Goal: Use online tool/utility: Utilize a website feature to perform a specific function

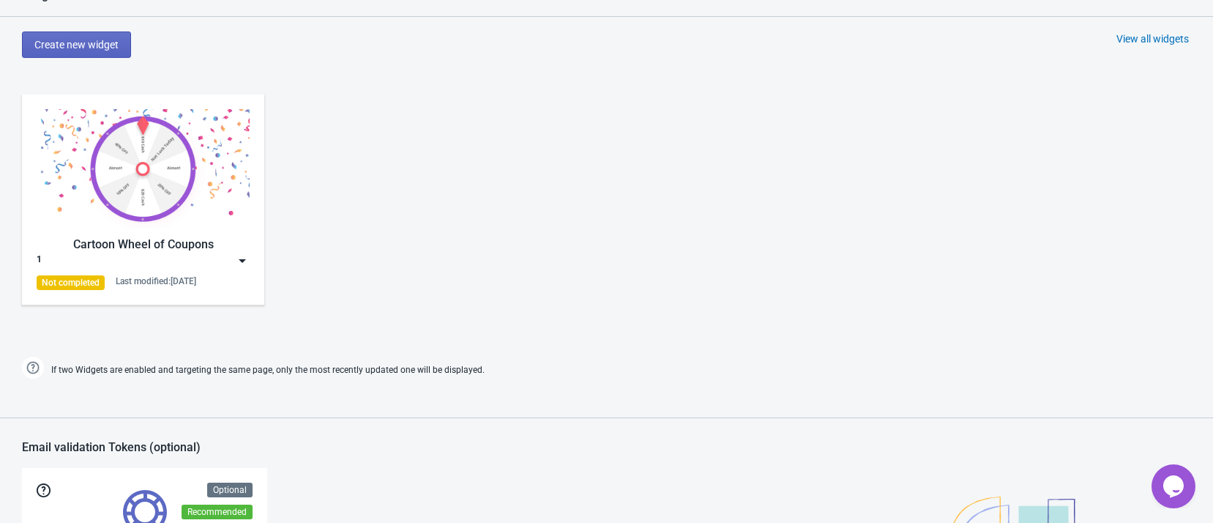
scroll to position [549, 0]
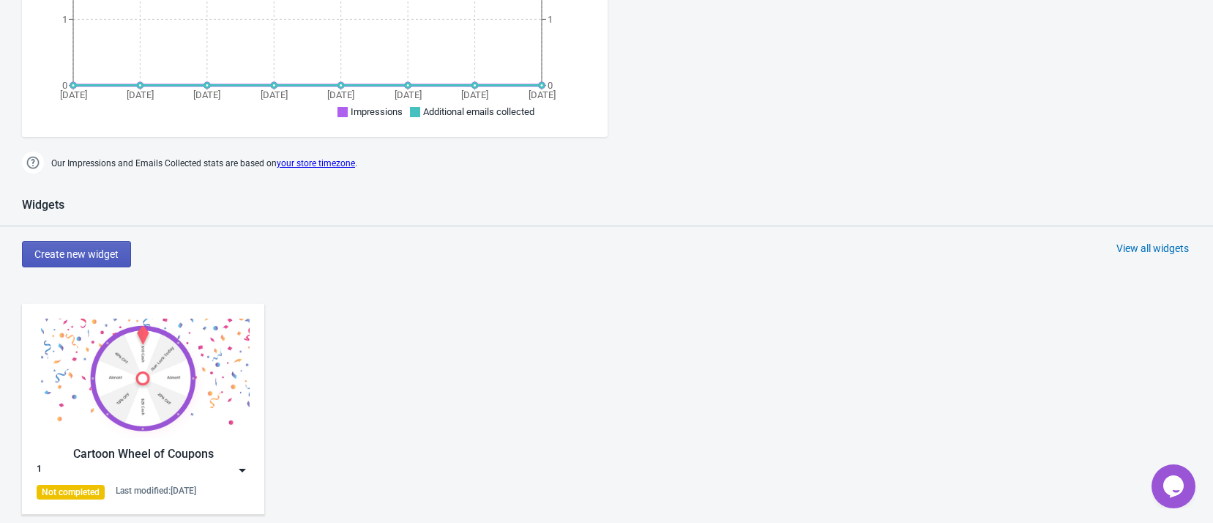
click at [122, 250] on button "Create new widget" at bounding box center [76, 254] width 109 height 26
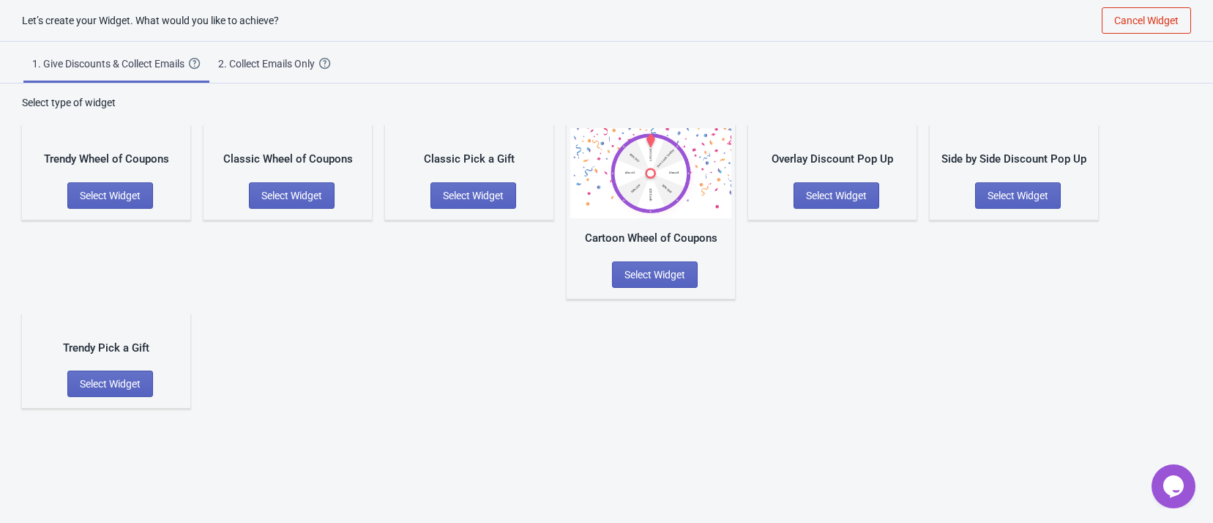
scroll to position [15, 0]
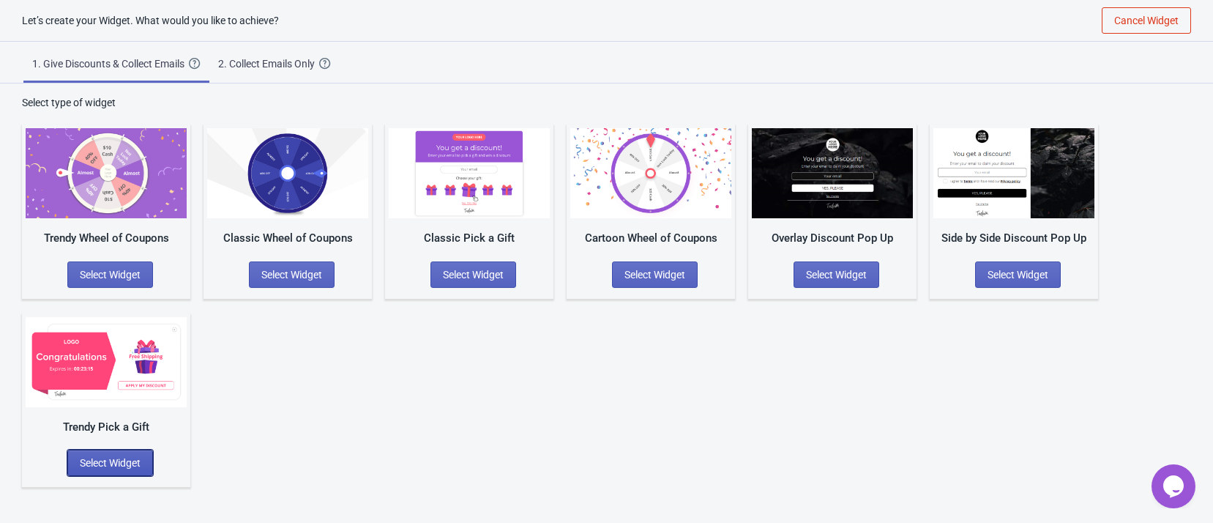
click at [133, 460] on span "Select Widget" at bounding box center [110, 463] width 61 height 12
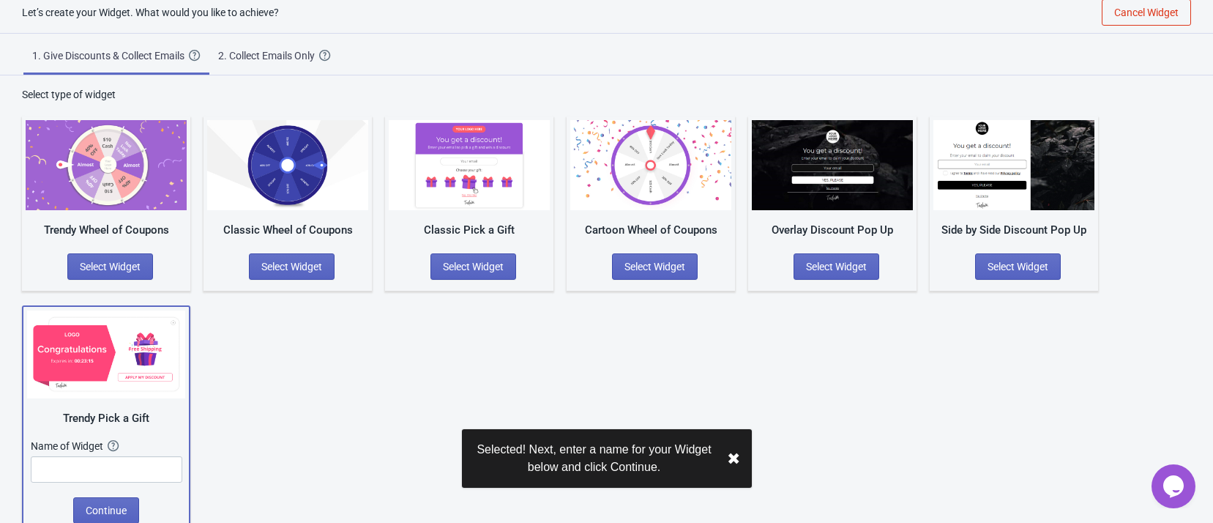
scroll to position [36, 0]
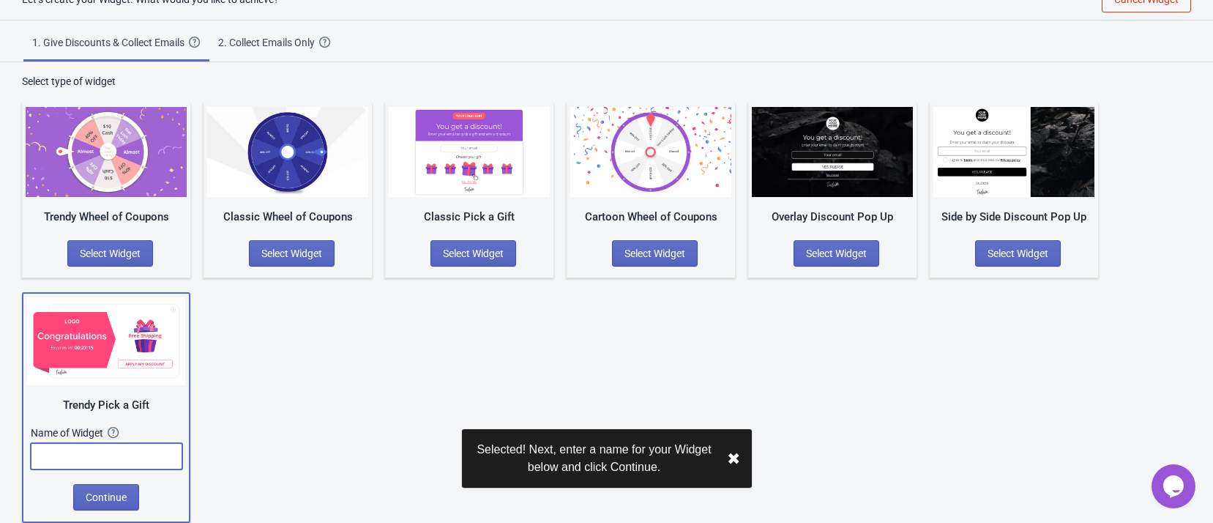
click at [140, 453] on input "text" at bounding box center [107, 456] width 152 height 26
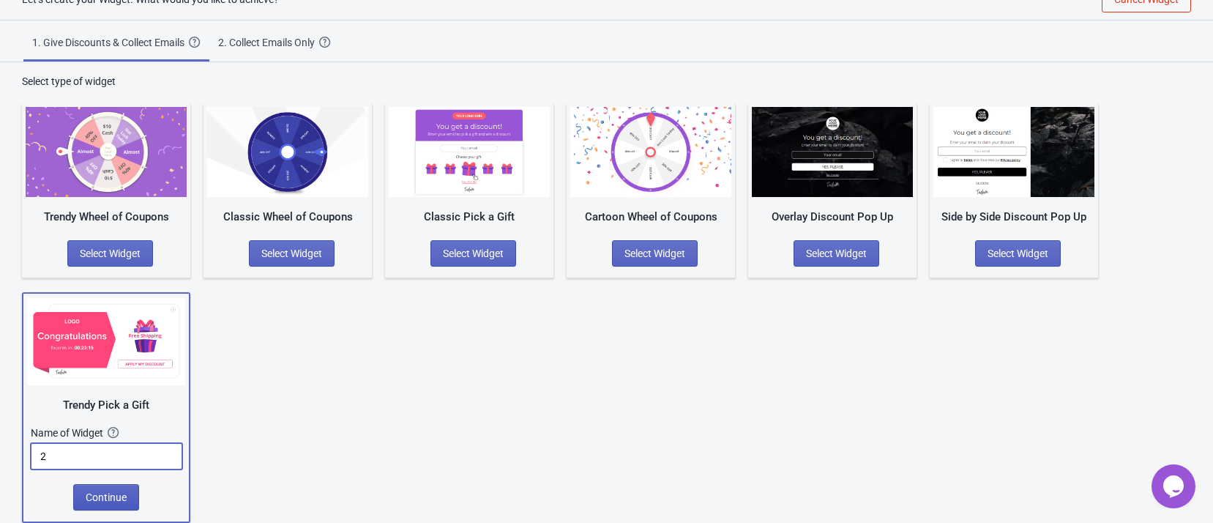
type input "2"
click at [110, 501] on span "Continue" at bounding box center [106, 497] width 41 height 12
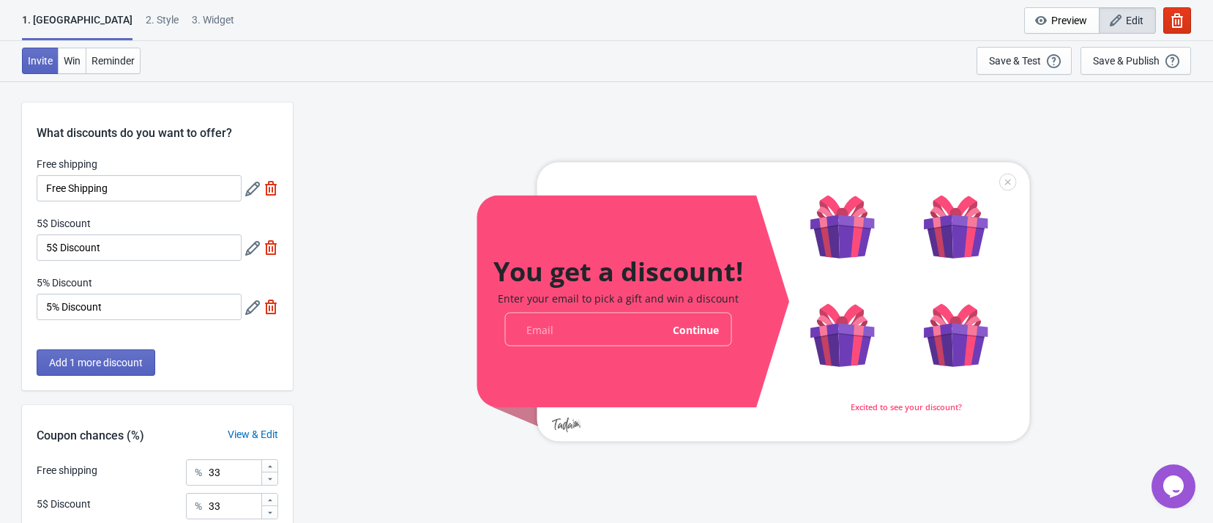
click at [627, 275] on div at bounding box center [753, 301] width 553 height 279
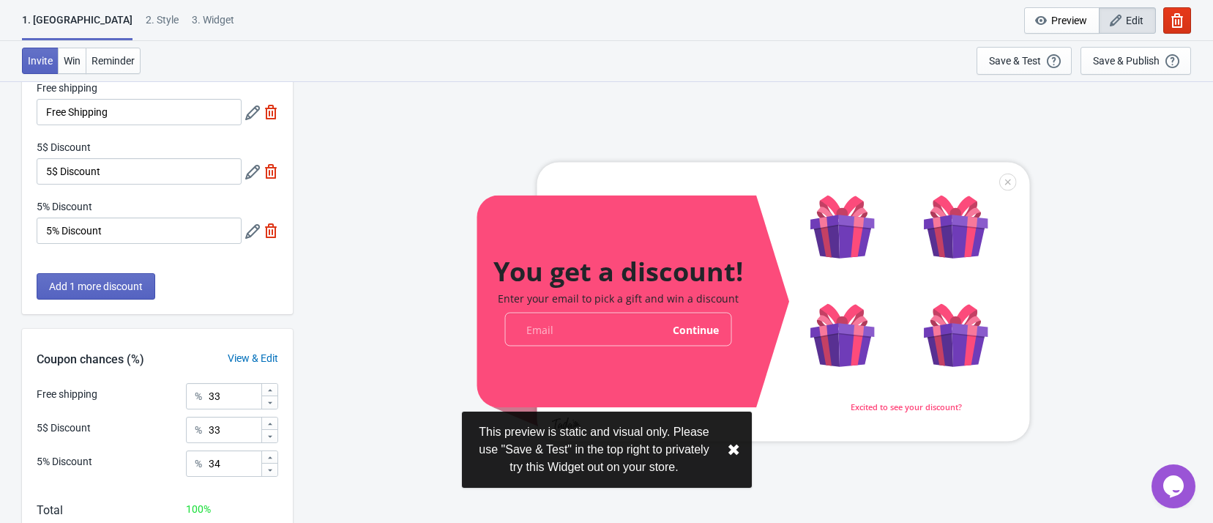
scroll to position [110, 0]
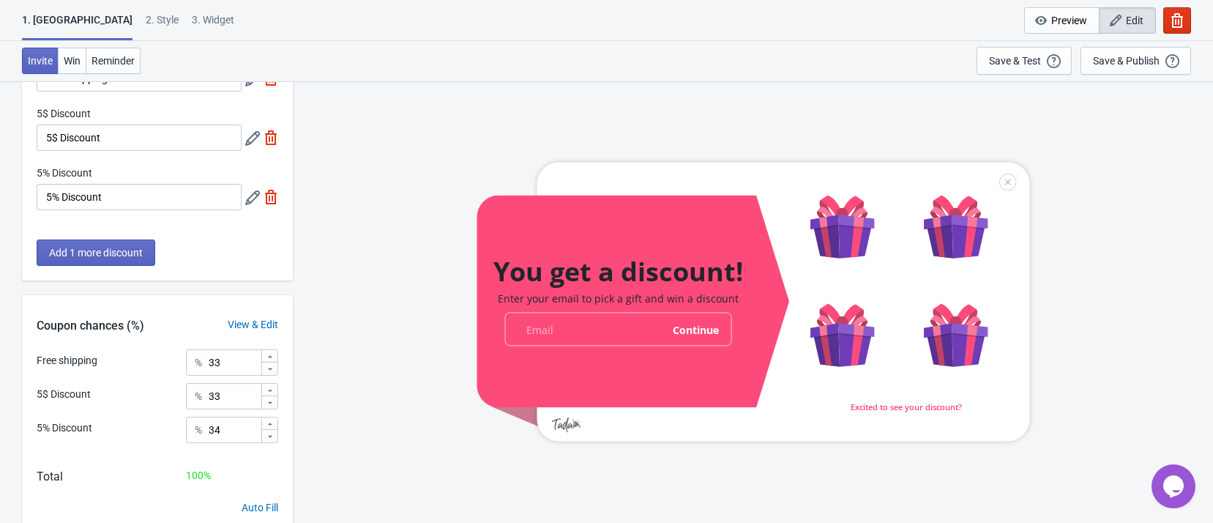
click at [860, 227] on div at bounding box center [753, 301] width 553 height 279
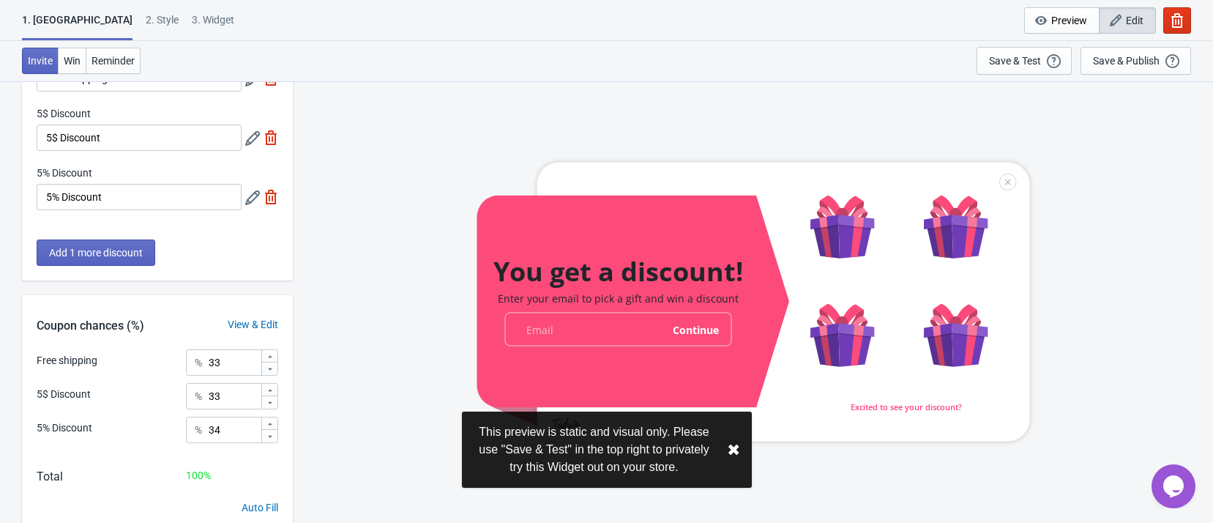
scroll to position [0, 0]
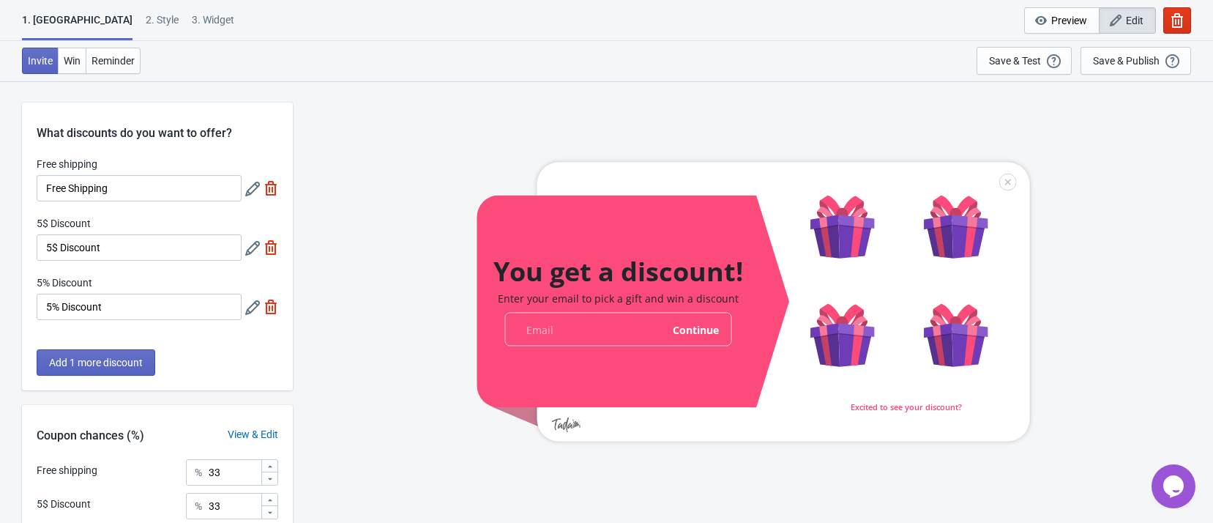
click at [833, 234] on div at bounding box center [753, 301] width 553 height 279
click at [67, 67] on button "Win" at bounding box center [72, 61] width 29 height 26
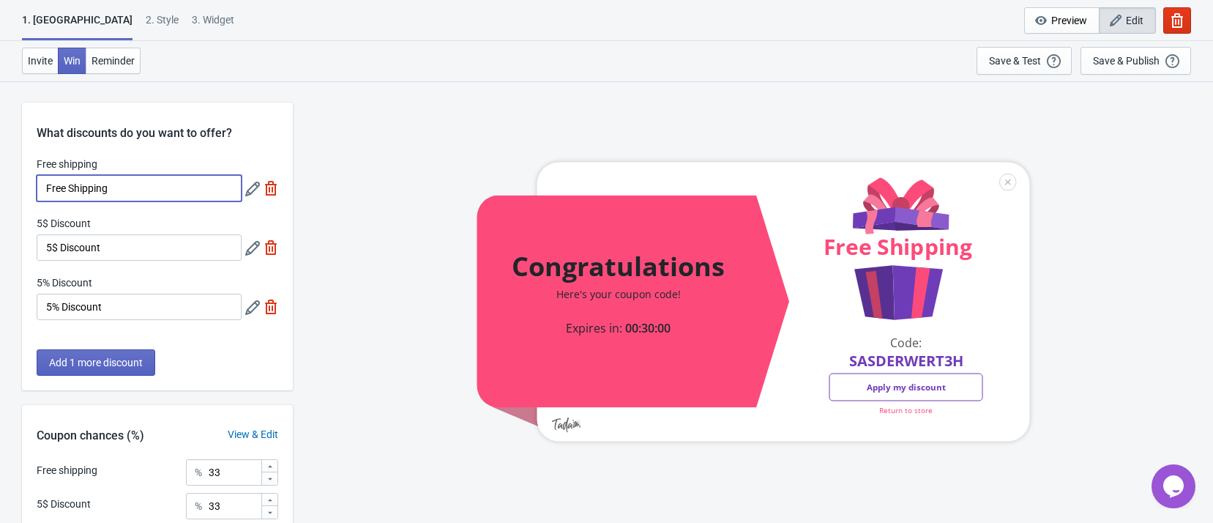
drag, startPoint x: 161, startPoint y: 190, endPoint x: 29, endPoint y: 169, distance: 134.1
click at [23, 169] on div "Free shipping Free Shipping 5$ Discount 5$ Discount 5% Discount 5% Discount" at bounding box center [157, 246] width 271 height 178
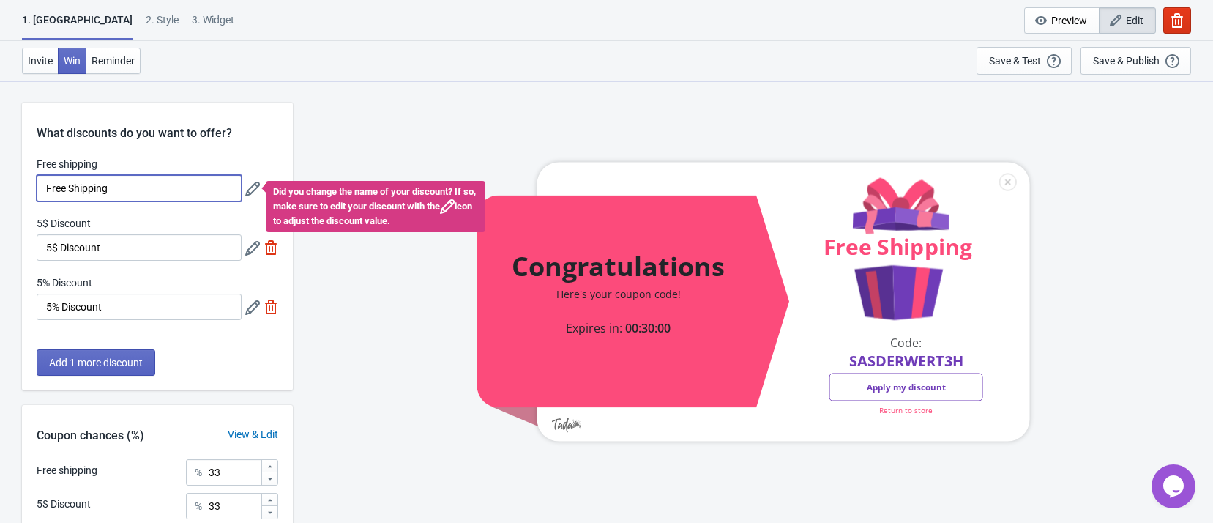
click at [147, 196] on input "Free Shipping" at bounding box center [139, 188] width 205 height 26
drag, startPoint x: 154, startPoint y: 191, endPoint x: -4, endPoint y: 201, distance: 158.5
click at [0, 201] on html "1. Coupon 2 . Style 3. Widget 1. Coupon 2 . Style 3. Widget Cancel Widget Previ…" at bounding box center [606, 261] width 1213 height 523
paste input "Thanks for post"
type input "Thanks for posting"
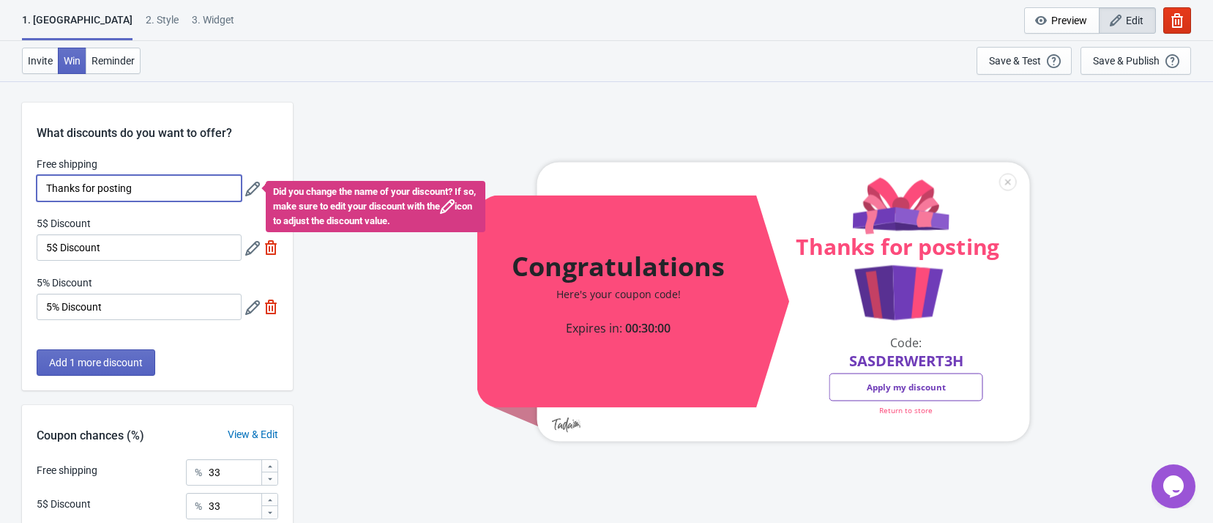
click at [195, 144] on div "What discounts do you want to offer? Free shipping Thanks for posting Did you c…" at bounding box center [157, 247] width 271 height 288
click at [190, 220] on div "5$ Discount" at bounding box center [139, 225] width 205 height 18
click at [468, 214] on div "Did you change the name of your discount? If so, make sure to edit your discoun…" at bounding box center [376, 206] width 220 height 51
click at [340, 281] on div "Congratulations Here's your coupon code! Expires in: 00:30:00 Thanks for postin…" at bounding box center [753, 302] width 906 height 442
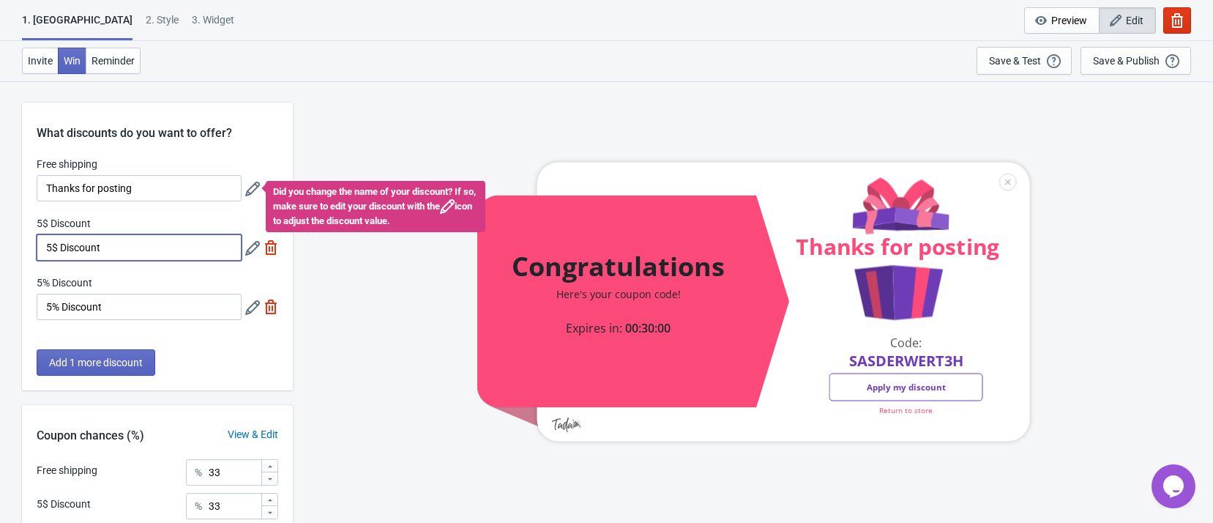
click at [131, 250] on input "5$ Discount" at bounding box center [139, 247] width 205 height 26
click at [253, 184] on icon at bounding box center [252, 189] width 15 height 15
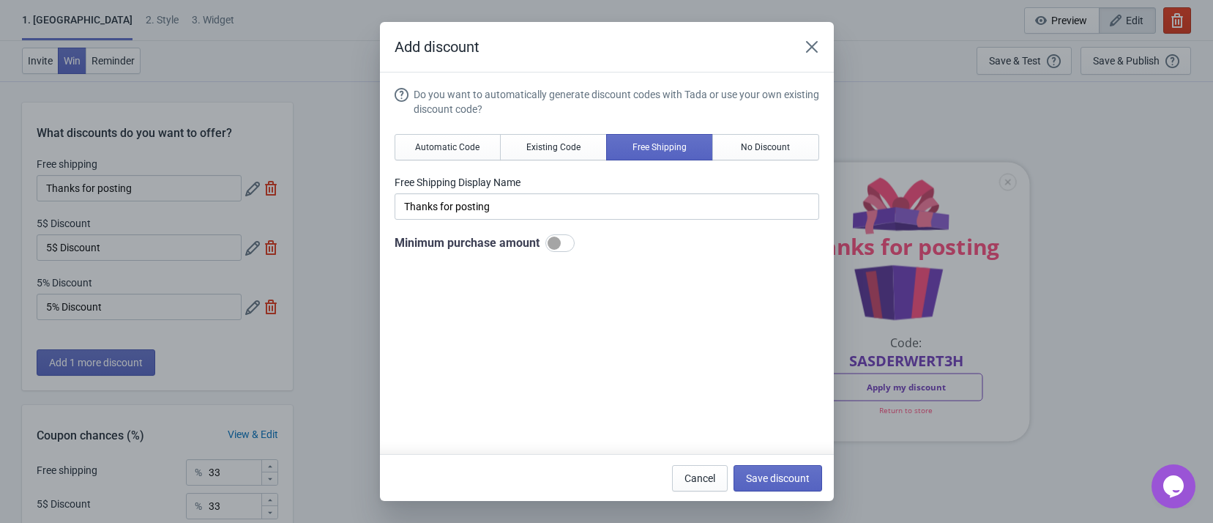
click at [644, 283] on div "Do you want to automatically generate discount codes with Tada or use your own …" at bounding box center [607, 300] width 425 height 427
click at [779, 478] on span "Save discount" at bounding box center [778, 478] width 64 height 12
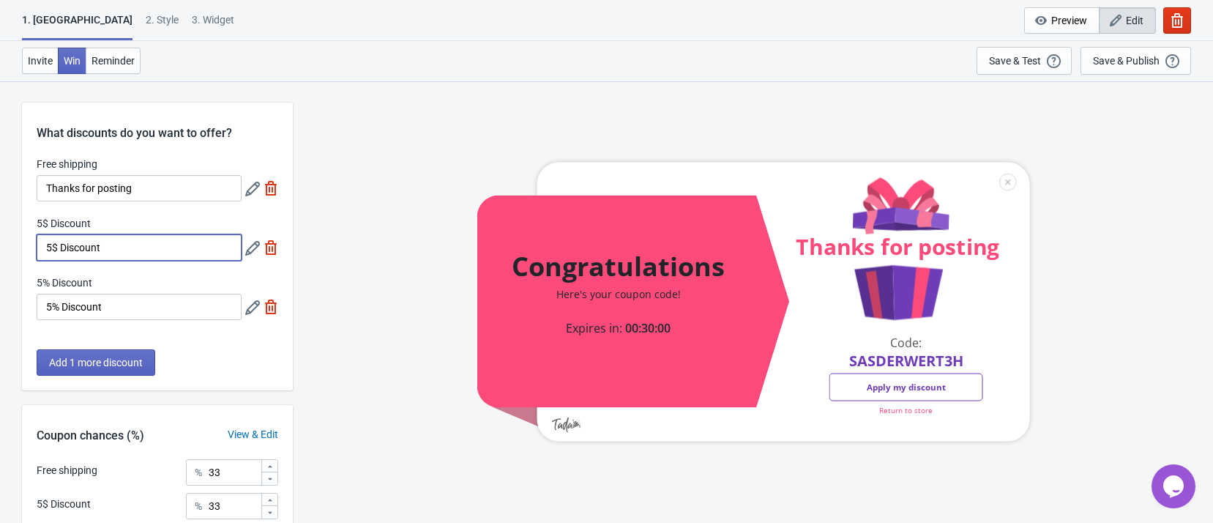
drag, startPoint x: 170, startPoint y: 245, endPoint x: -17, endPoint y: 232, distance: 187.2
click at [0, 232] on html "1. Coupon 2 . Style 3. Widget 1. Coupon 2 . Style 3. Widget Cancel Widget Previ…" at bounding box center [606, 261] width 1213 height 523
type input "而对方"
click at [267, 249] on img at bounding box center [271, 247] width 15 height 15
type input "50"
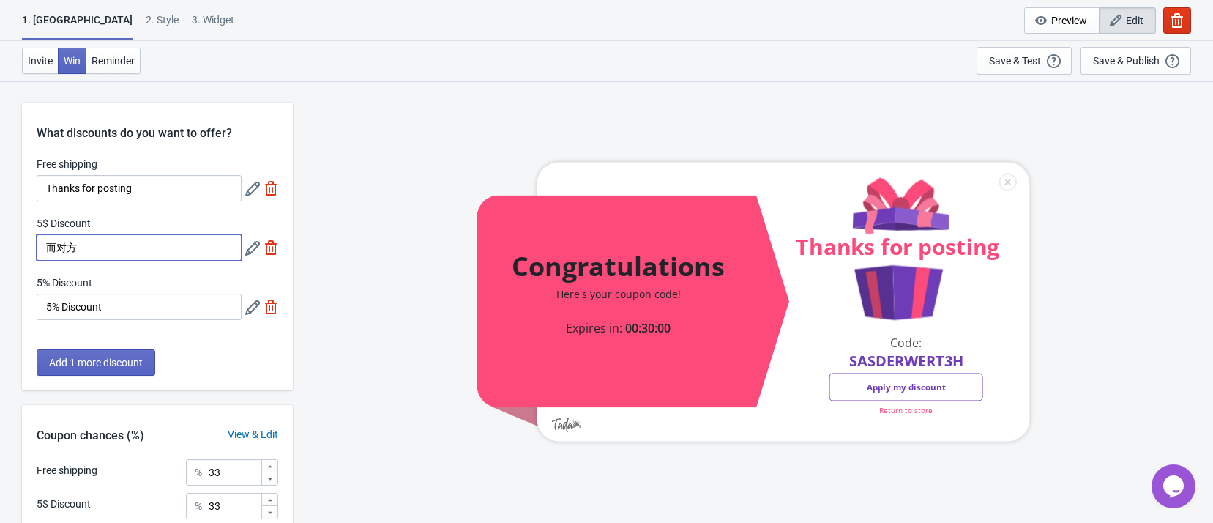
type input "50"
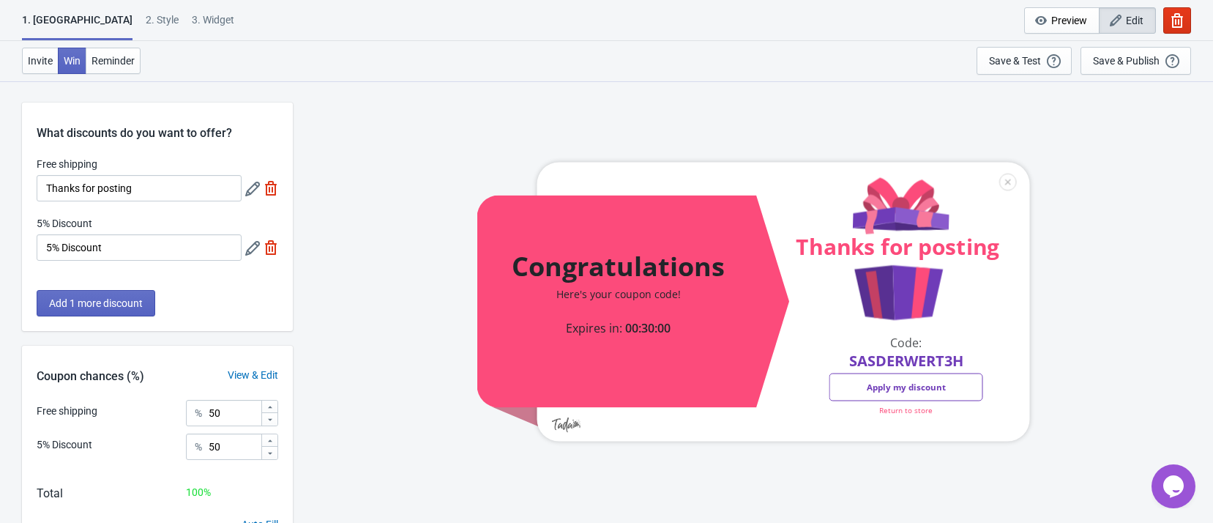
click at [269, 250] on img at bounding box center [271, 247] width 15 height 15
type input "100"
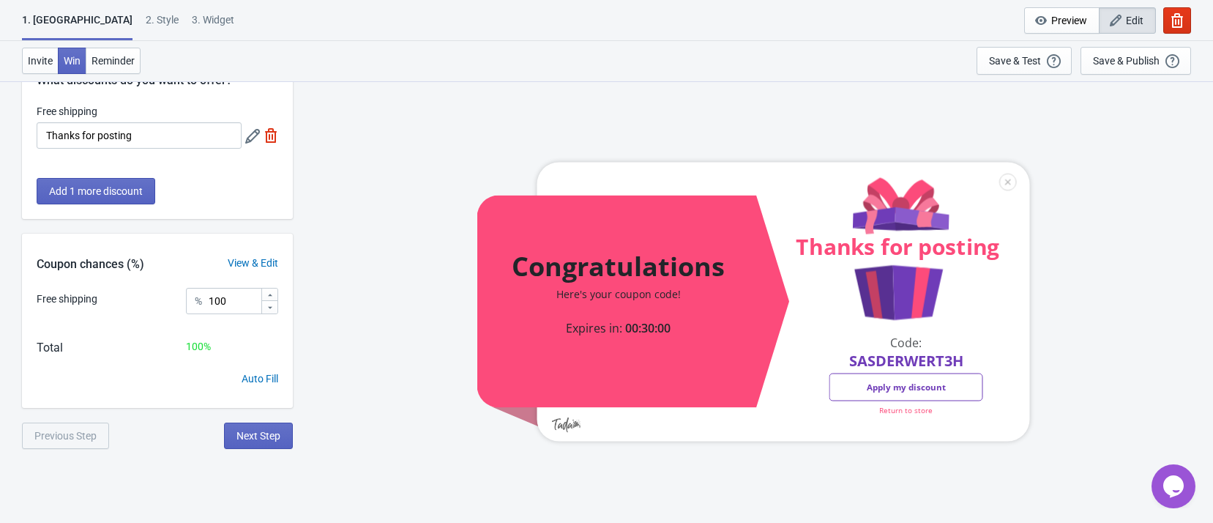
scroll to position [81, 0]
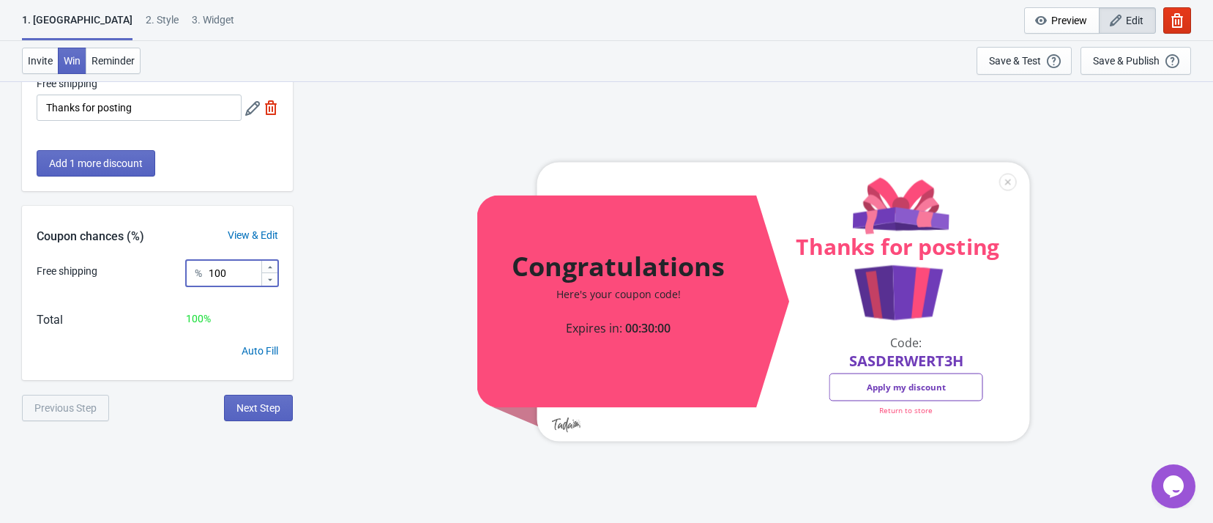
click at [253, 272] on input "100" at bounding box center [234, 273] width 53 height 26
drag, startPoint x: 75, startPoint y: 277, endPoint x: 159, endPoint y: 268, distance: 83.9
click at [78, 277] on div "Free shipping" at bounding box center [67, 271] width 61 height 15
click at [250, 231] on div "View & Edit" at bounding box center [253, 235] width 80 height 15
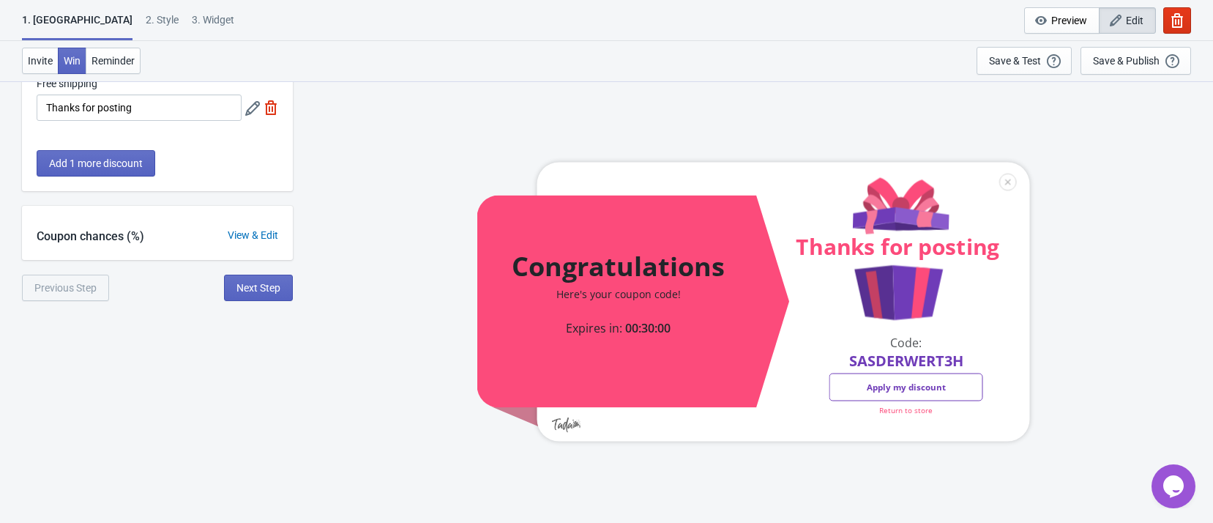
click at [252, 235] on div "View & Edit" at bounding box center [253, 235] width 80 height 15
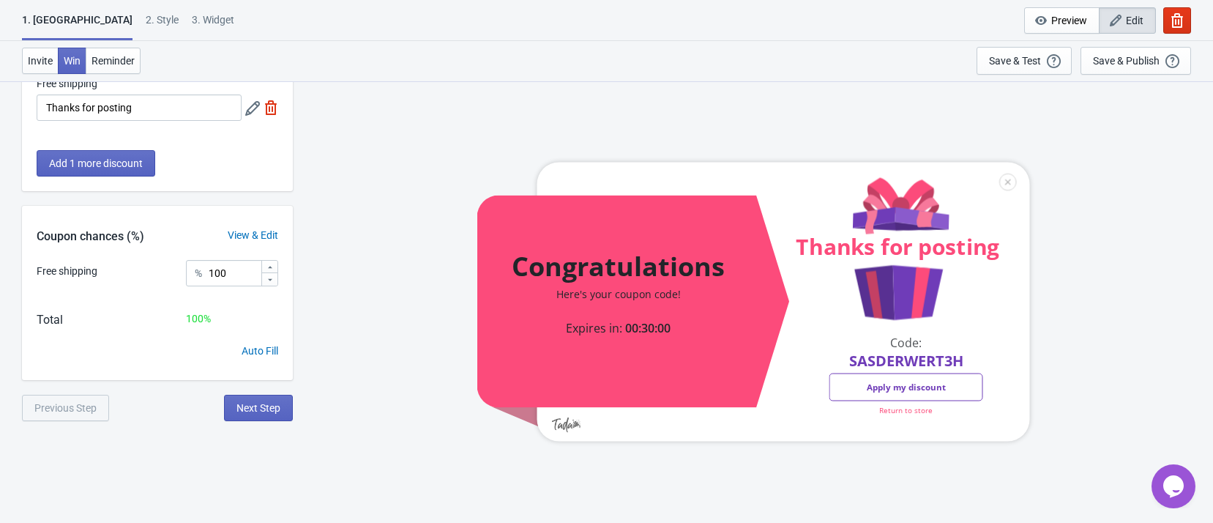
click at [73, 273] on div "Free shipping" at bounding box center [67, 271] width 61 height 15
drag, startPoint x: 252, startPoint y: 272, endPoint x: 149, endPoint y: 268, distance: 102.6
click at [149, 268] on div "Free shipping % 100" at bounding box center [158, 278] width 242 height 37
click at [254, 349] on div "Auto Fill" at bounding box center [260, 350] width 37 height 15
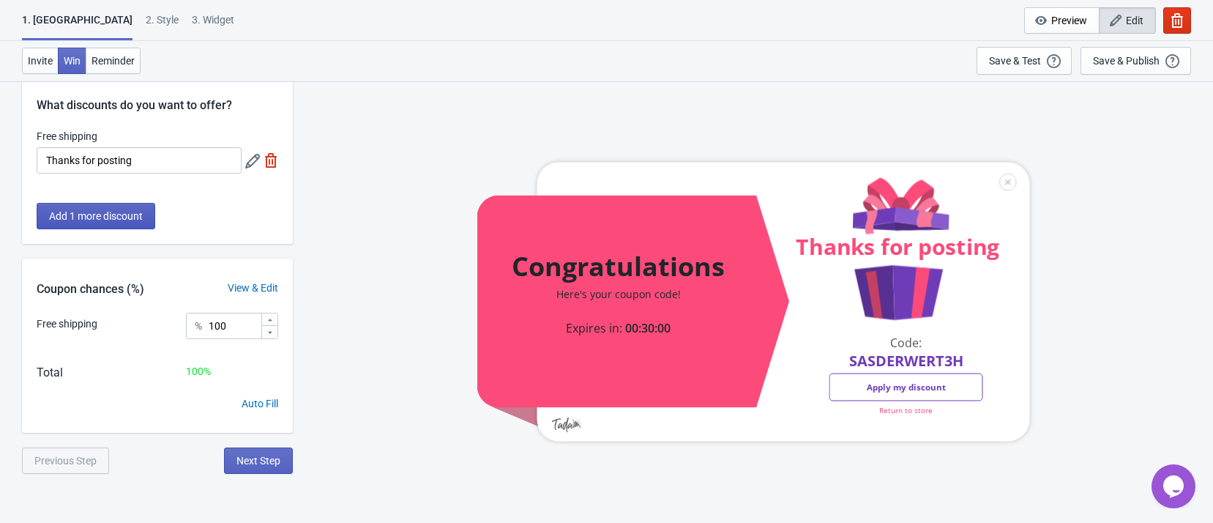
scroll to position [0, 0]
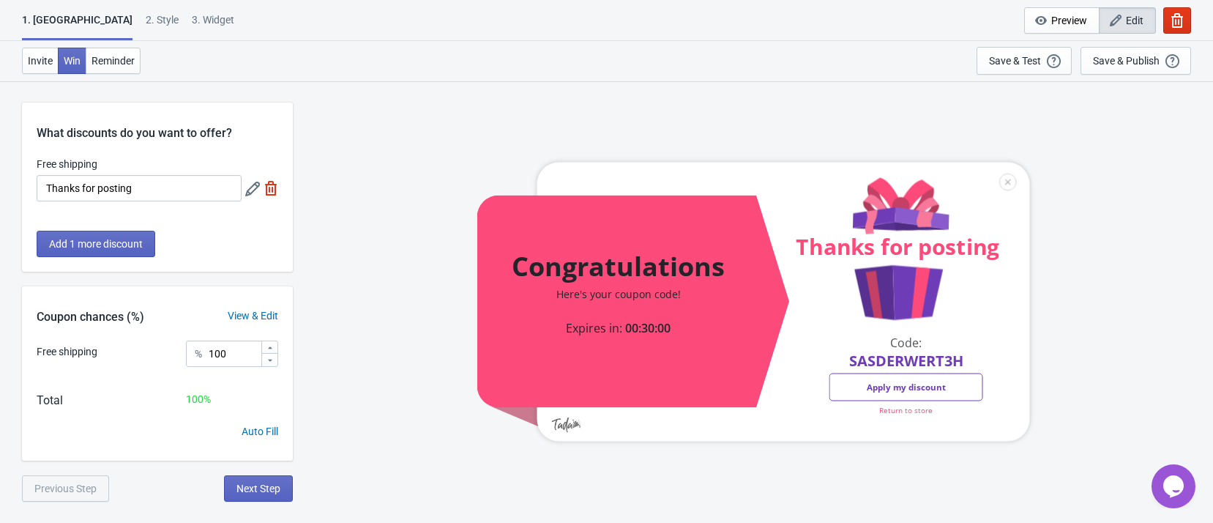
click at [78, 317] on div "Coupon chances (%)" at bounding box center [90, 317] width 137 height 18
click at [110, 65] on span "Reminder" at bounding box center [113, 61] width 43 height 12
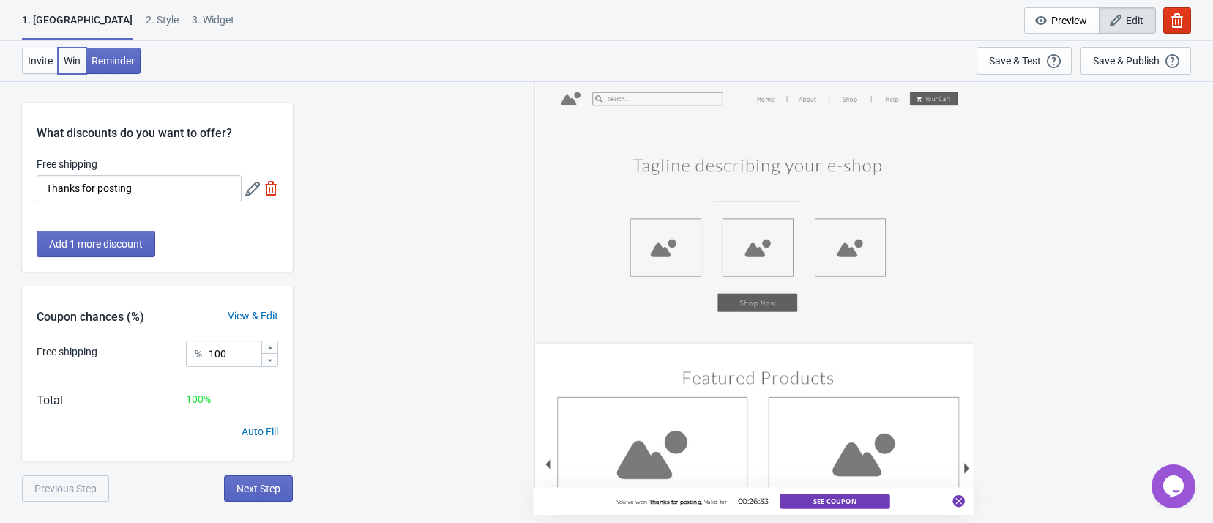
click at [73, 63] on span "Win" at bounding box center [72, 61] width 17 height 12
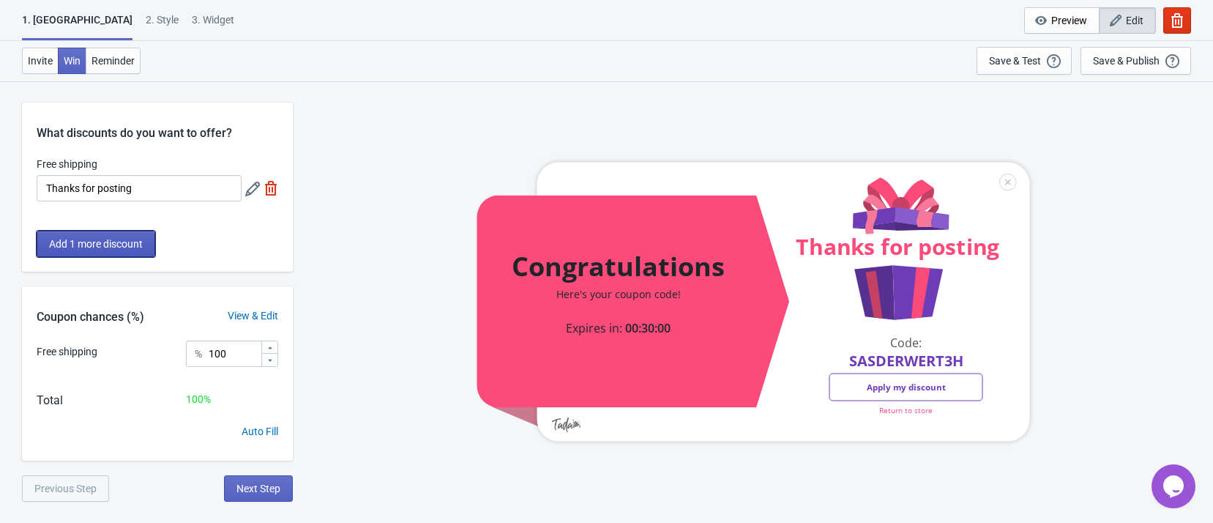
click at [133, 245] on span "Add 1 more discount" at bounding box center [96, 244] width 94 height 12
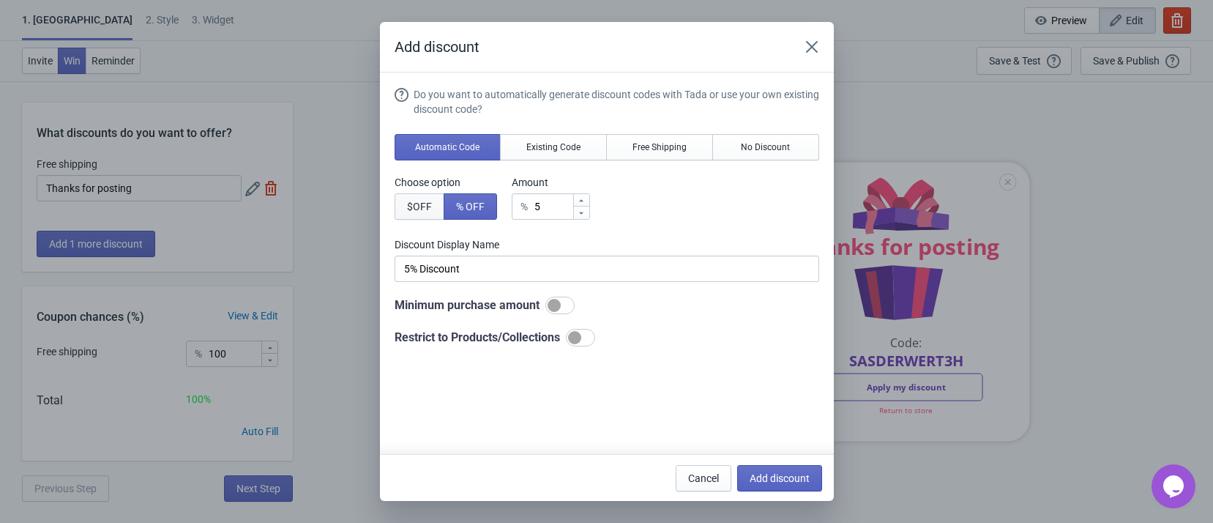
click at [423, 205] on span "$ OFF" at bounding box center [419, 207] width 25 height 12
click at [463, 211] on span "% OFF" at bounding box center [470, 207] width 29 height 12
type input "5% Discount"
drag, startPoint x: 557, startPoint y: 208, endPoint x: 510, endPoint y: 208, distance: 46.1
click at [513, 208] on div "% 5" at bounding box center [551, 206] width 78 height 26
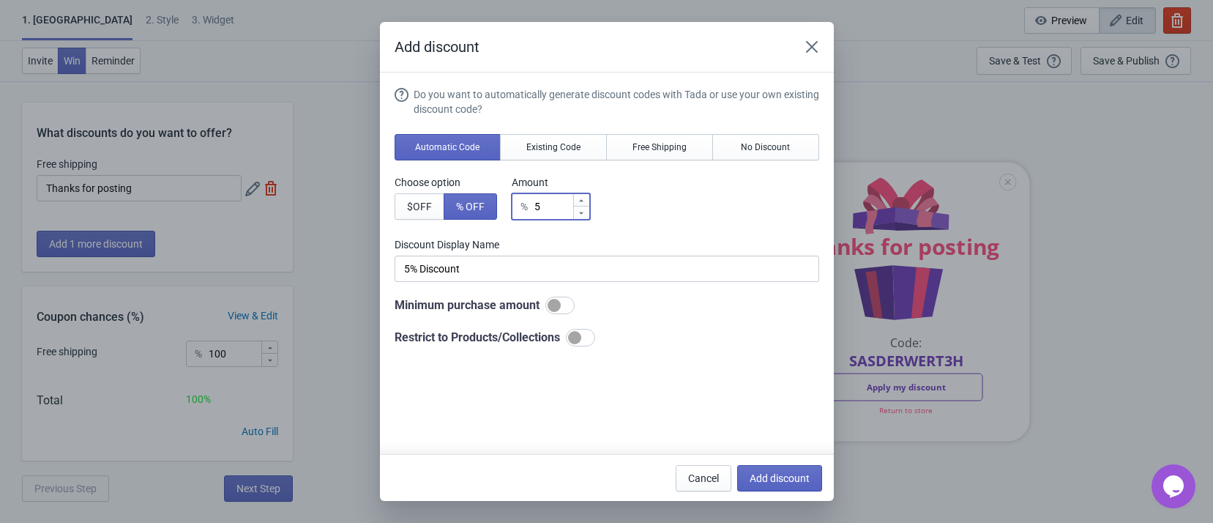
type input "1"
type input "1% Discount"
type input "10"
type input "10% Discount"
type input "10"
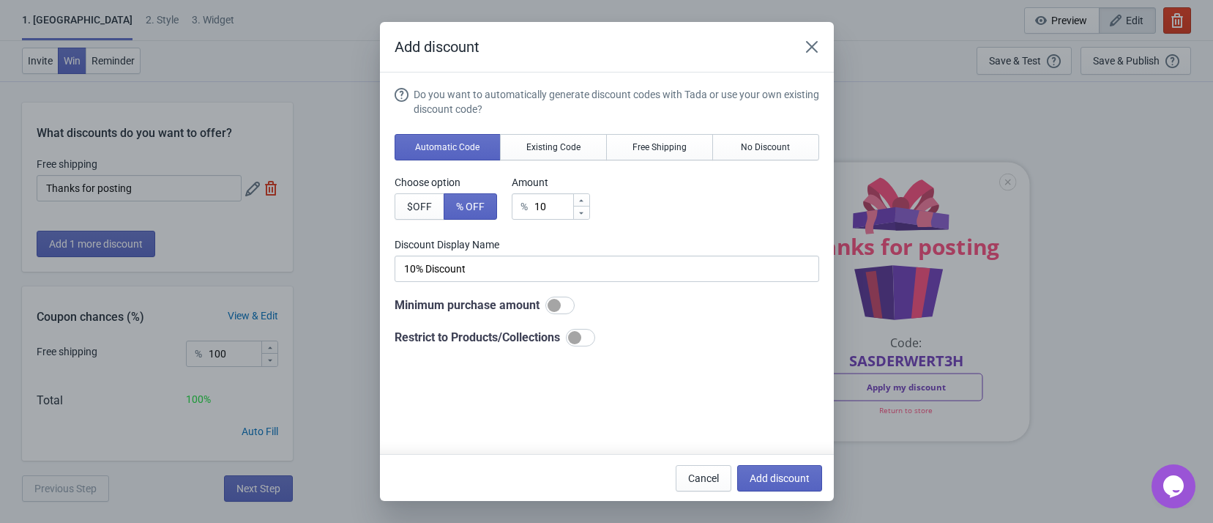
click at [668, 237] on label "Discount Display Name" at bounding box center [607, 244] width 425 height 15
click at [662, 265] on input "10% Discount" at bounding box center [607, 269] width 425 height 26
drag, startPoint x: 660, startPoint y: 270, endPoint x: 355, endPoint y: 249, distance: 305.3
click at [355, 249] on div "Add discount Do you want to automatically generate discount codes with Tada or …" at bounding box center [606, 261] width 1213 height 479
click at [641, 300] on div "Minimum purchase amount" at bounding box center [607, 306] width 425 height 18
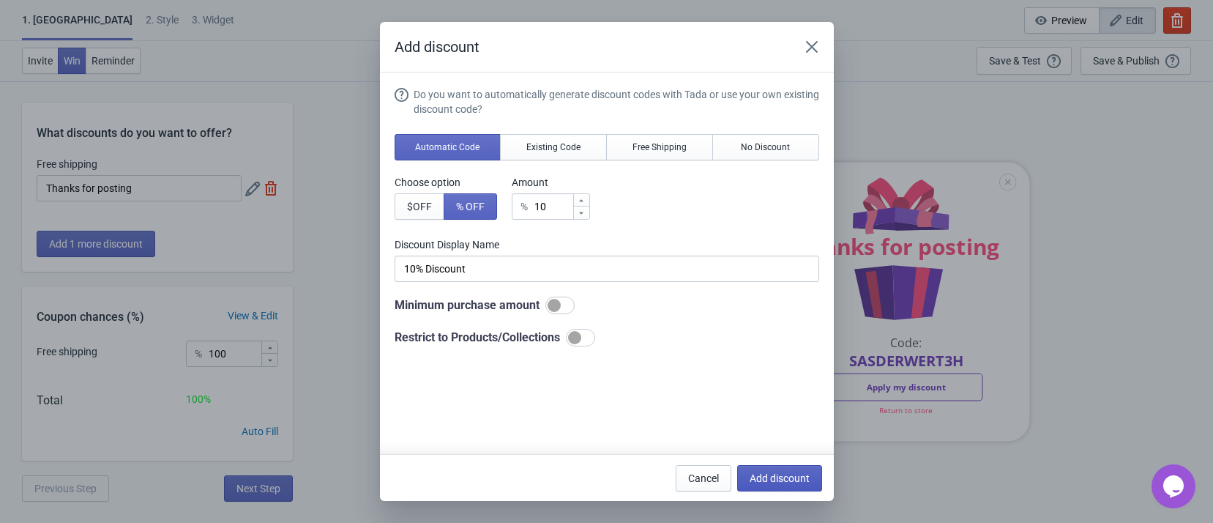
click at [811, 476] on button "Add discount" at bounding box center [779, 478] width 85 height 26
type input "50"
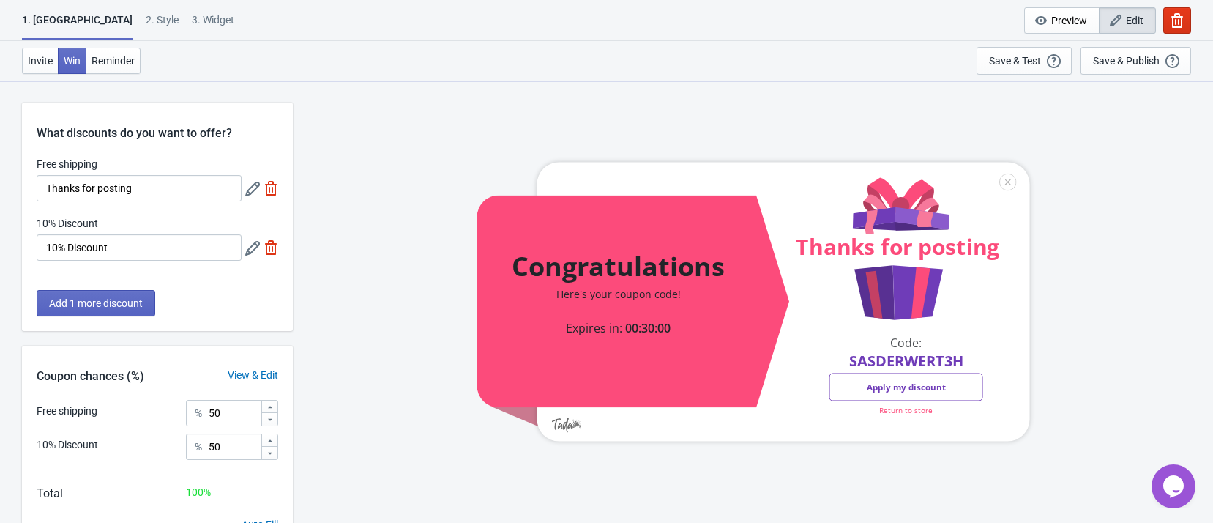
click at [272, 189] on img at bounding box center [271, 188] width 15 height 15
type input "100"
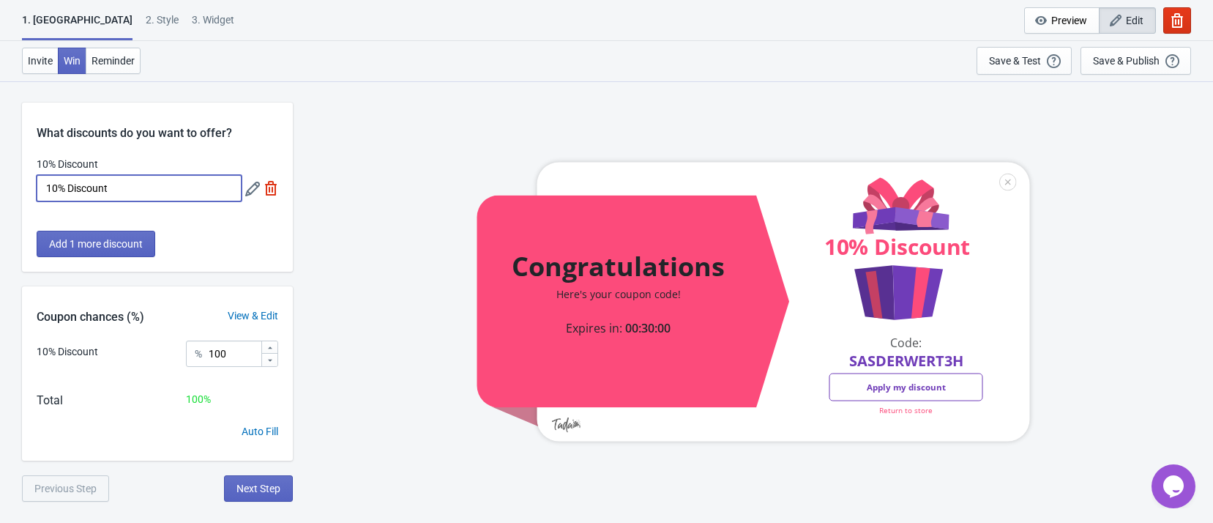
drag, startPoint x: 190, startPoint y: 195, endPoint x: 21, endPoint y: 184, distance: 170.3
click at [23, 185] on div "10% Discount 10% Discount" at bounding box center [157, 186] width 271 height 59
type input "、"
type input "Thanks For Posting"
drag, startPoint x: 373, startPoint y: 253, endPoint x: 274, endPoint y: 286, distance: 104.0
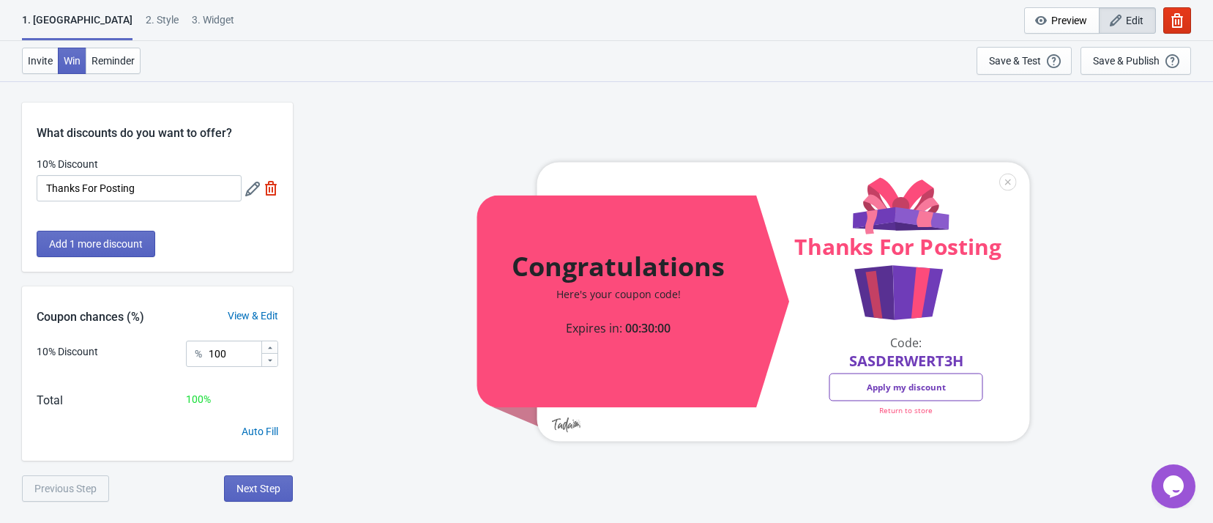
click at [373, 253] on div "Congratulations Here's your coupon code! Expires in: 00:30:00 Thanks For Postin…" at bounding box center [753, 302] width 906 height 442
drag, startPoint x: 236, startPoint y: 357, endPoint x: 177, endPoint y: 352, distance: 58.8
click at [177, 352] on div "10% Discount % 100" at bounding box center [158, 359] width 242 height 37
click at [368, 388] on div "Congratulations Here's your coupon code! Expires in: 00:30:00 Thanks For Postin…" at bounding box center [753, 302] width 906 height 442
drag, startPoint x: 244, startPoint y: 344, endPoint x: 139, endPoint y: 365, distance: 106.9
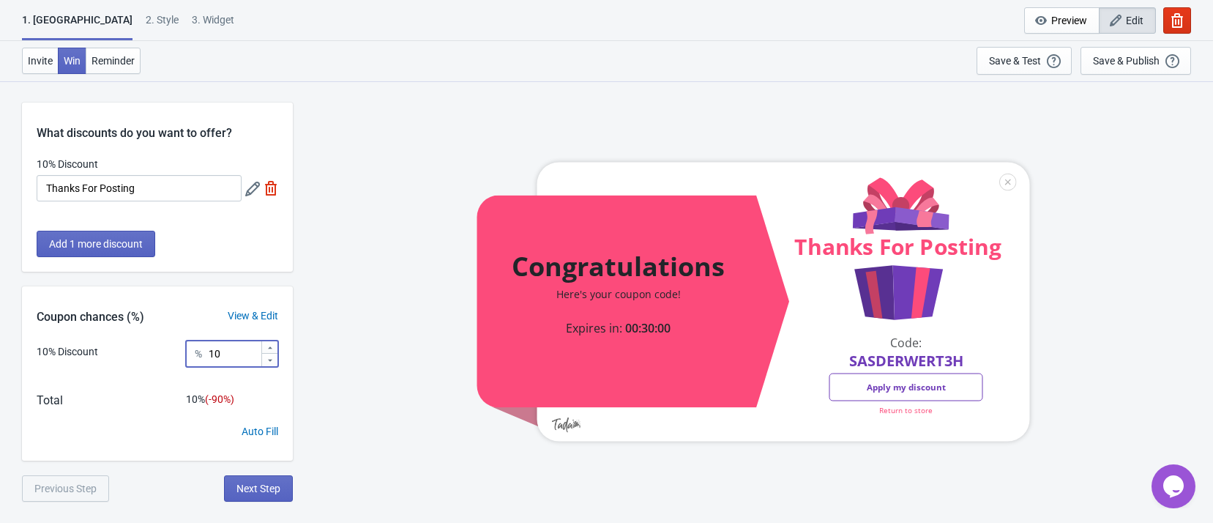
click at [139, 365] on div "10% Discount % 10" at bounding box center [158, 359] width 242 height 37
type input "100"
click at [363, 394] on div "Congratulations Here's your coupon code! Expires in: 00:30:00 Thanks For Postin…" at bounding box center [753, 302] width 906 height 442
click at [146, 22] on div "2 . Style" at bounding box center [162, 25] width 33 height 26
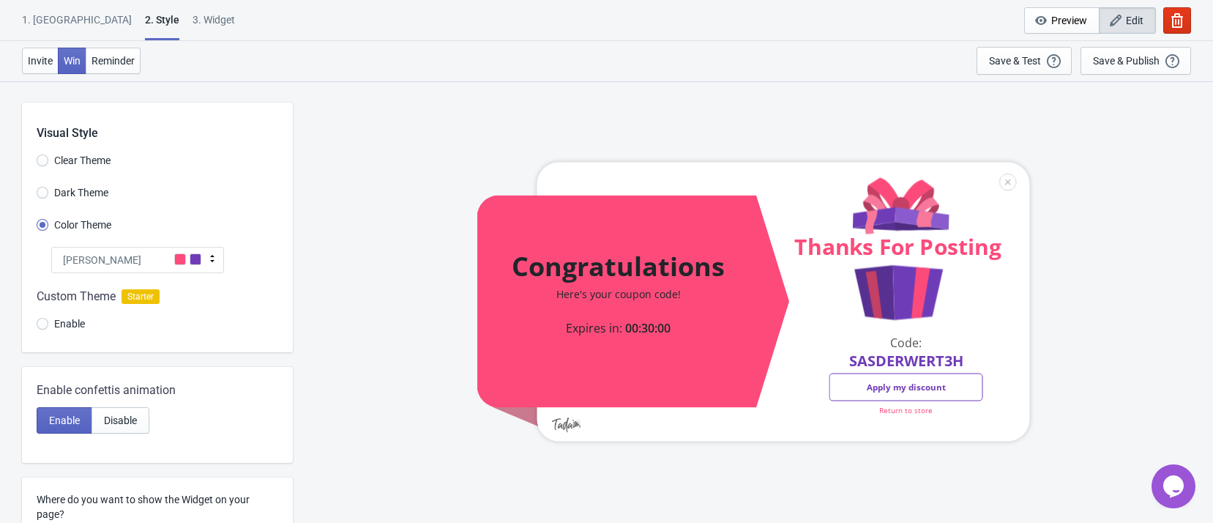
click at [66, 162] on span "Clear Theme" at bounding box center [82, 160] width 56 height 15
click at [48, 162] on input "Clear Theme" at bounding box center [43, 168] width 12 height 26
radio input "true"
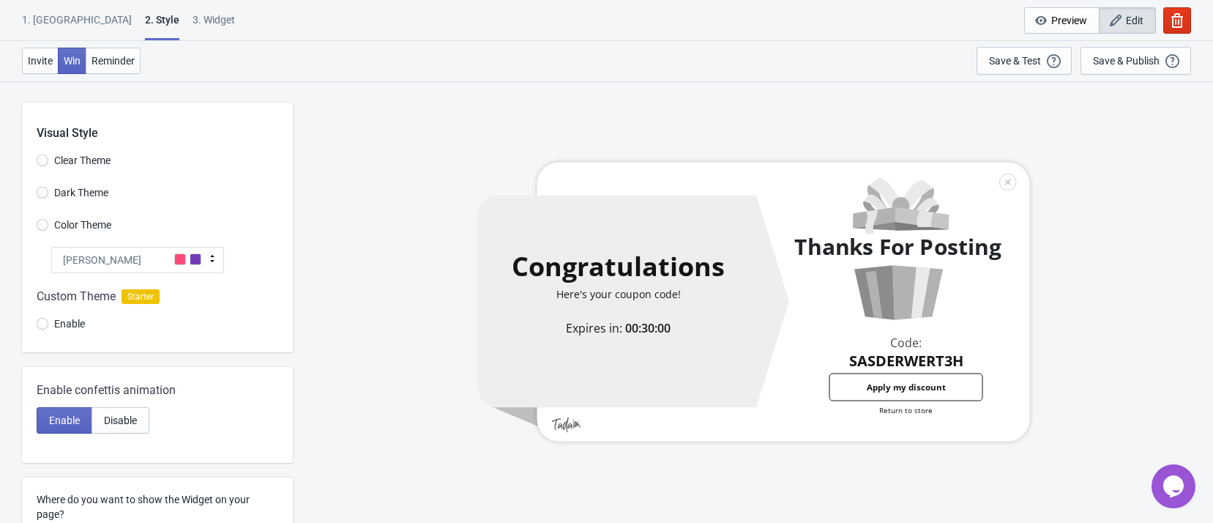
click at [51, 184] on label "Dark Theme" at bounding box center [73, 192] width 72 height 21
click at [48, 187] on input "Dark Theme" at bounding box center [43, 200] width 12 height 26
radio input "true"
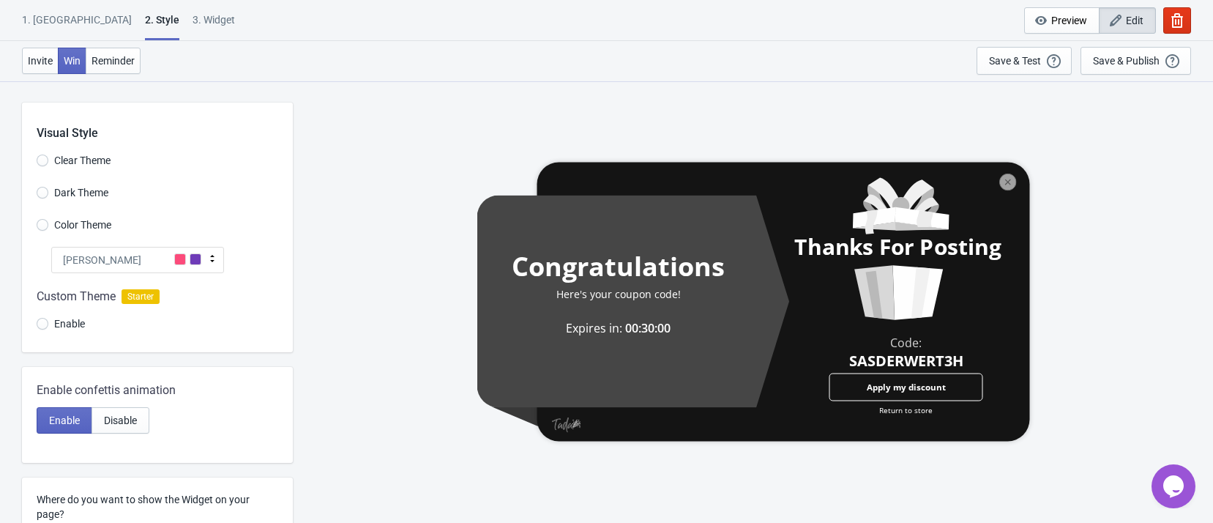
click at [53, 228] on label "Color Theme" at bounding box center [74, 225] width 75 height 21
click at [48, 228] on input "Color Theme" at bounding box center [43, 232] width 12 height 26
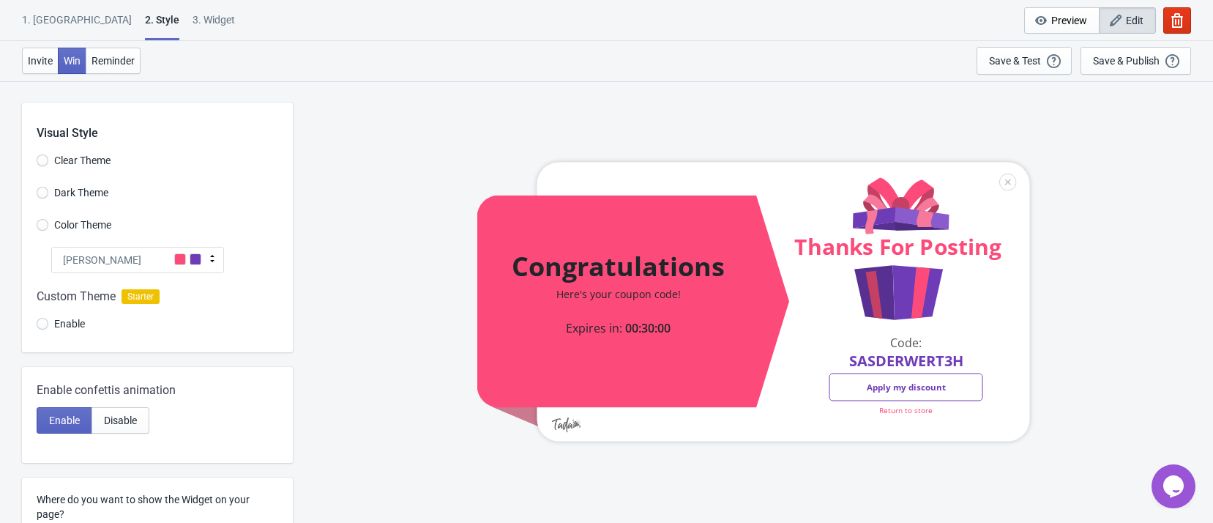
click at [169, 267] on div "[PERSON_NAME]" at bounding box center [137, 260] width 173 height 26
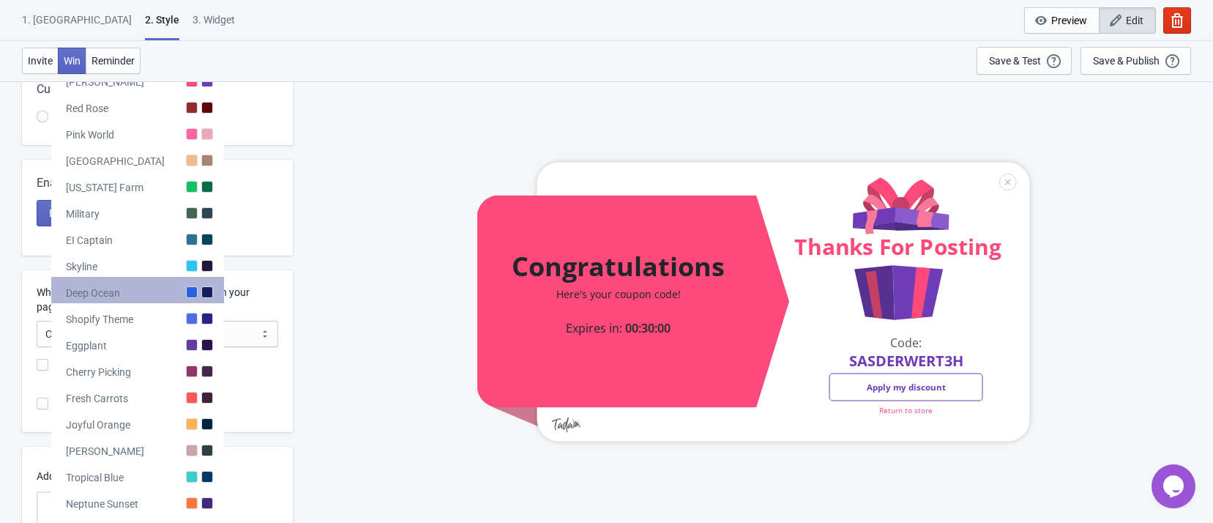
scroll to position [315, 0]
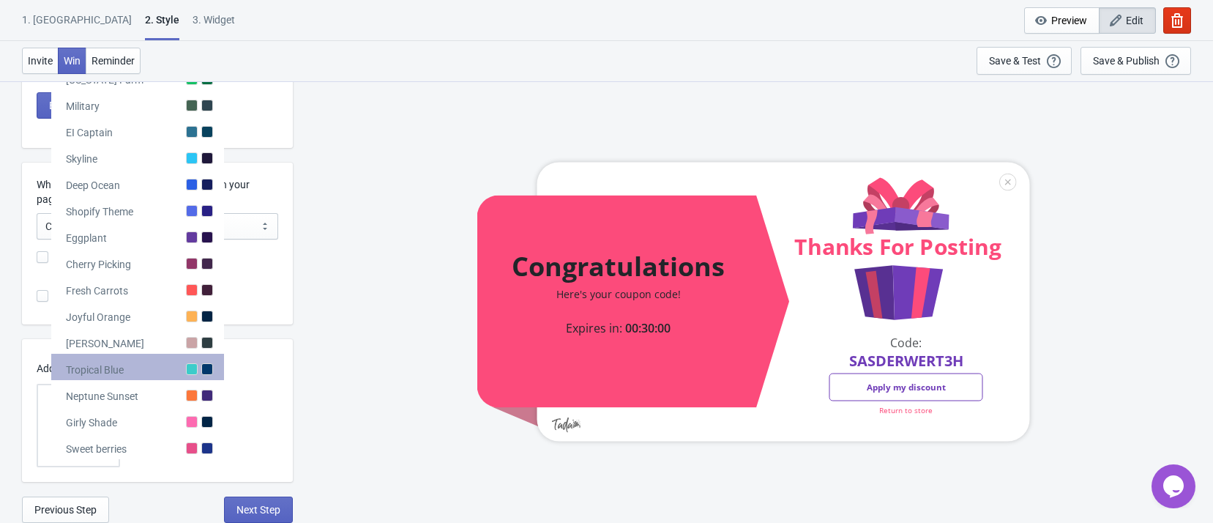
click at [182, 367] on div "Tropical Blue" at bounding box center [137, 367] width 173 height 26
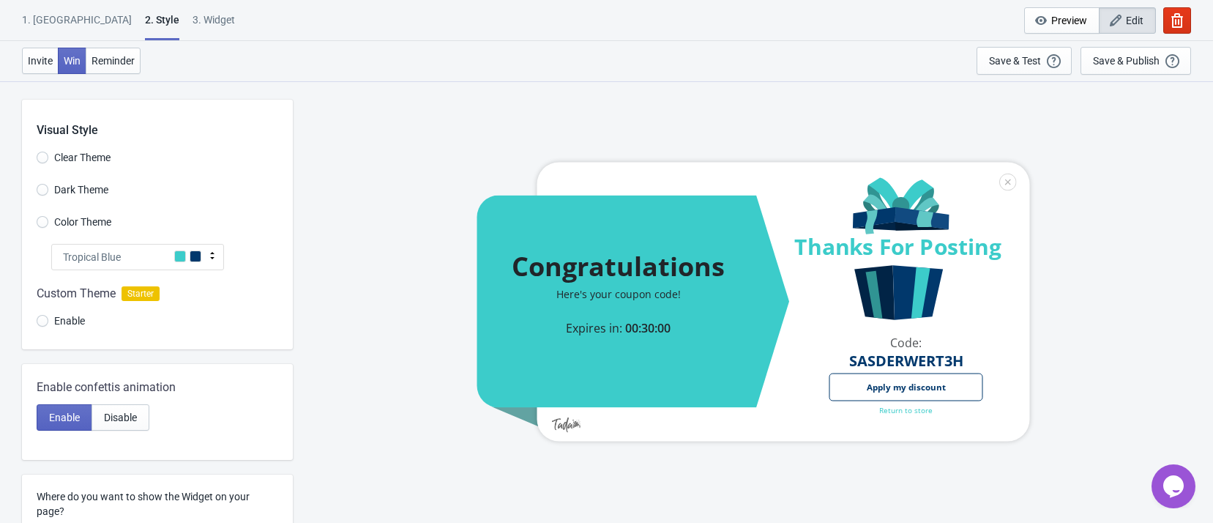
scroll to position [0, 0]
click at [198, 257] on span at bounding box center [196, 259] width 12 height 12
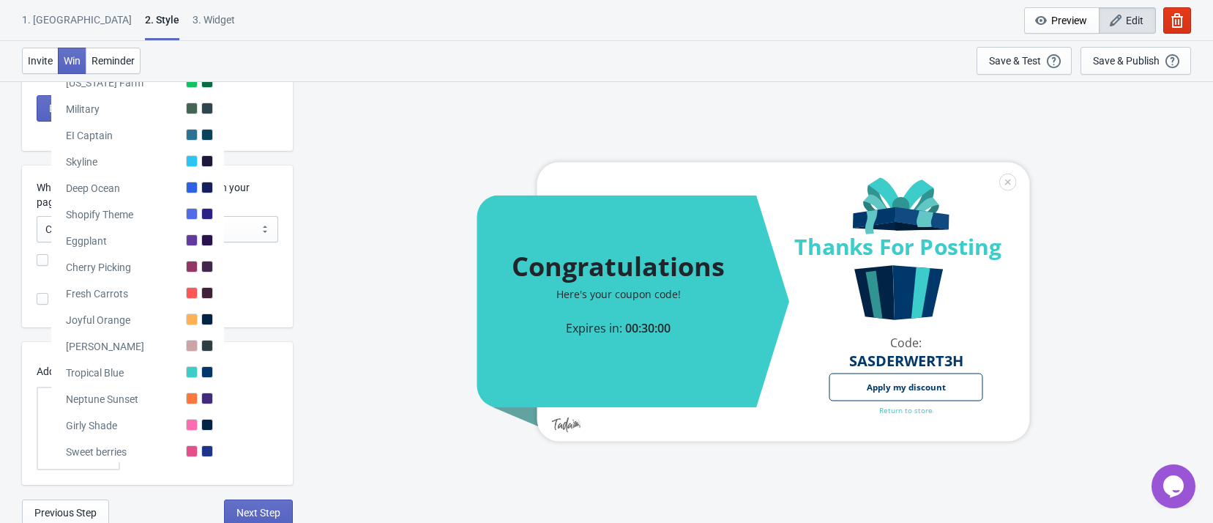
scroll to position [315, 0]
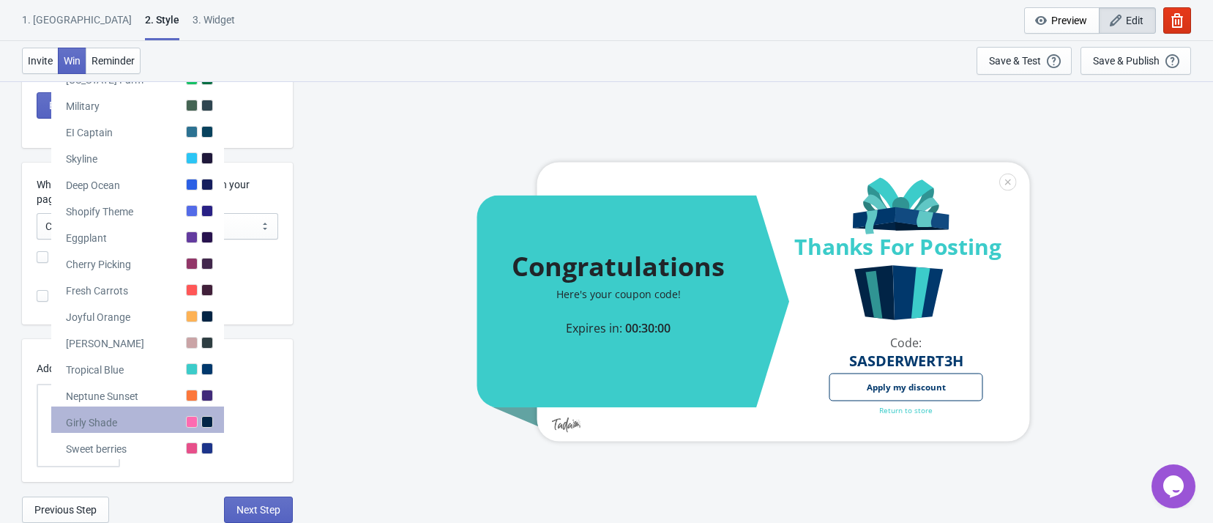
click at [187, 422] on div at bounding box center [192, 422] width 12 height 12
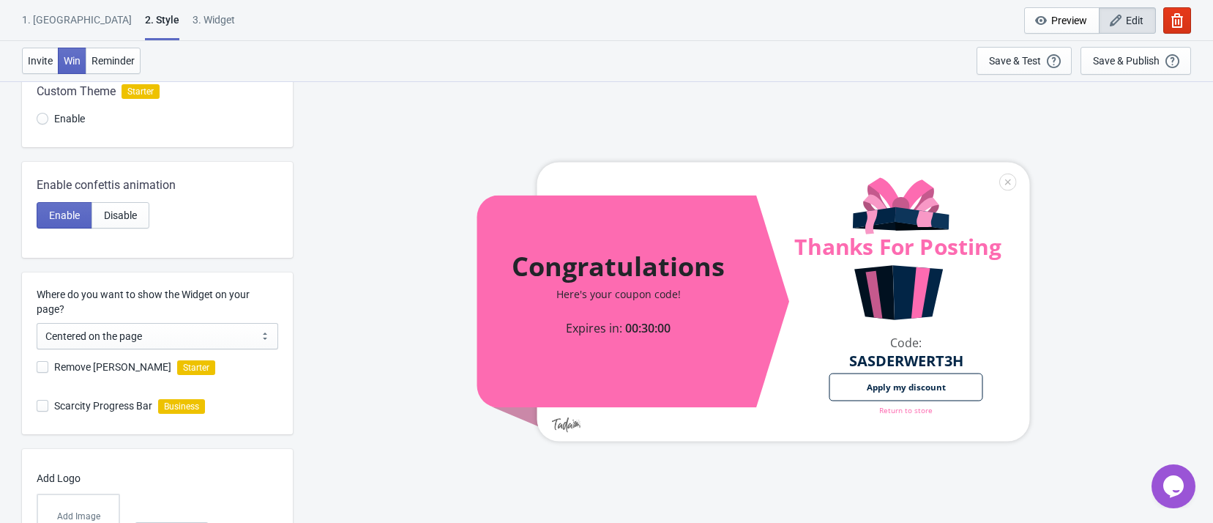
scroll to position [0, 0]
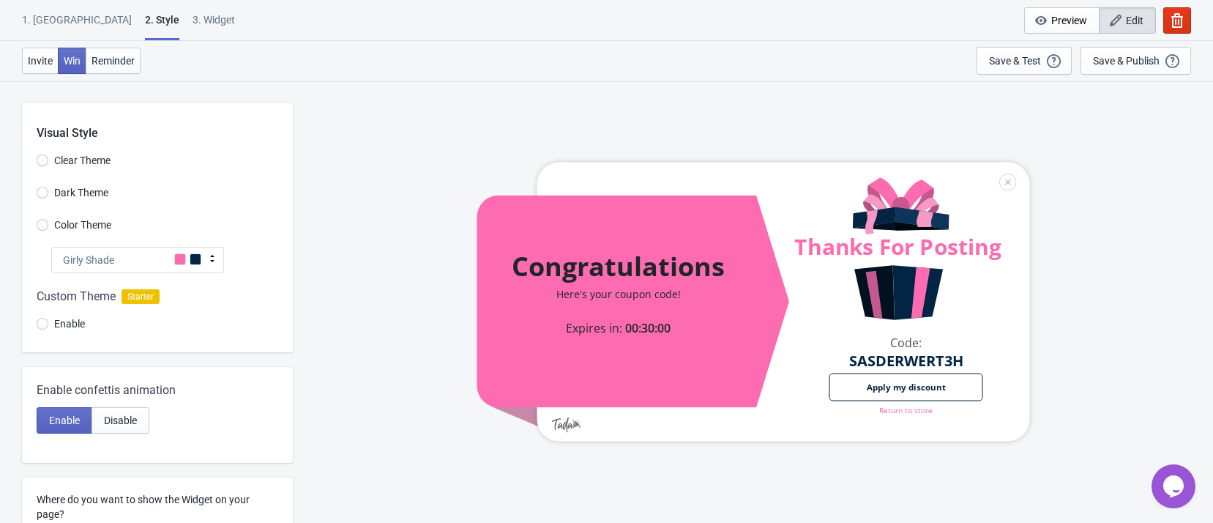
click at [159, 254] on div "Girly Shade" at bounding box center [137, 260] width 173 height 26
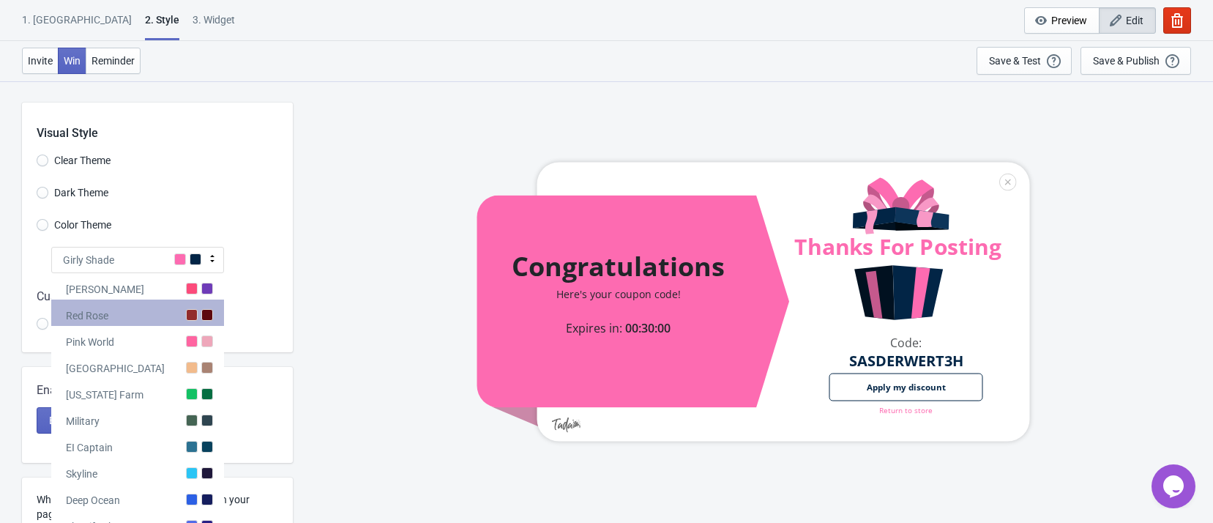
scroll to position [110, 0]
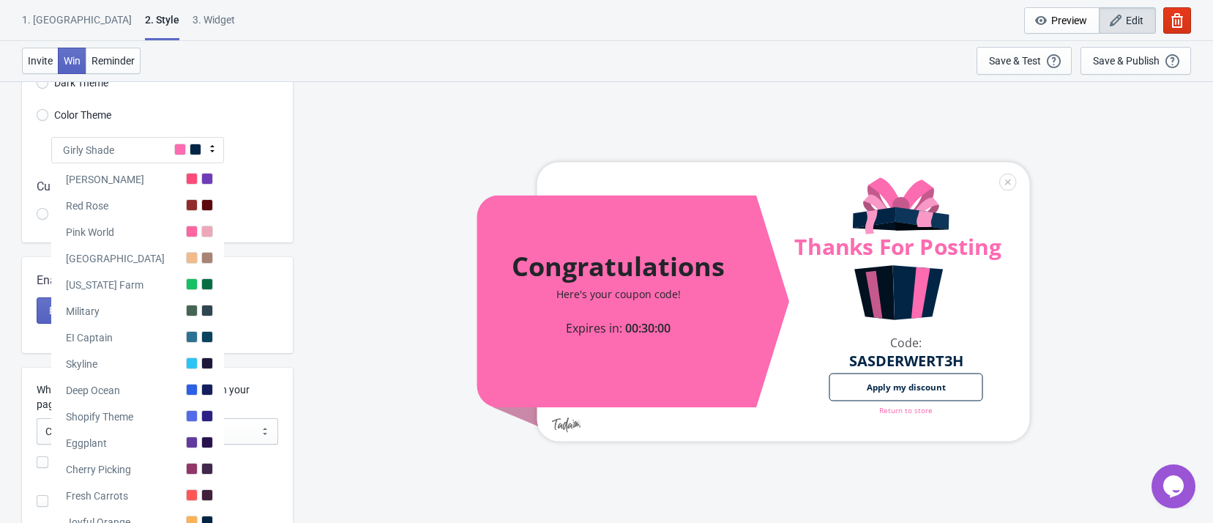
click at [179, 356] on div "Skyline" at bounding box center [137, 361] width 173 height 26
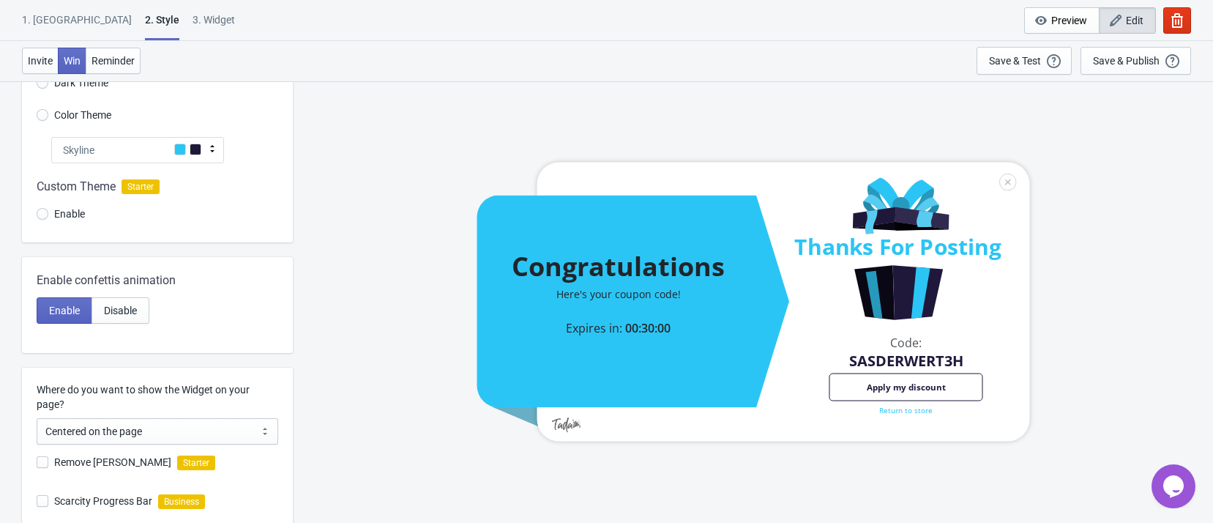
click at [171, 147] on div "Skyline" at bounding box center [137, 150] width 173 height 26
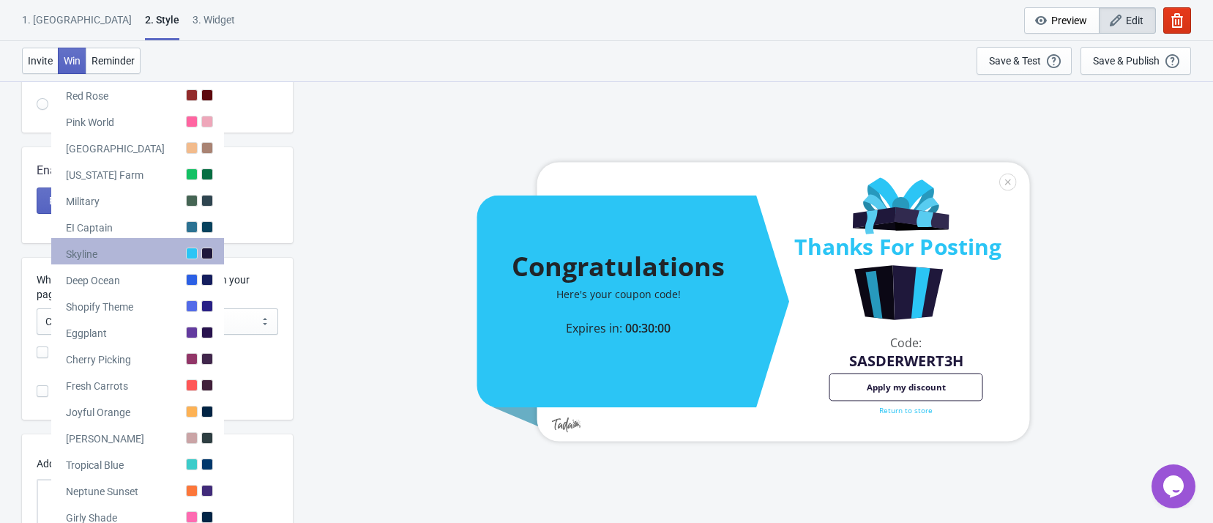
scroll to position [0, 0]
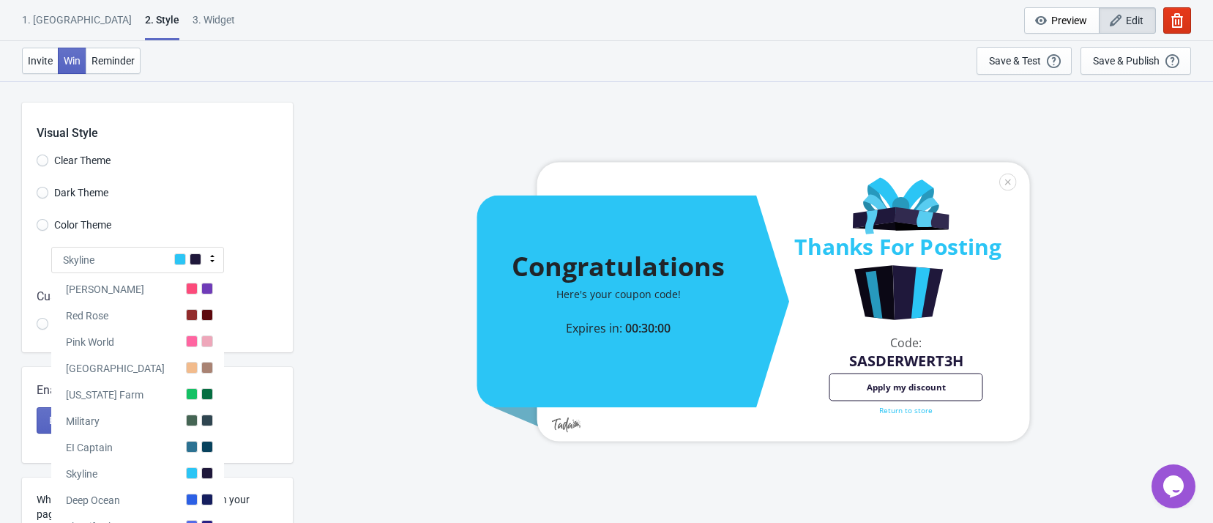
click at [185, 209] on div "Visual Style Clear Theme Dark Theme Color Theme Skyline Tada Red Rose Pink Worl…" at bounding box center [157, 228] width 271 height 250
click at [272, 211] on div "Visual Style Clear Theme Dark Theme Color Theme Skyline Tada Red Rose Pink Worl…" at bounding box center [157, 228] width 271 height 250
click at [204, 253] on div "Skyline" at bounding box center [137, 260] width 173 height 26
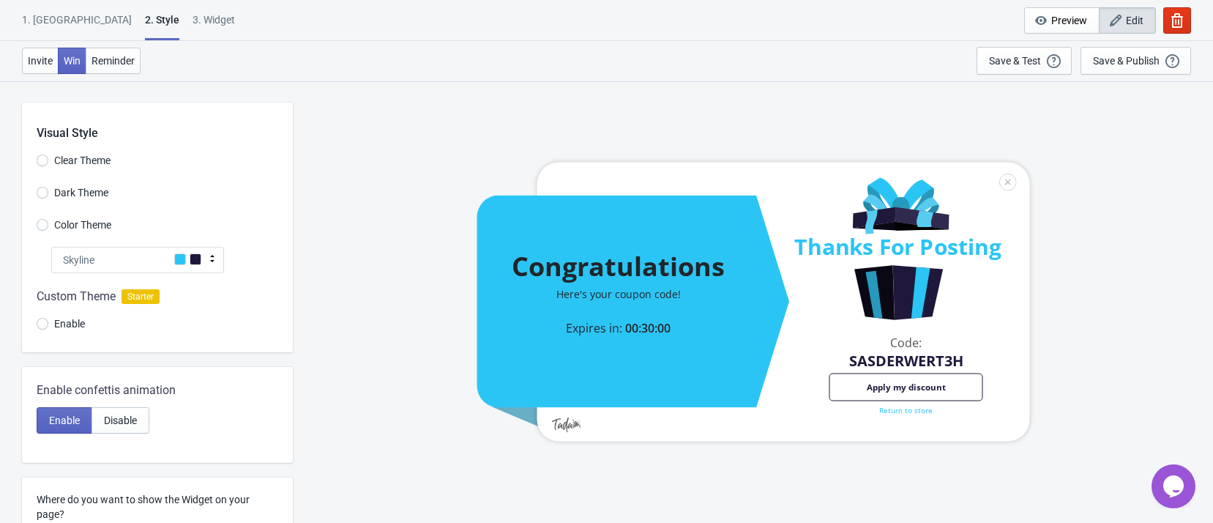
click at [67, 324] on div at bounding box center [157, 312] width 271 height 79
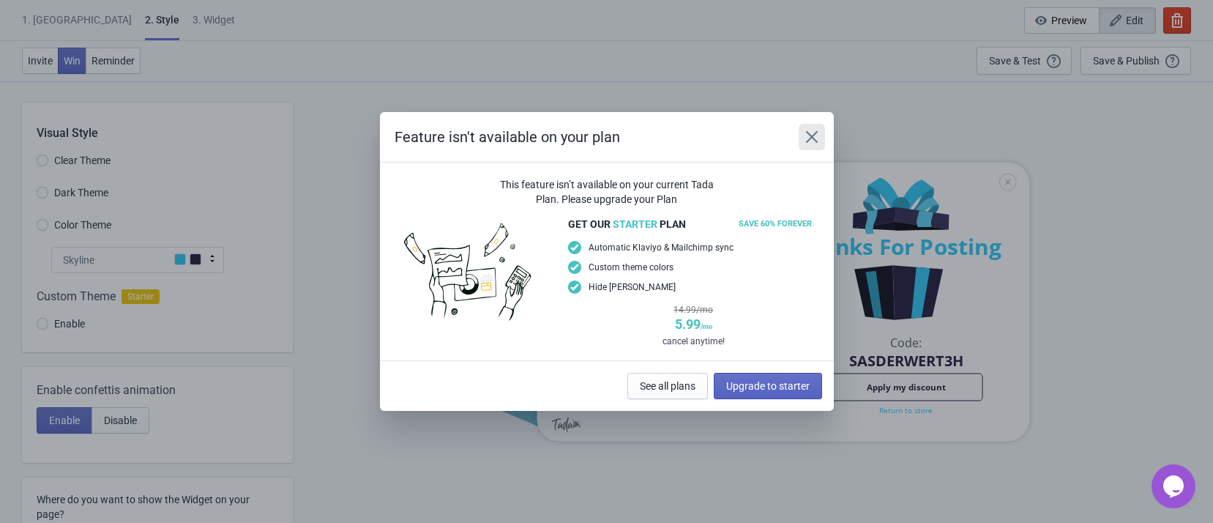
click at [802, 130] on button "Close" at bounding box center [812, 137] width 26 height 26
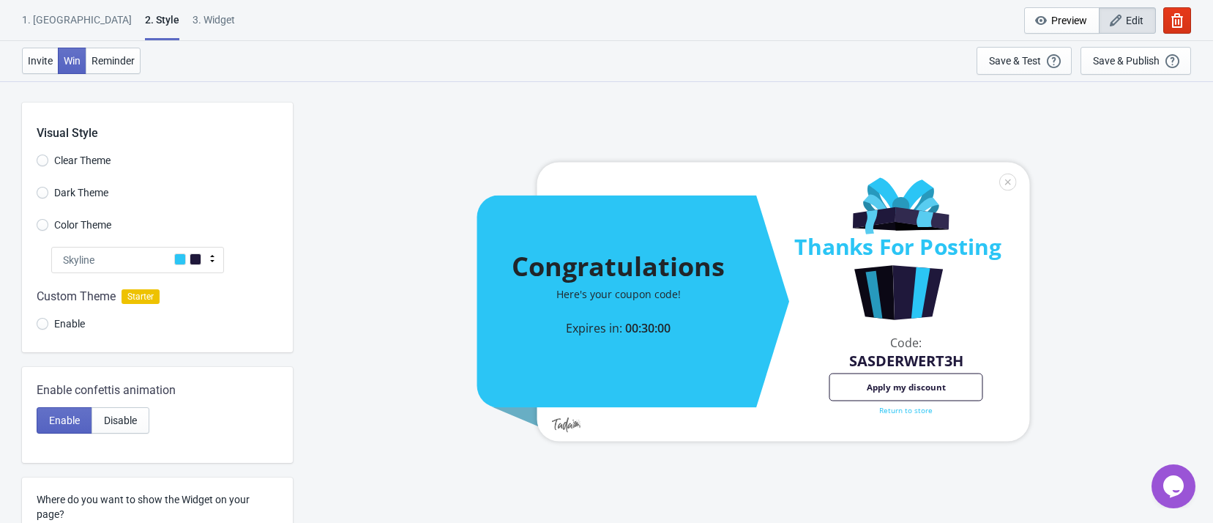
click at [174, 270] on div "Skyline" at bounding box center [137, 260] width 173 height 26
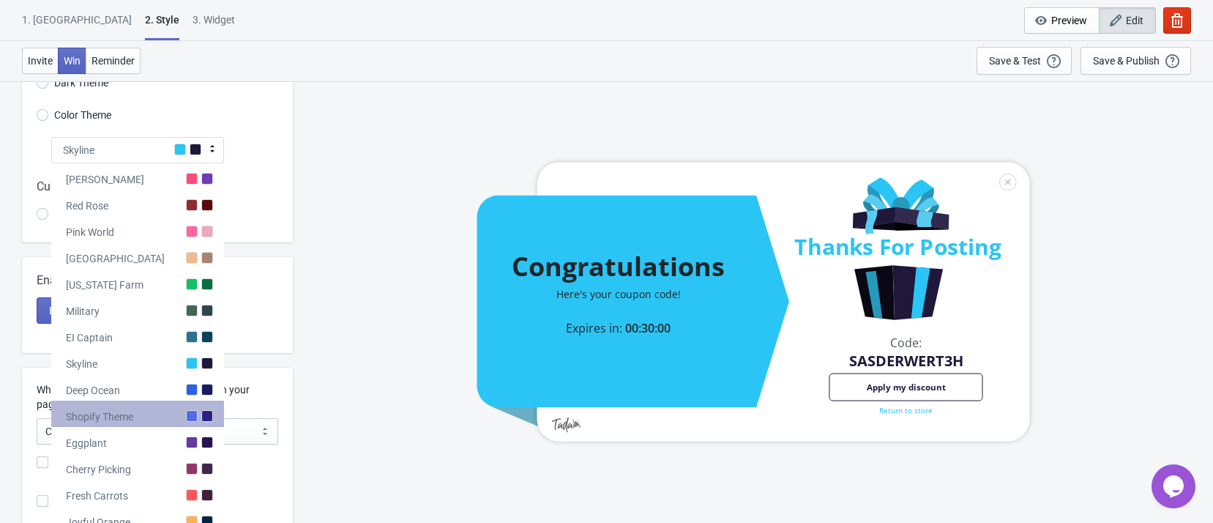
scroll to position [315, 0]
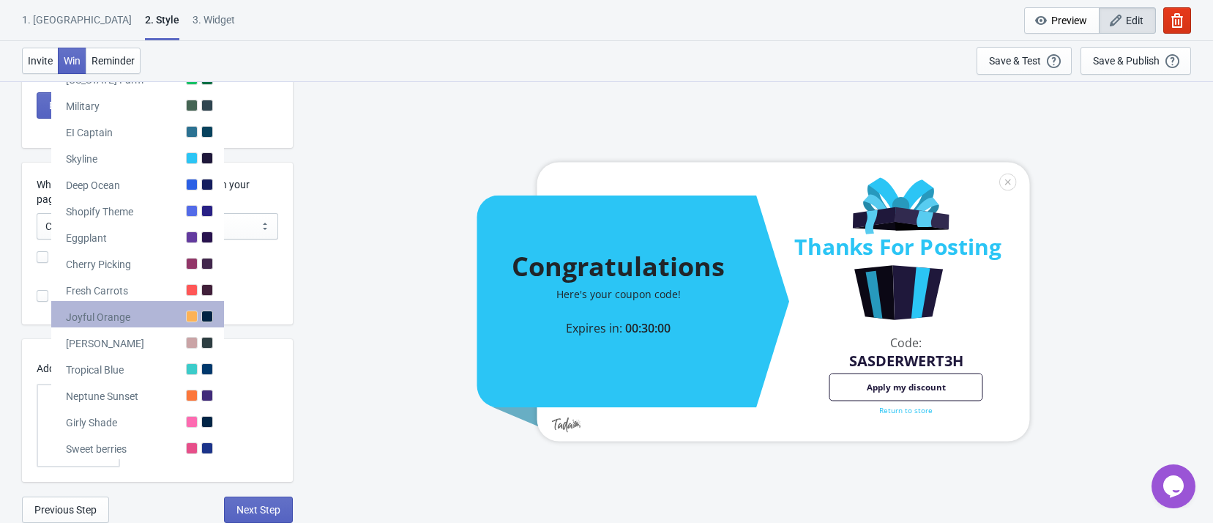
click at [199, 311] on div "Joyful Orange" at bounding box center [137, 314] width 173 height 26
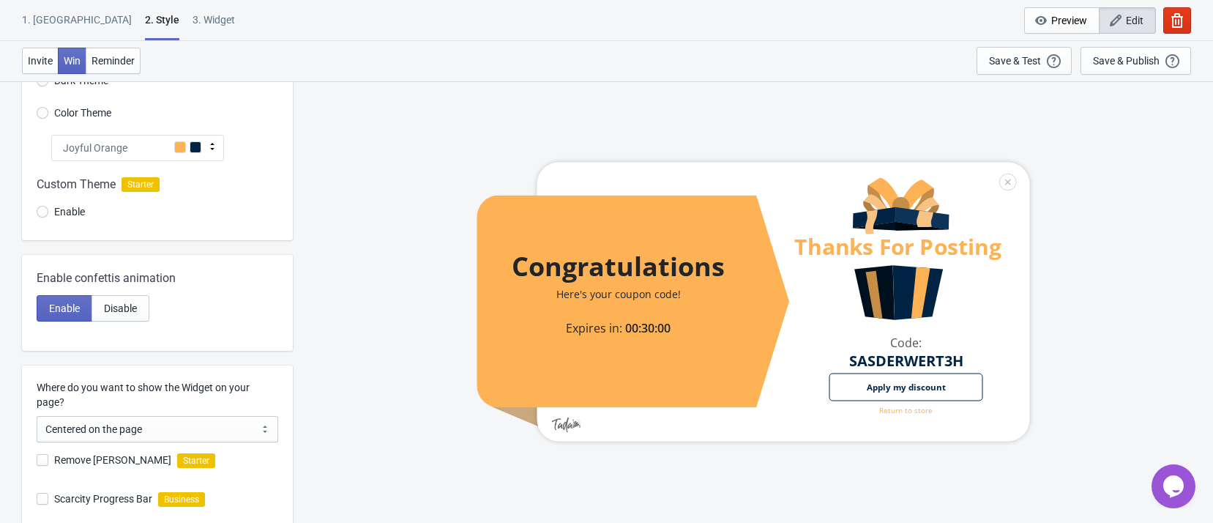
scroll to position [0, 0]
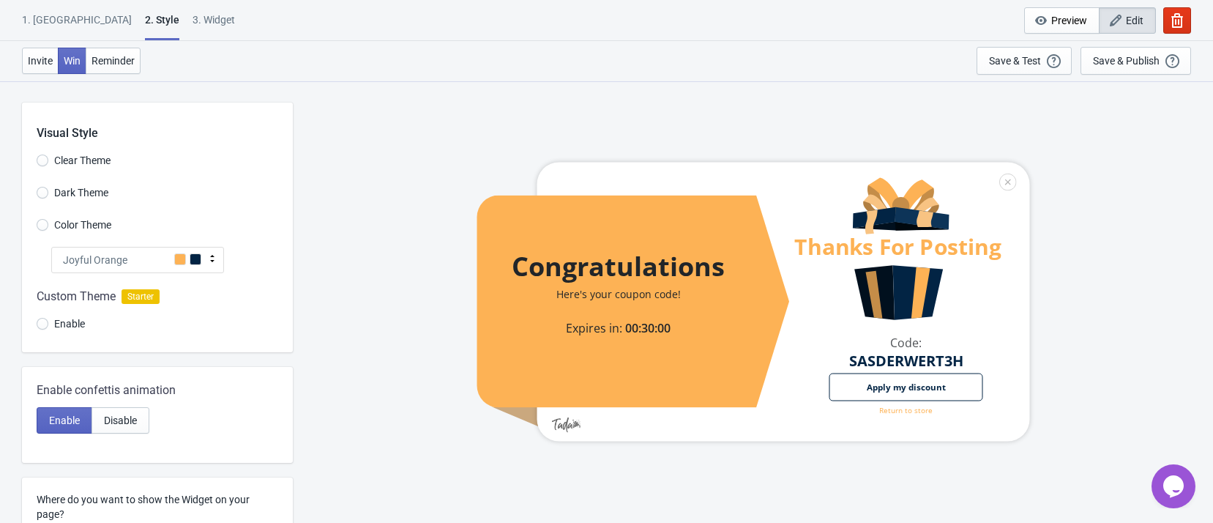
click at [168, 250] on div "Joyful Orange" at bounding box center [137, 260] width 173 height 26
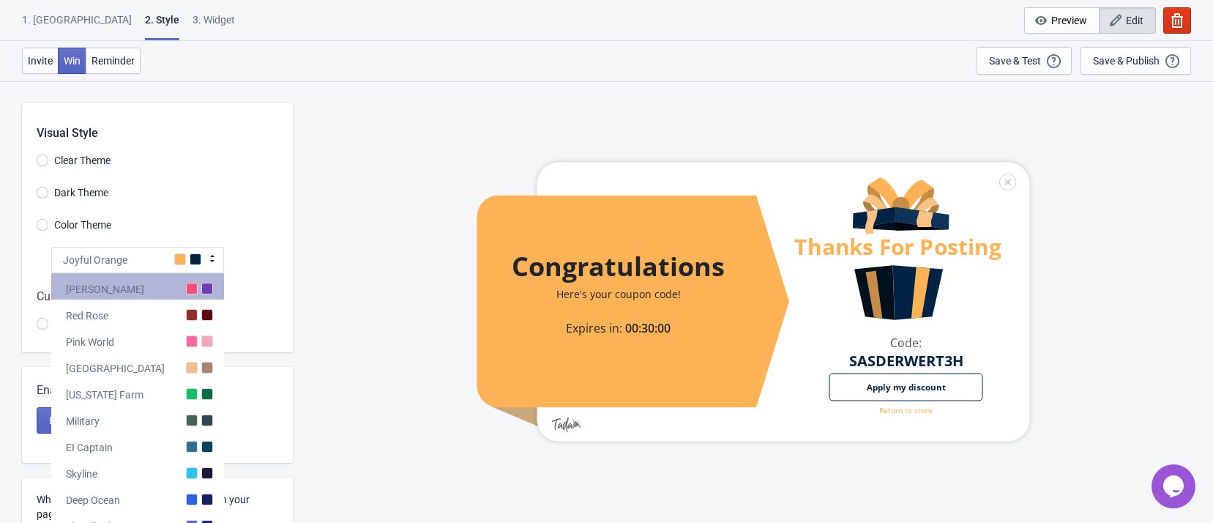
click at [182, 286] on div "[PERSON_NAME]" at bounding box center [137, 286] width 173 height 26
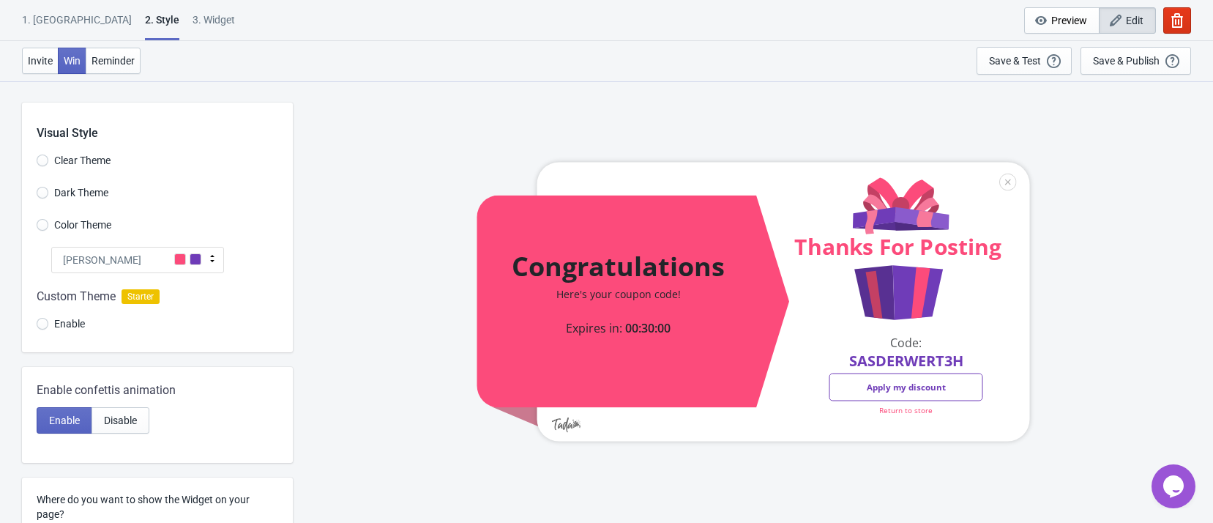
click at [179, 257] on span at bounding box center [180, 259] width 12 height 12
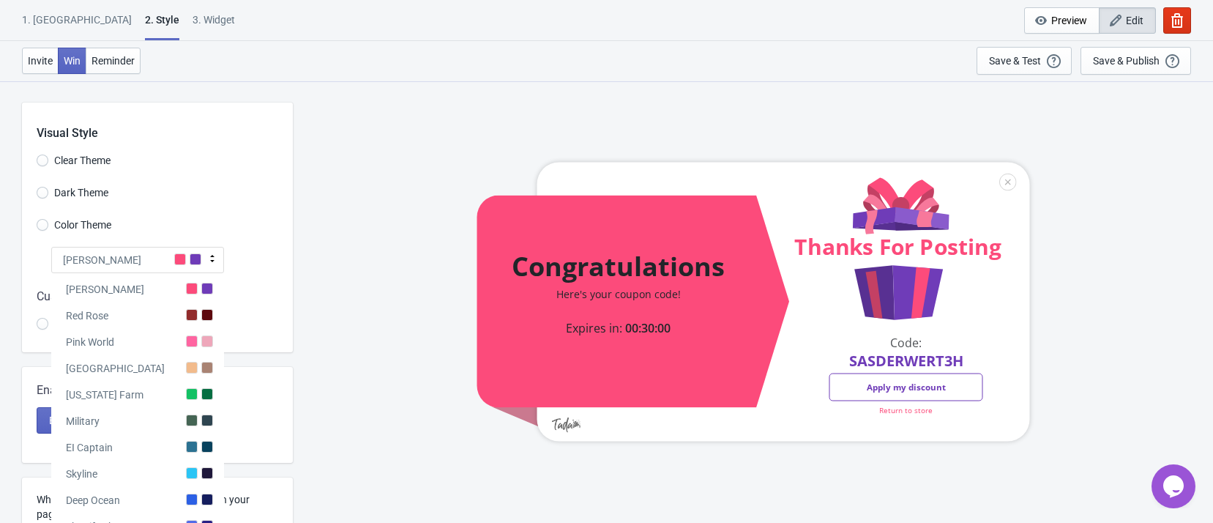
drag, startPoint x: 181, startPoint y: 308, endPoint x: 172, endPoint y: 259, distance: 49.8
click at [179, 308] on div "Red Rose" at bounding box center [137, 313] width 173 height 26
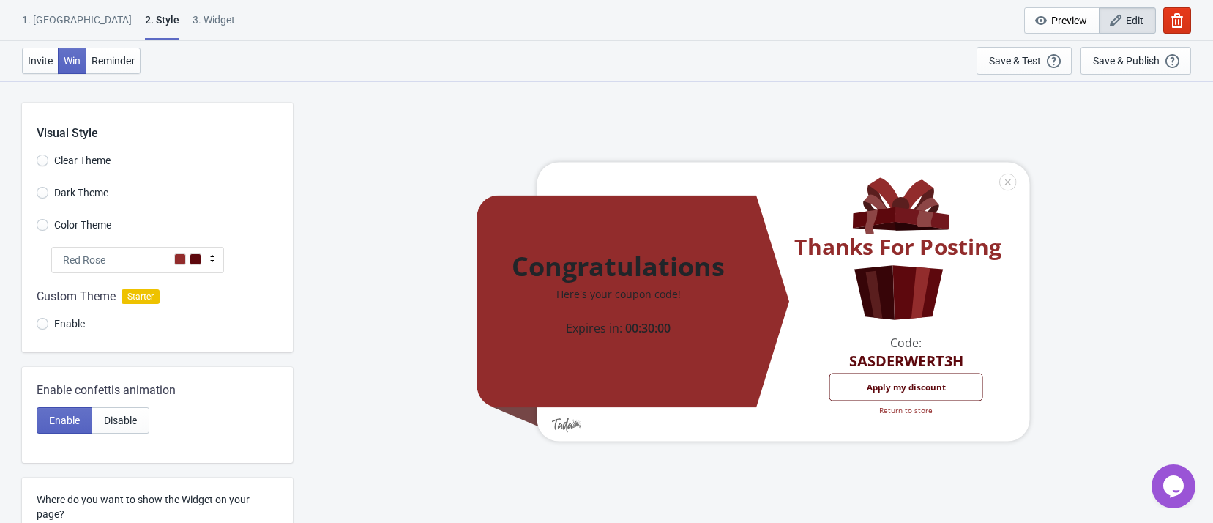
click at [172, 256] on div "Red Rose" at bounding box center [137, 260] width 173 height 26
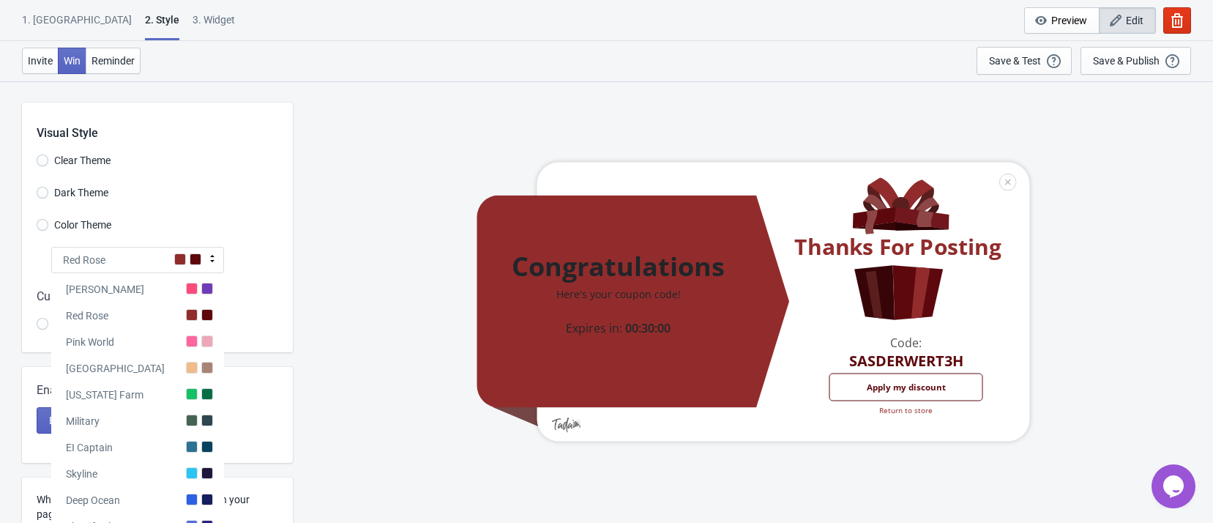
drag, startPoint x: 172, startPoint y: 387, endPoint x: 167, endPoint y: 381, distance: 8.4
click at [171, 387] on div "[US_STATE] Farm" at bounding box center [137, 392] width 173 height 26
radio input "true"
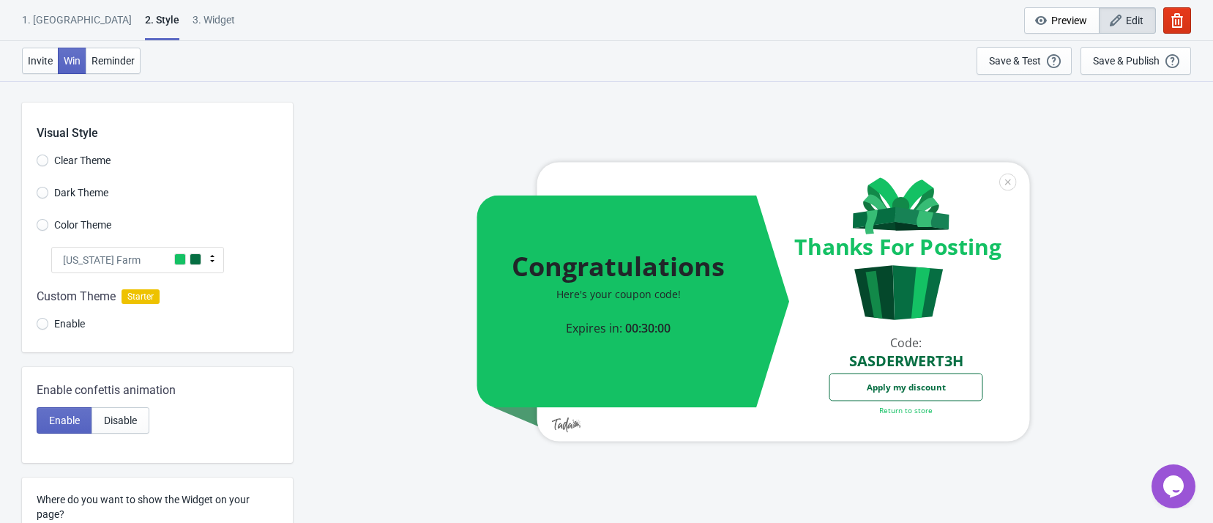
click at [95, 165] on span "Clear Theme" at bounding box center [82, 160] width 56 height 15
click at [48, 165] on input "Clear Theme" at bounding box center [43, 168] width 12 height 26
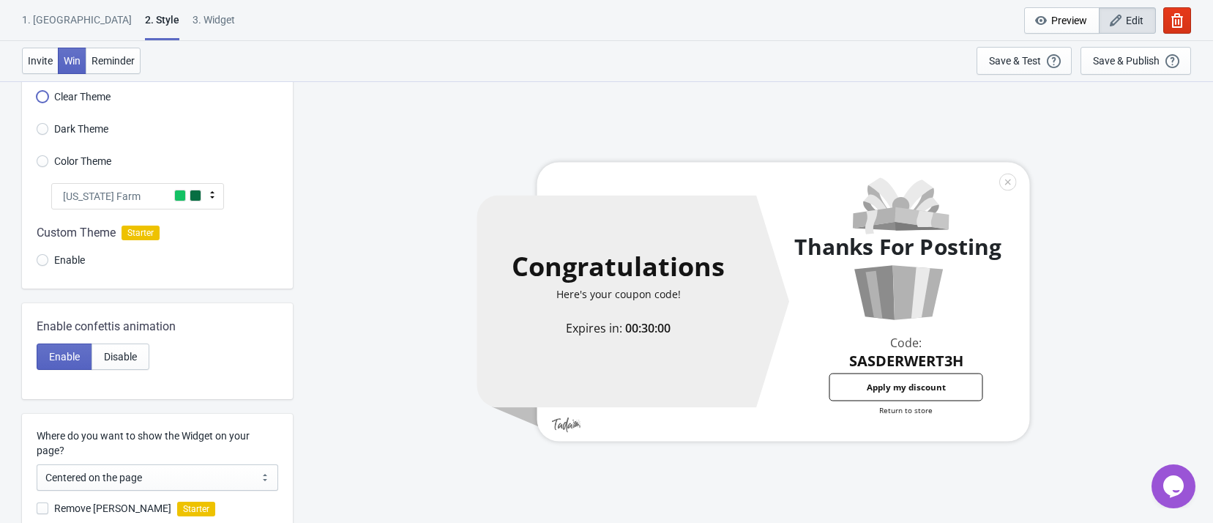
scroll to position [110, 0]
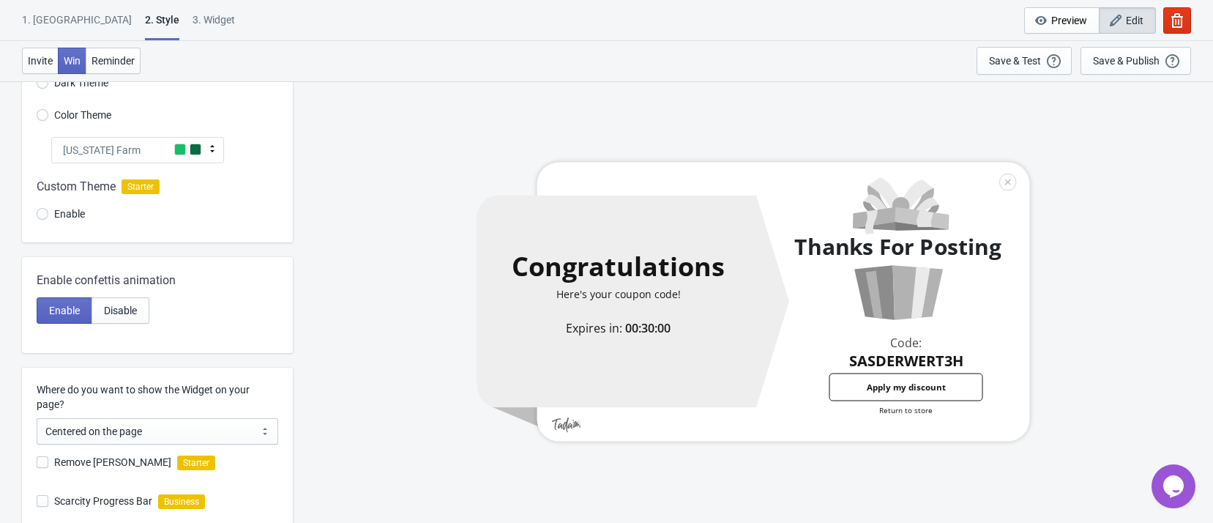
click at [200, 160] on div "[US_STATE] Farm" at bounding box center [137, 150] width 173 height 26
radio input "true"
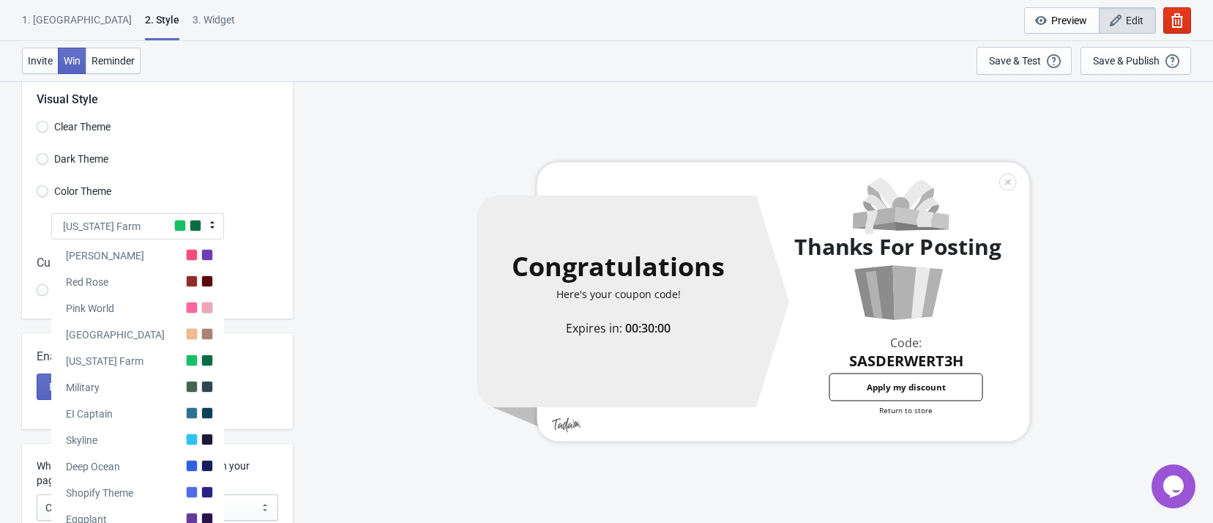
scroll to position [0, 0]
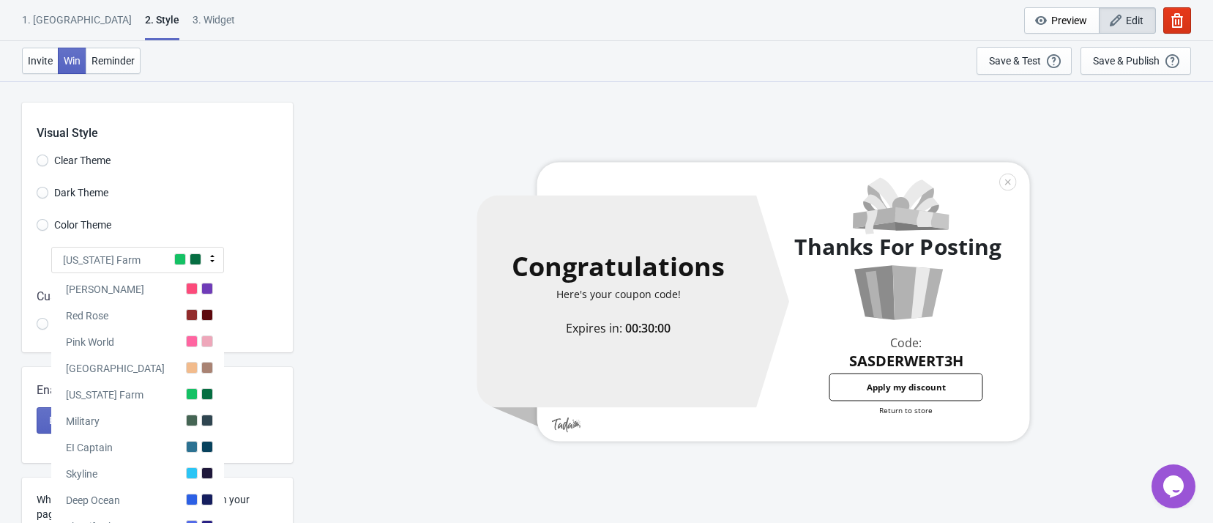
click at [98, 195] on span "Dark Theme" at bounding box center [81, 192] width 54 height 15
click at [48, 195] on input "Dark Theme" at bounding box center [43, 200] width 12 height 26
radio input "true"
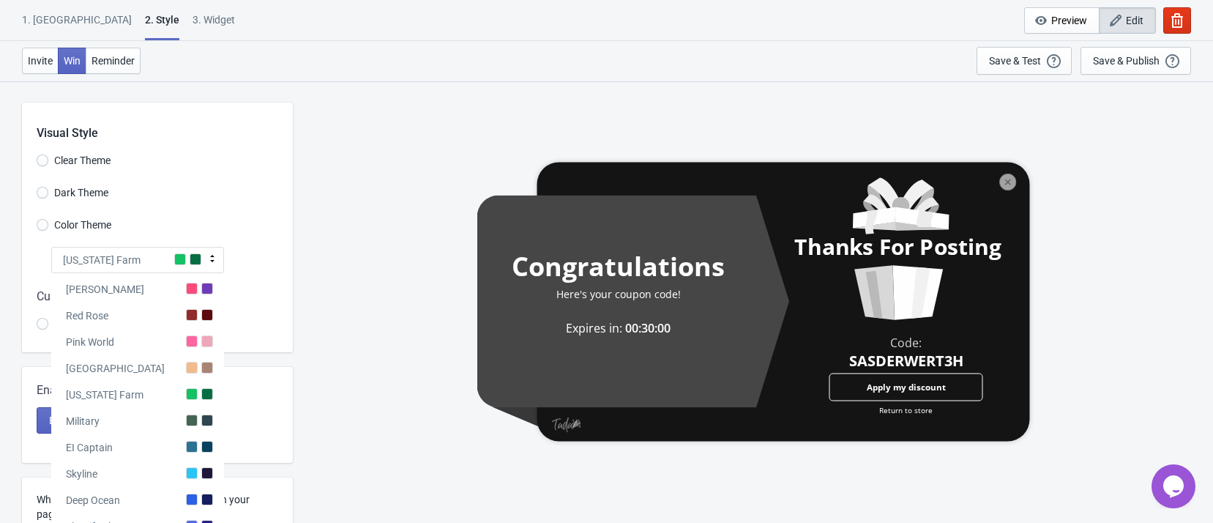
click at [83, 160] on span "Clear Theme" at bounding box center [82, 160] width 56 height 15
click at [48, 160] on input "Clear Theme" at bounding box center [43, 168] width 12 height 26
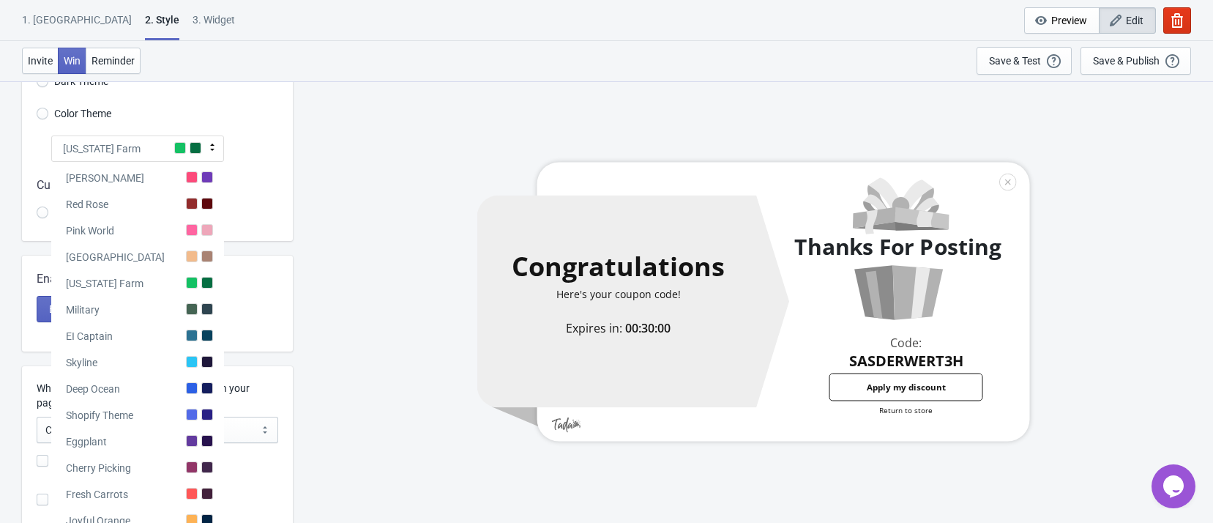
scroll to position [220, 0]
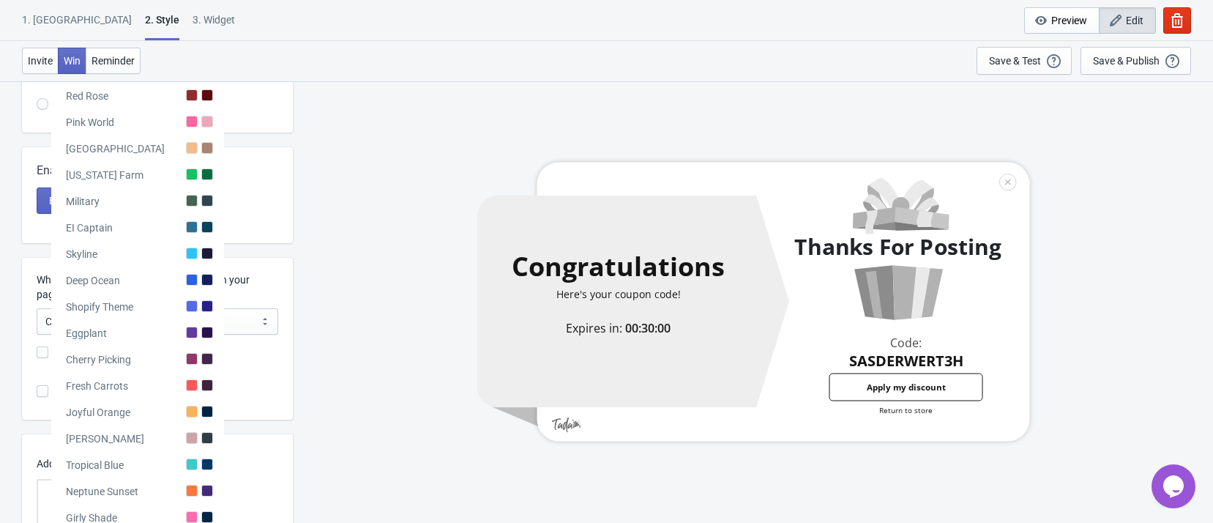
click at [332, 198] on div "Congratulations Here's your coupon code! Expires in: 00:30:00 Thanks For Postin…" at bounding box center [753, 302] width 906 height 442
click at [252, 217] on div "Enable confettis animation Enable Disable" at bounding box center [157, 195] width 271 height 96
click at [242, 221] on div "Enable confettis animation Enable Disable" at bounding box center [157, 195] width 271 height 96
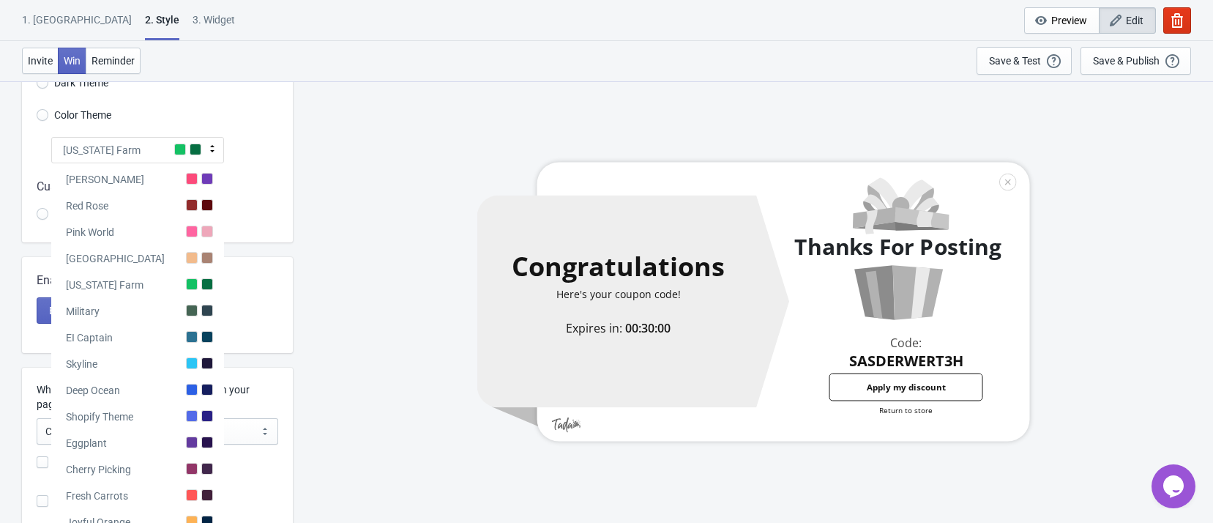
click at [212, 148] on icon at bounding box center [212, 148] width 15 height 15
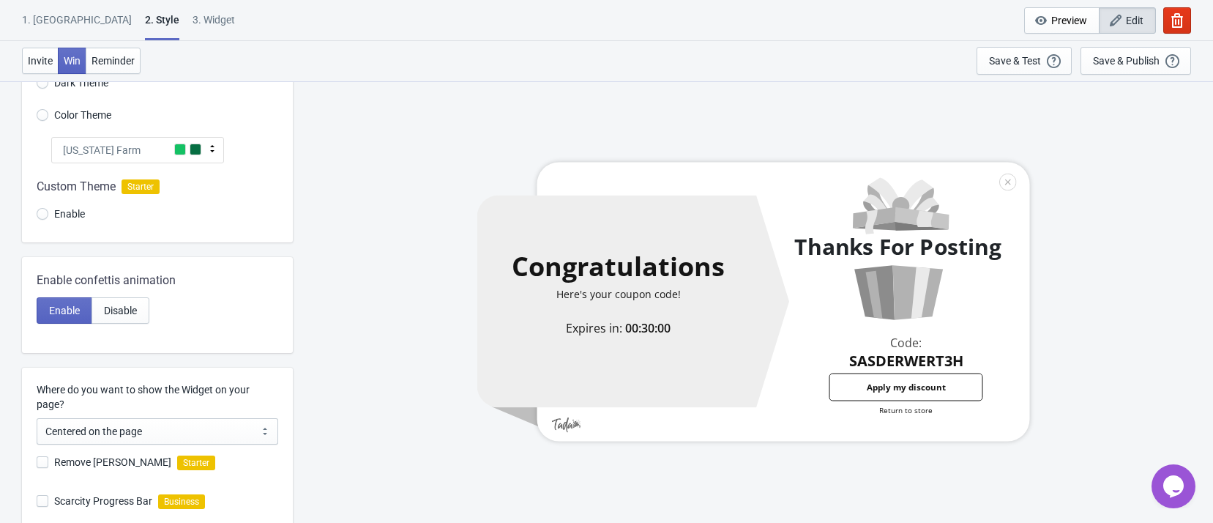
scroll to position [220, 0]
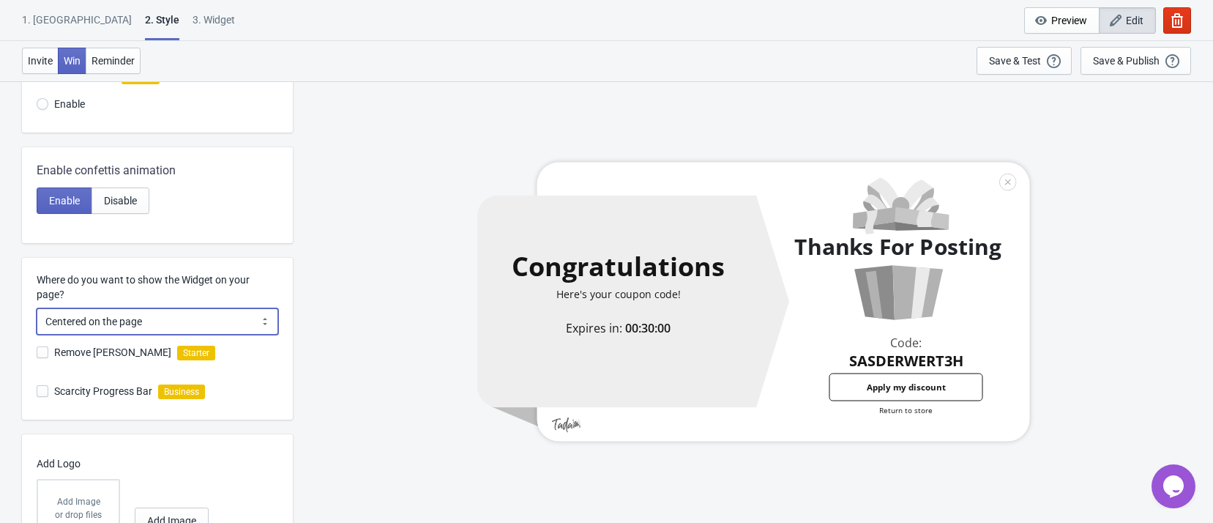
click at [166, 321] on select "Centered on the page Left side of the page" at bounding box center [158, 321] width 242 height 26
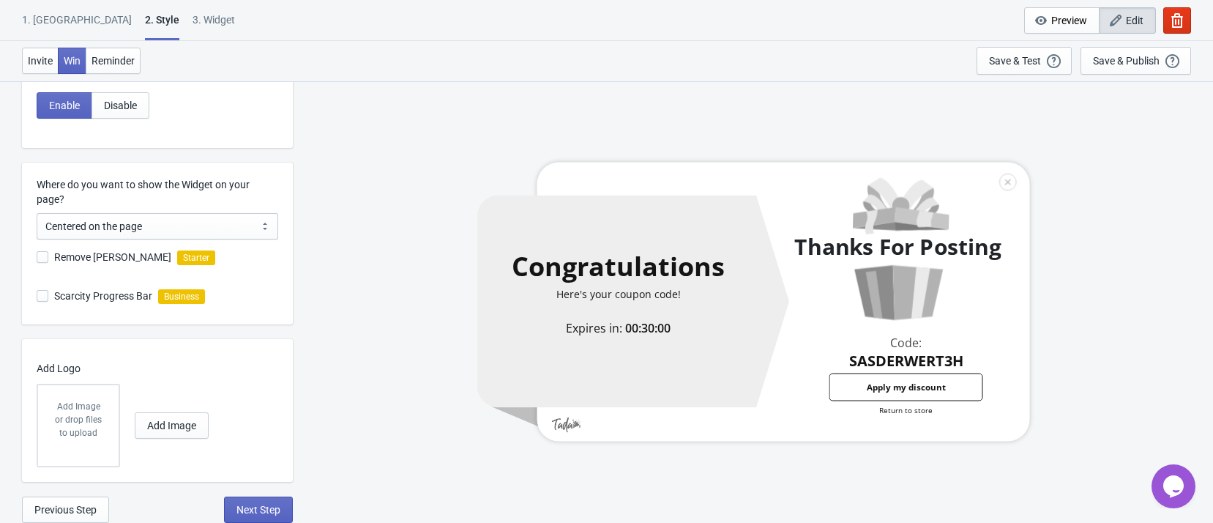
click at [308, 281] on div "Congratulations Here's your coupon code! Expires in: 00:30:00 Thanks For Postin…" at bounding box center [753, 302] width 906 height 442
click at [86, 421] on div "or drop files to upload" at bounding box center [78, 426] width 51 height 26
click at [189, 430] on span "Add Image" at bounding box center [171, 426] width 49 height 12
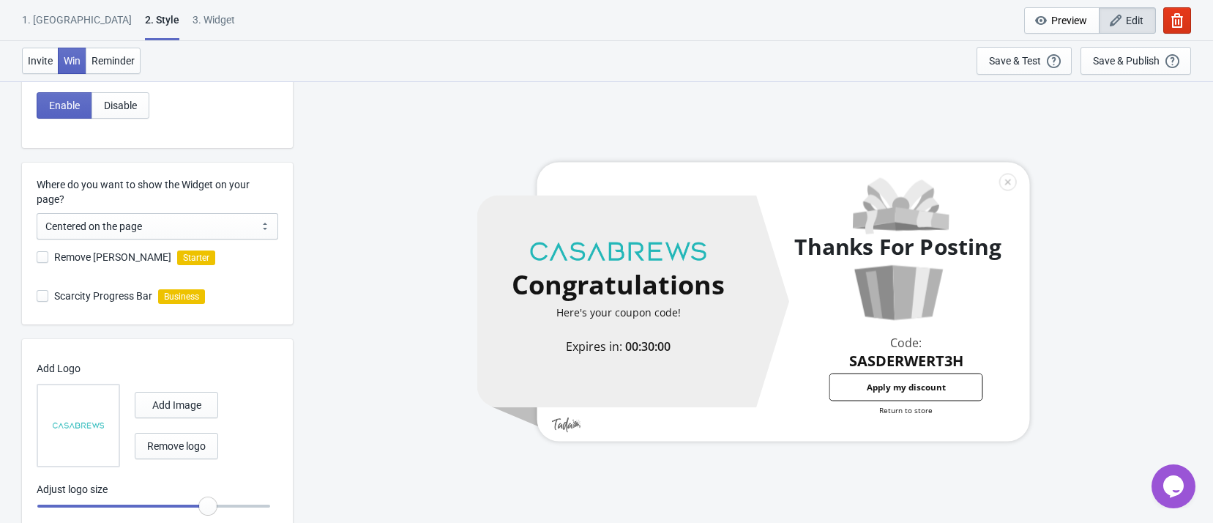
radio input "true"
type input "0.95"
radio input "true"
type input "0.9"
radio input "true"
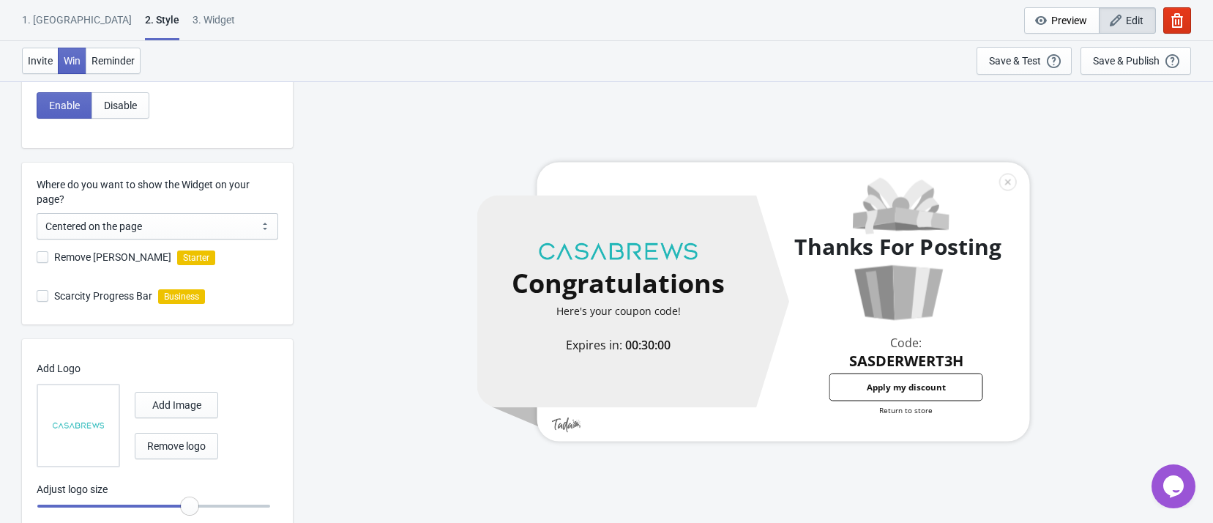
type input "0.85"
radio input "true"
type input "0.8"
radio input "true"
type input "0.75"
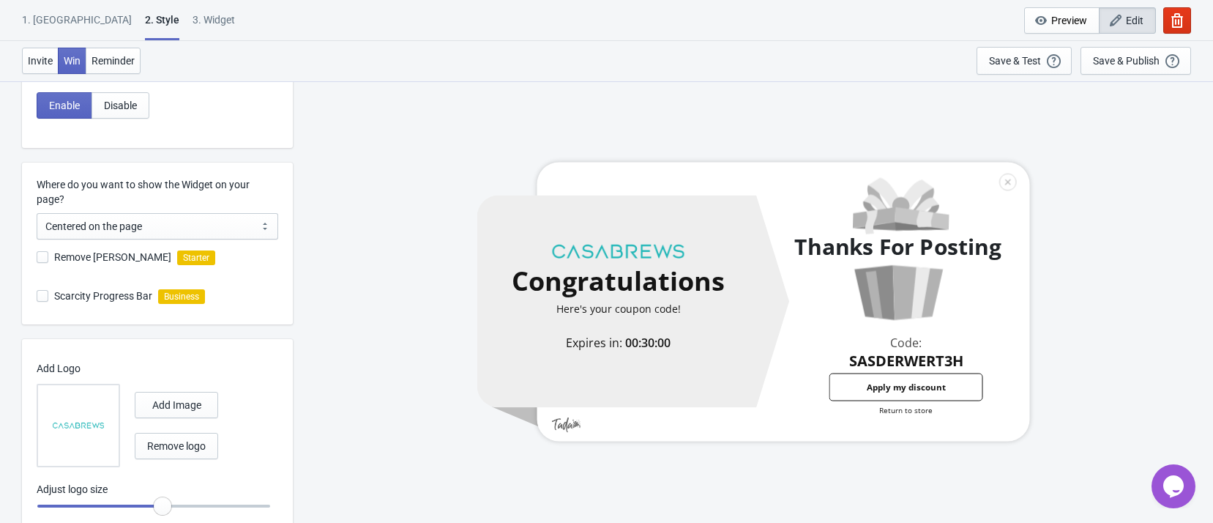
radio input "true"
type input "0.7"
radio input "true"
type input "0.65"
radio input "true"
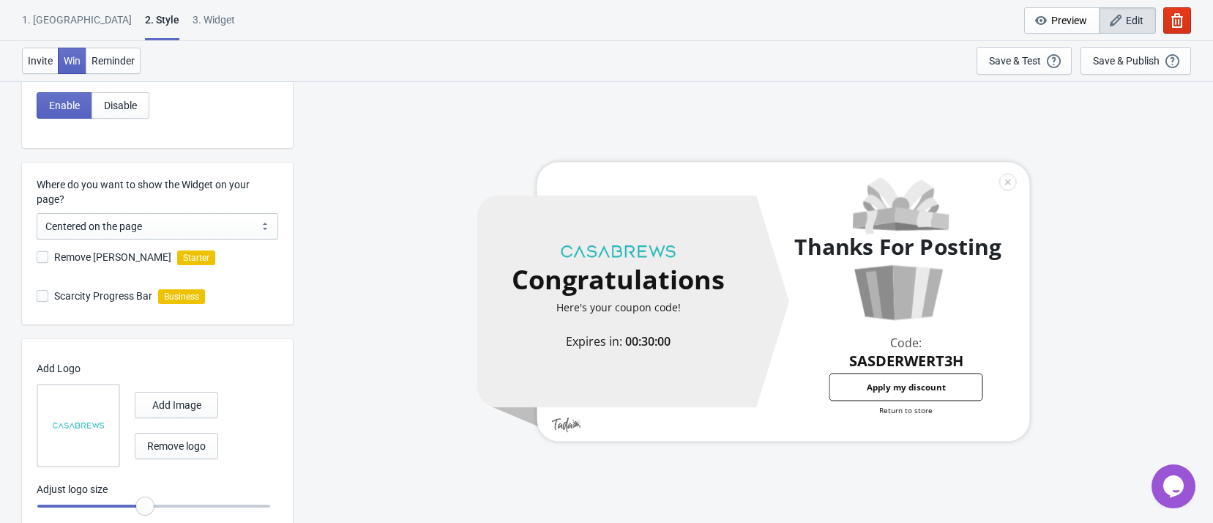
type input "0.6"
radio input "true"
type input "0.55"
radio input "true"
drag, startPoint x: 204, startPoint y: 508, endPoint x: 115, endPoint y: 524, distance: 89.9
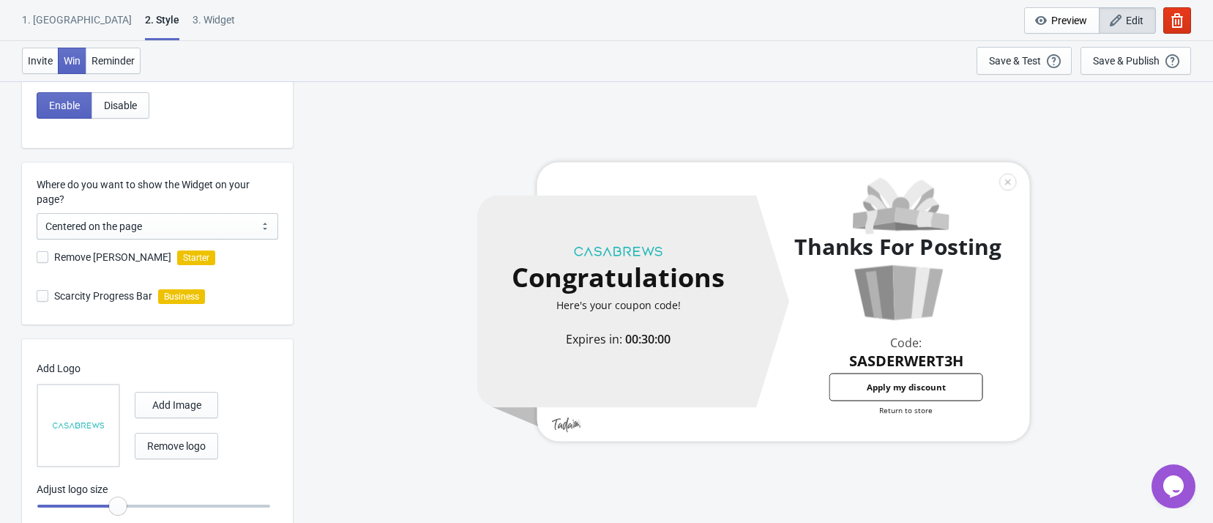
type input "0.5"
click at [115, 519] on input "range" at bounding box center [154, 506] width 234 height 26
click at [319, 387] on div "Congratulations Here's your coupon code! Expires in: 00:30:00 Thanks For Postin…" at bounding box center [753, 302] width 906 height 442
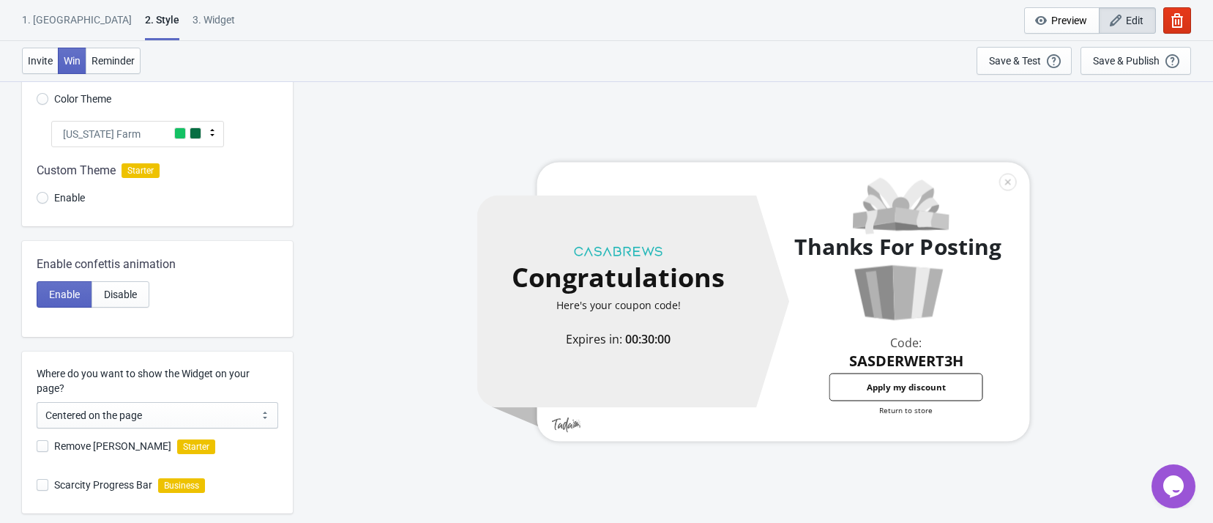
scroll to position [0, 0]
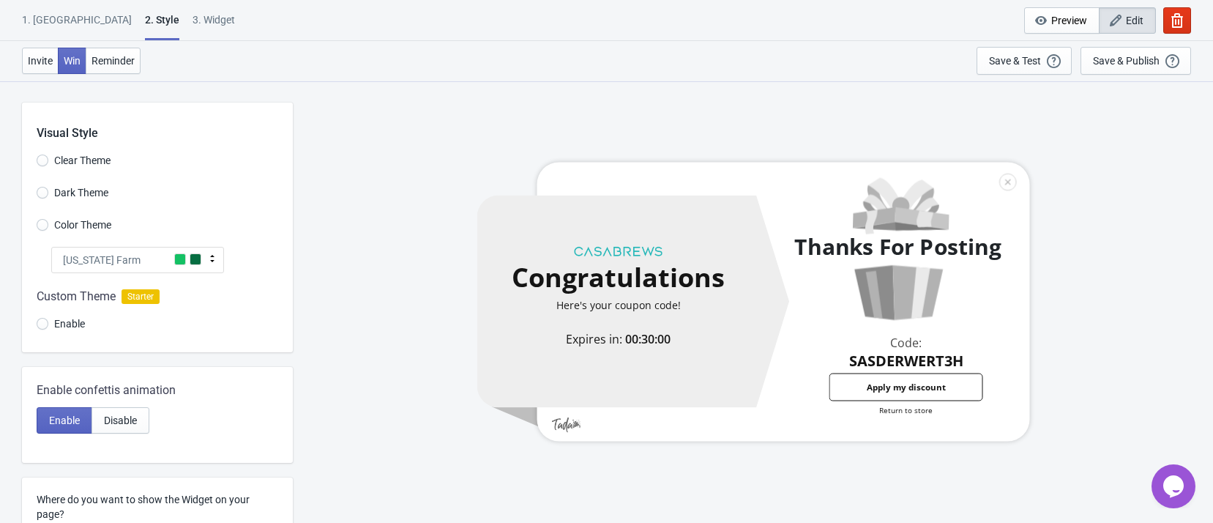
click at [108, 268] on div "[US_STATE] Farm" at bounding box center [137, 260] width 173 height 26
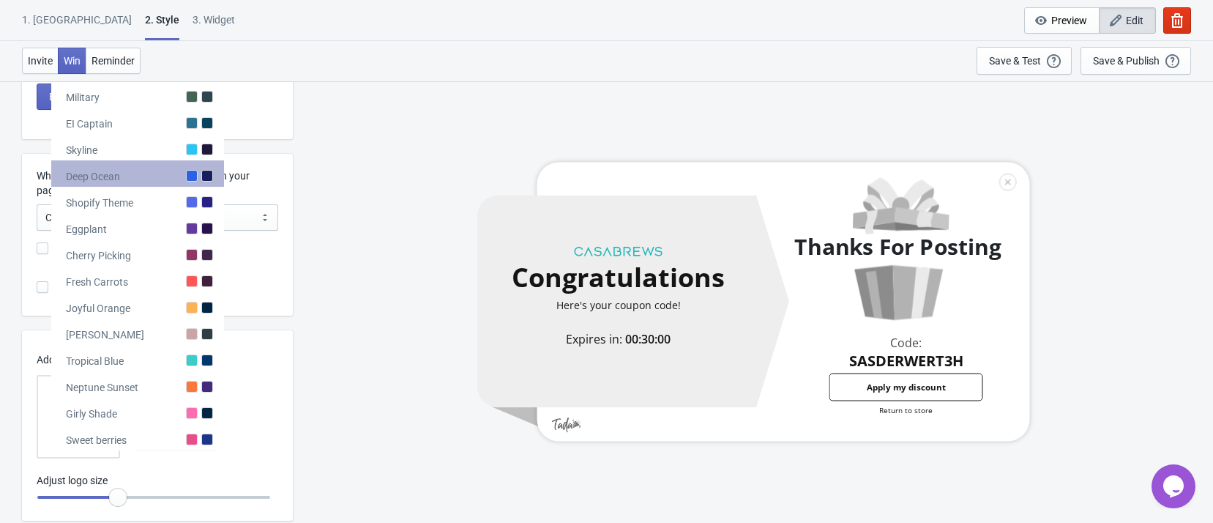
scroll to position [330, 0]
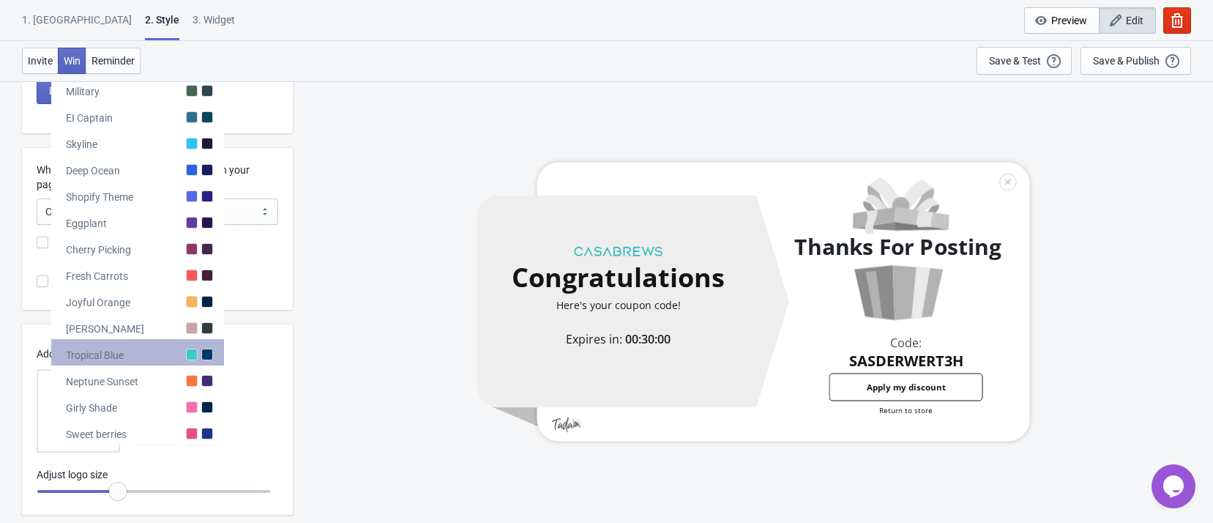
click at [153, 356] on div "Tropical Blue" at bounding box center [137, 352] width 173 height 26
radio input "true"
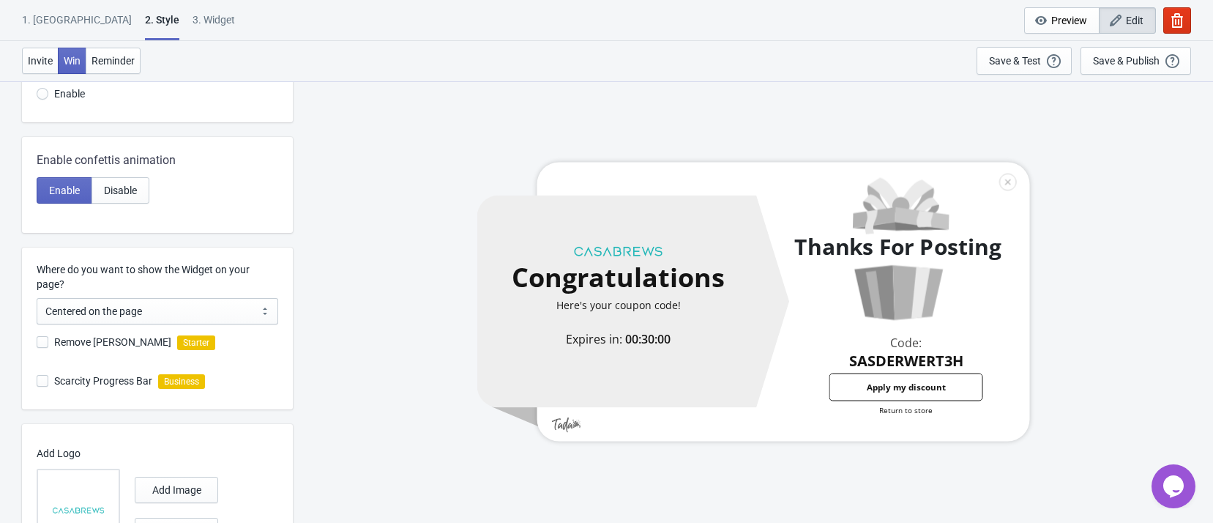
scroll to position [110, 0]
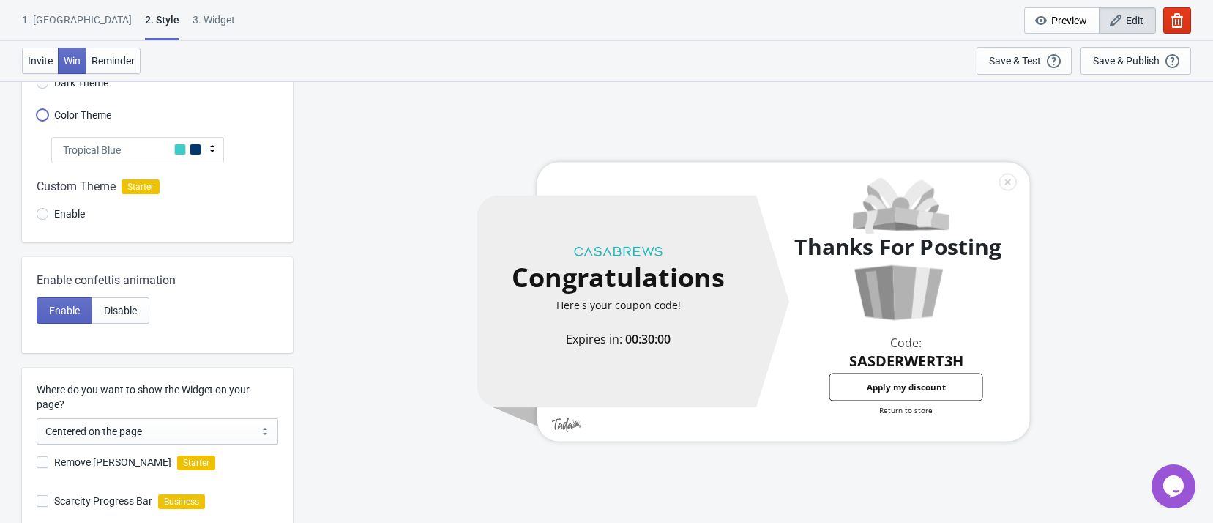
click at [47, 117] on input "Color Theme" at bounding box center [43, 122] width 12 height 26
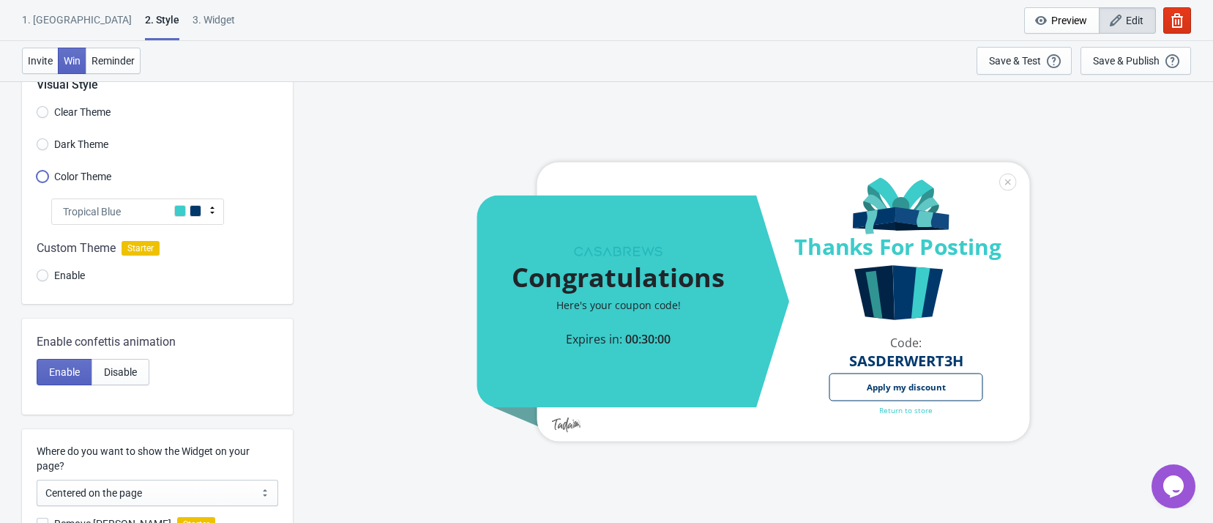
scroll to position [0, 0]
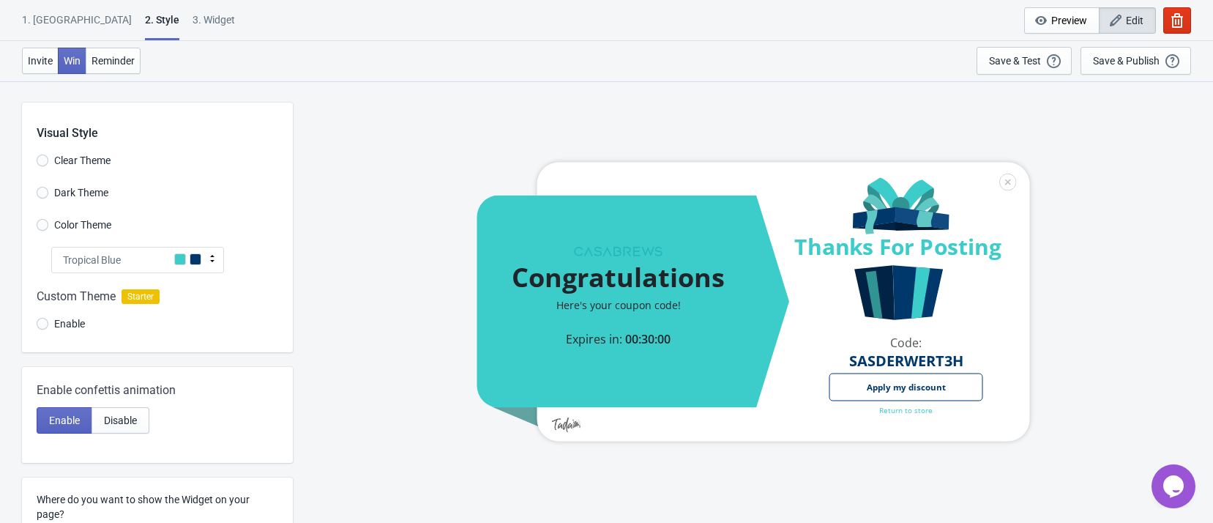
click at [154, 264] on div "Tropical Blue" at bounding box center [137, 260] width 173 height 26
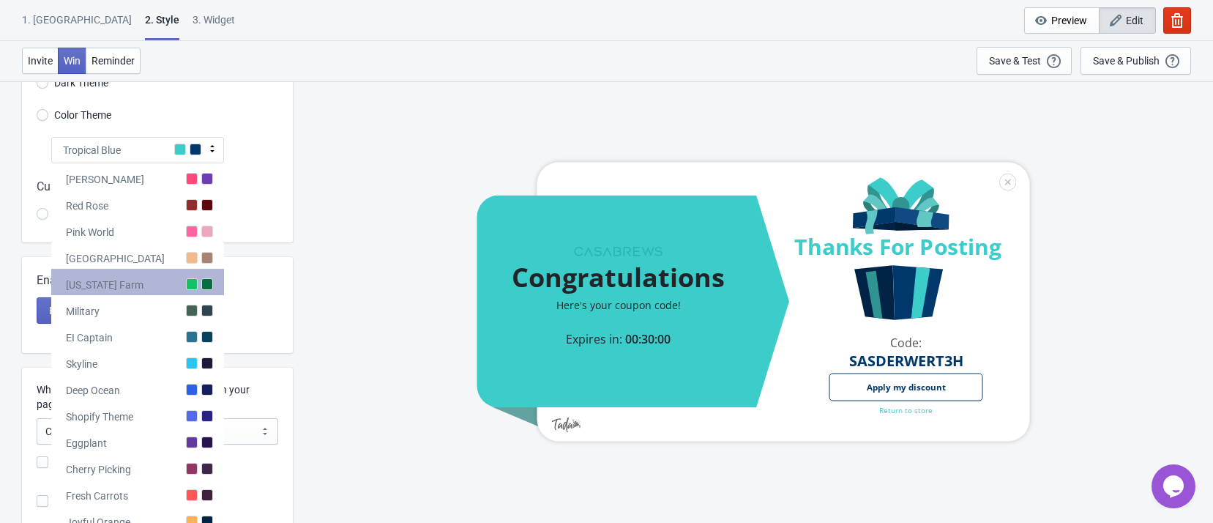
scroll to position [330, 0]
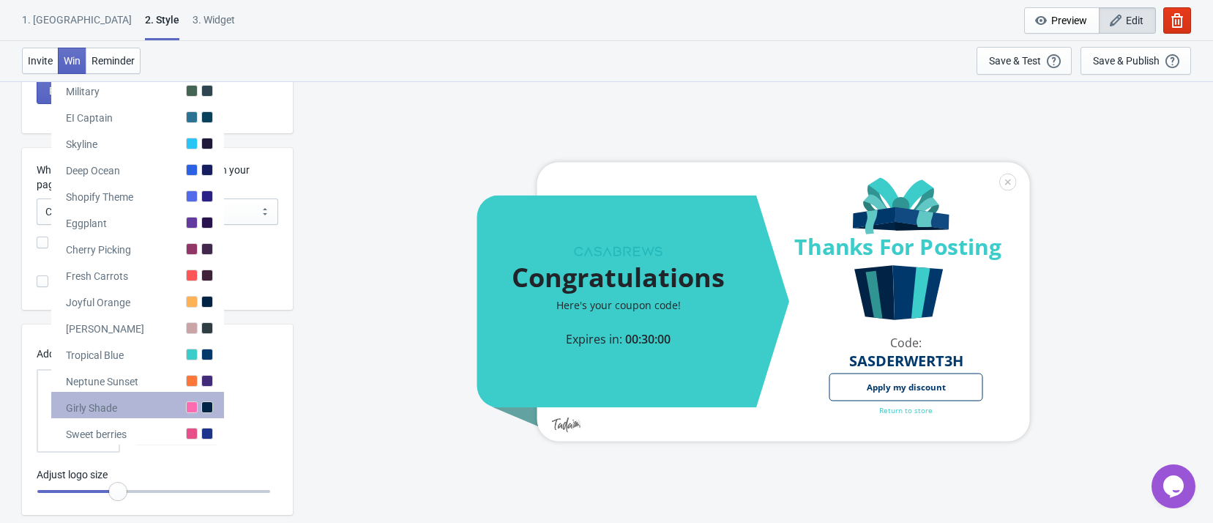
click at [172, 411] on div "Girly Shade" at bounding box center [137, 405] width 173 height 26
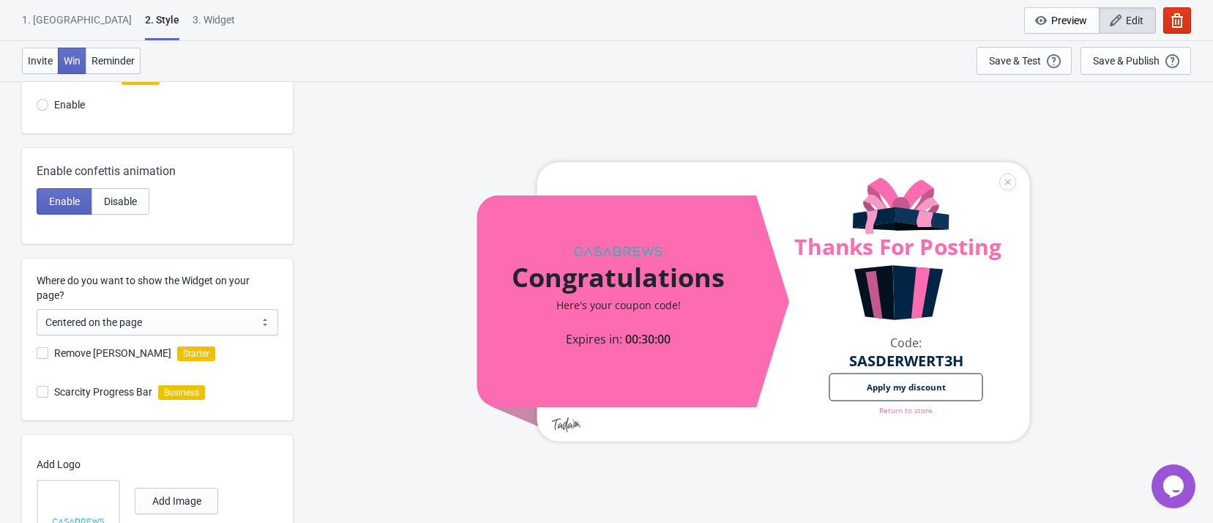
scroll to position [110, 0]
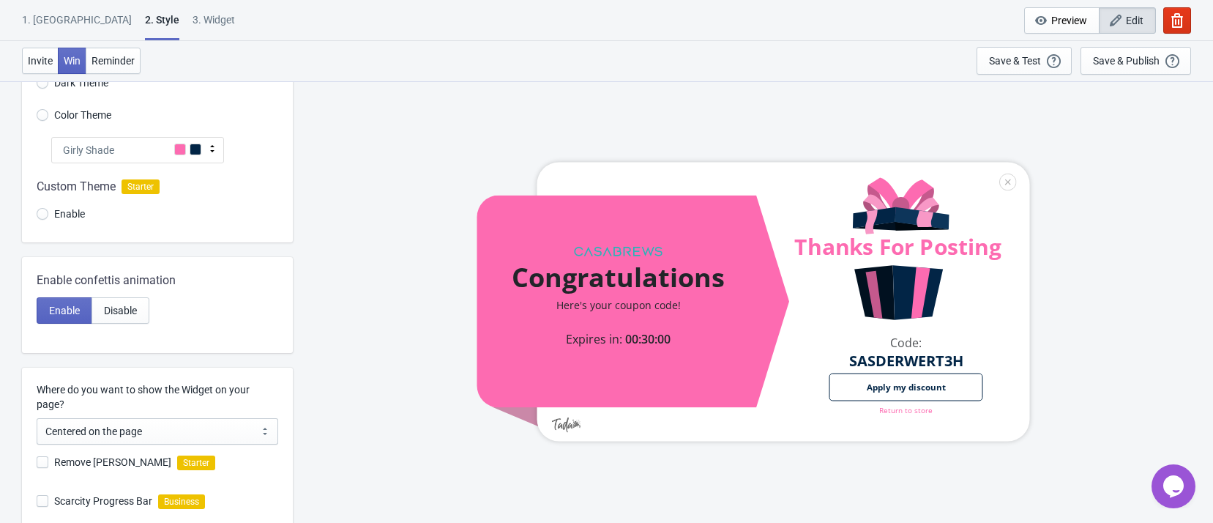
click at [146, 156] on div "Girly Shade" at bounding box center [137, 150] width 173 height 26
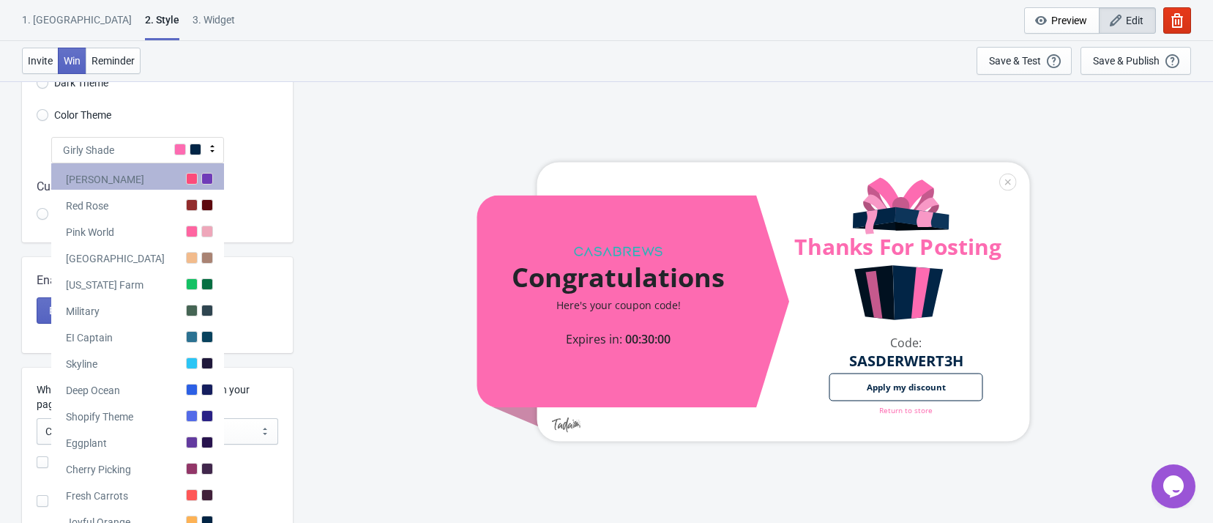
click at [151, 182] on div "[PERSON_NAME]" at bounding box center [137, 176] width 173 height 26
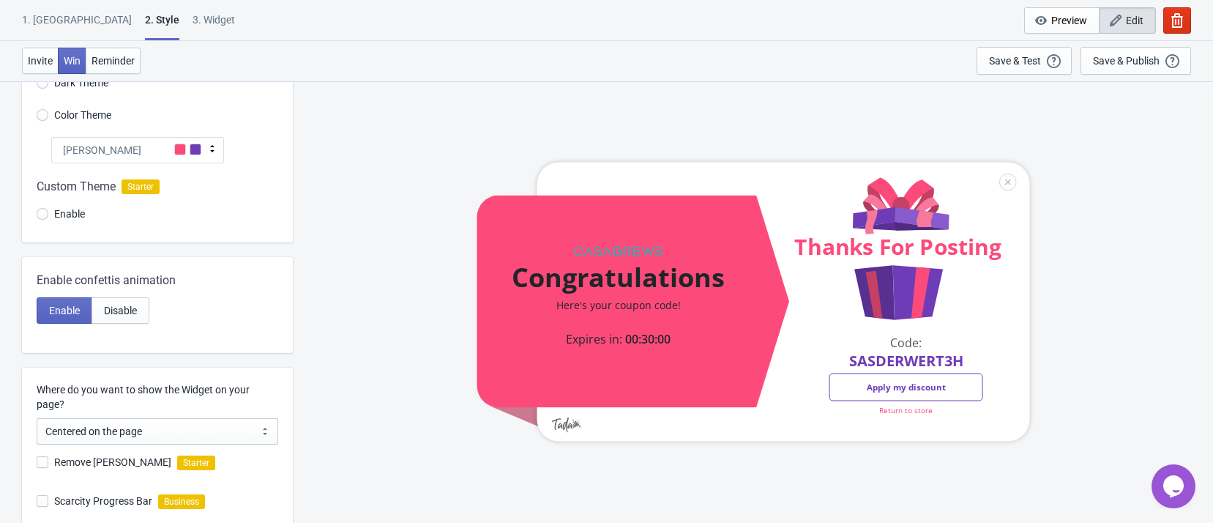
click at [148, 138] on div "[PERSON_NAME]" at bounding box center [137, 150] width 173 height 26
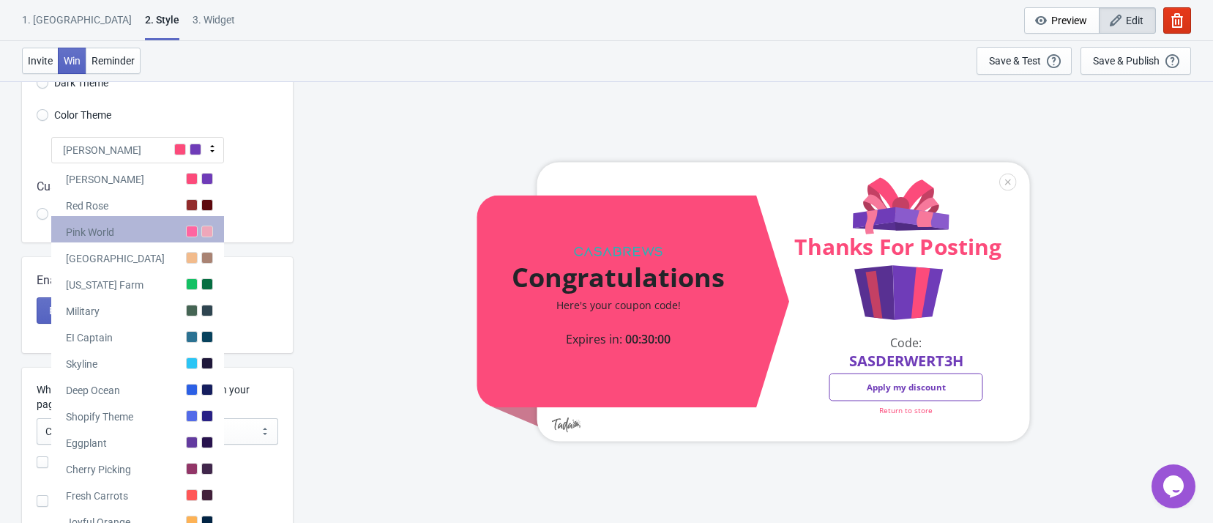
click at [151, 226] on div "Pink World" at bounding box center [137, 229] width 173 height 26
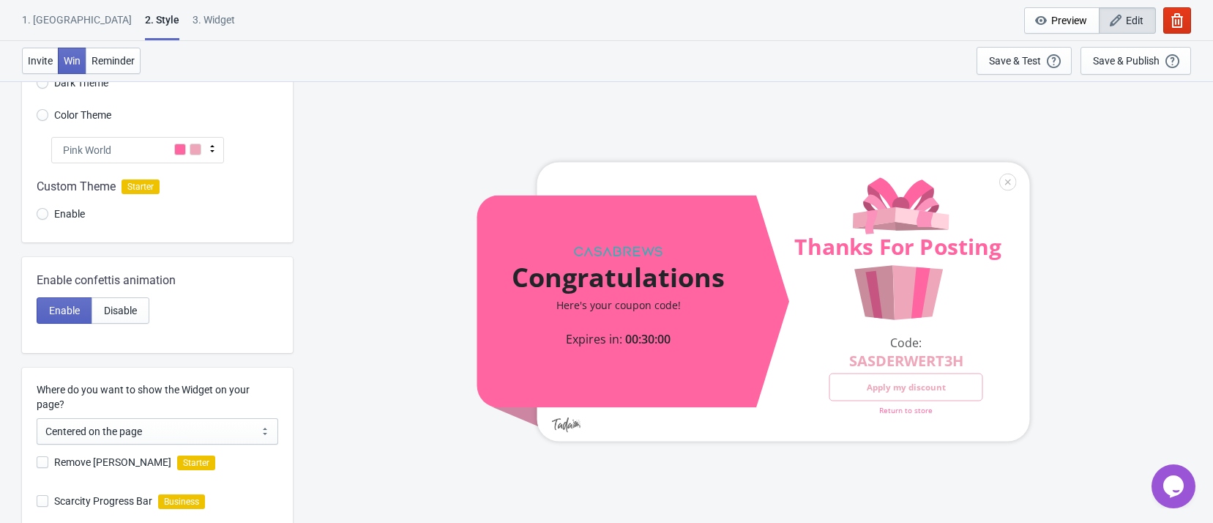
click at [619, 249] on div at bounding box center [753, 301] width 553 height 279
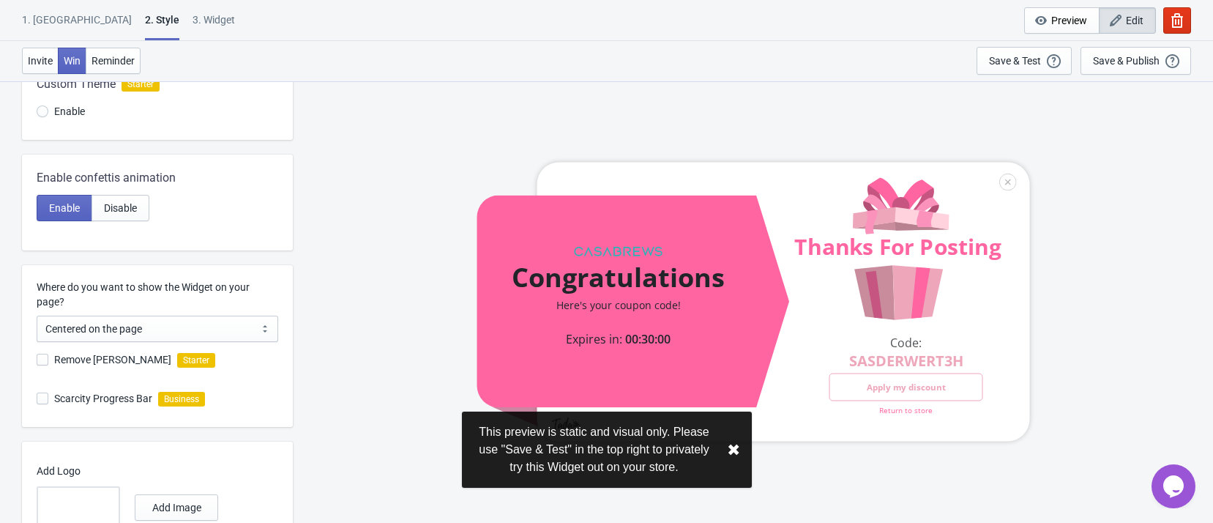
scroll to position [363, 0]
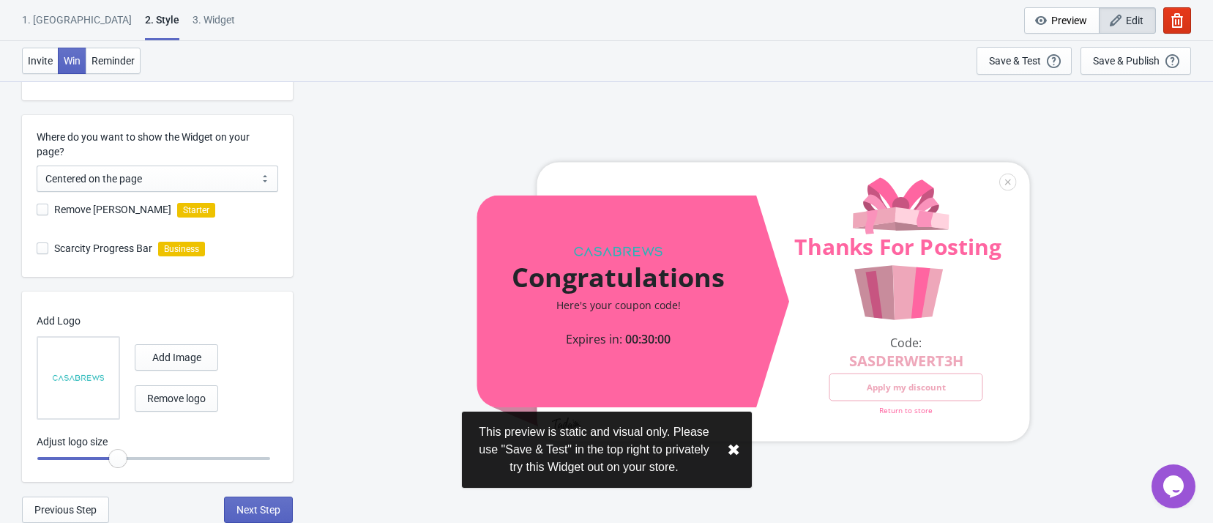
radio input "true"
type input "0.55"
radio input "true"
type input "0.6"
radio input "true"
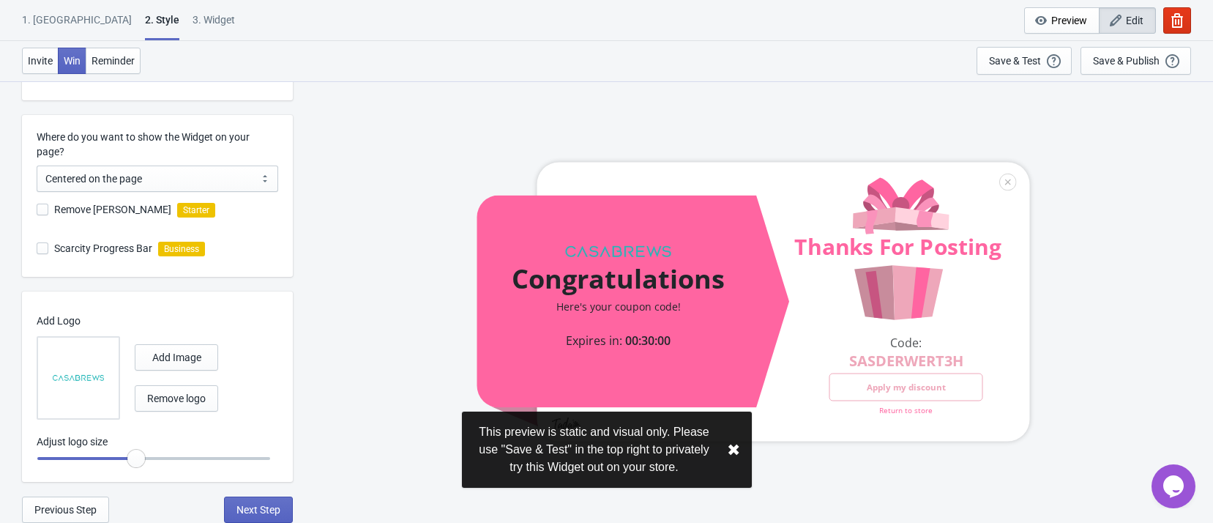
type input "0.65"
radio input "true"
type input "0.7"
radio input "true"
type input "0.75"
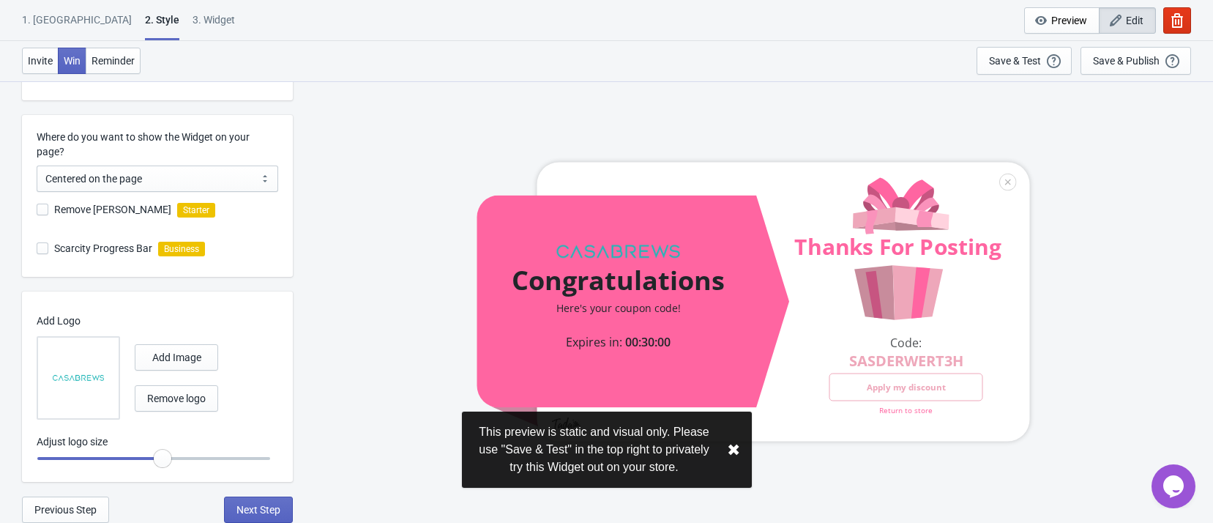
radio input "true"
type input "0.8"
radio input "true"
type input "0.75"
radio input "true"
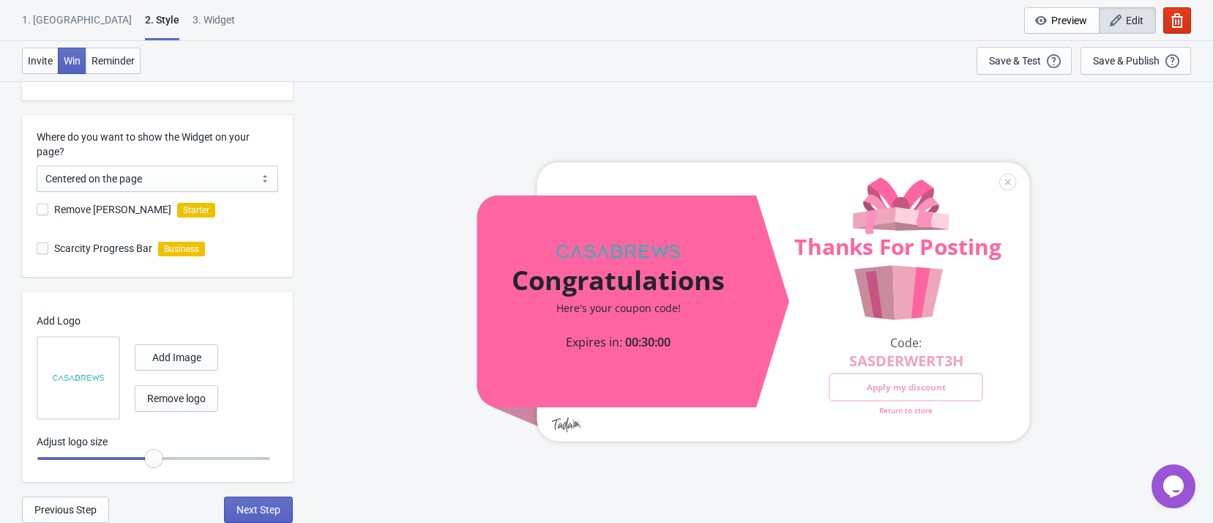
drag, startPoint x: 118, startPoint y: 463, endPoint x: 183, endPoint y: 449, distance: 66.6
type input "0.7"
click at [154, 465] on input "range" at bounding box center [154, 458] width 234 height 26
click at [327, 324] on div "Congratulations Here's your coupon code! Expires in: 00:30:00 Thanks For Postin…" at bounding box center [753, 302] width 906 height 442
click at [269, 507] on span "Next Step" at bounding box center [259, 510] width 44 height 12
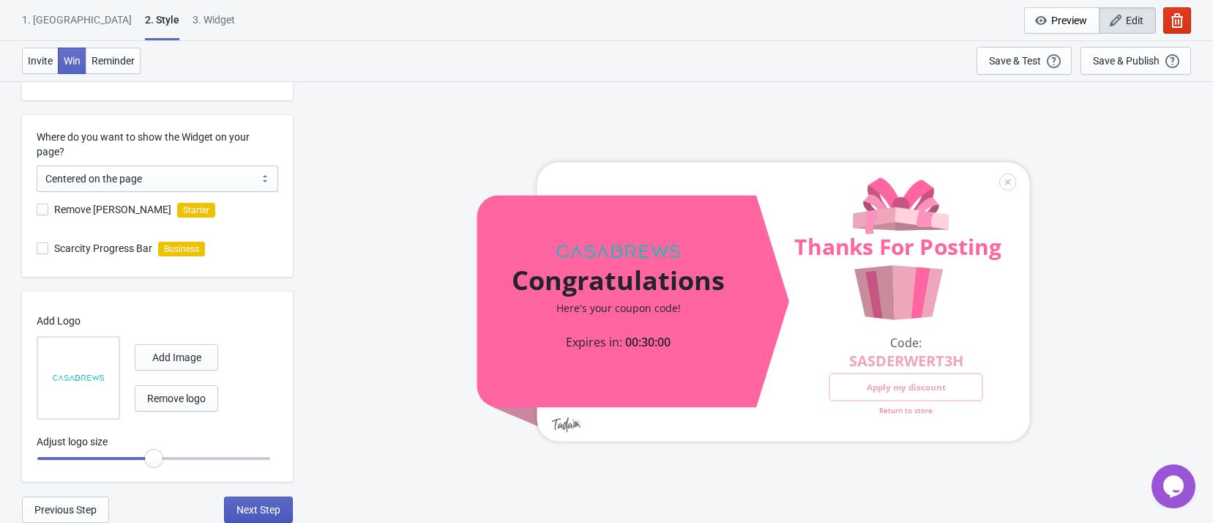
scroll to position [0, 0]
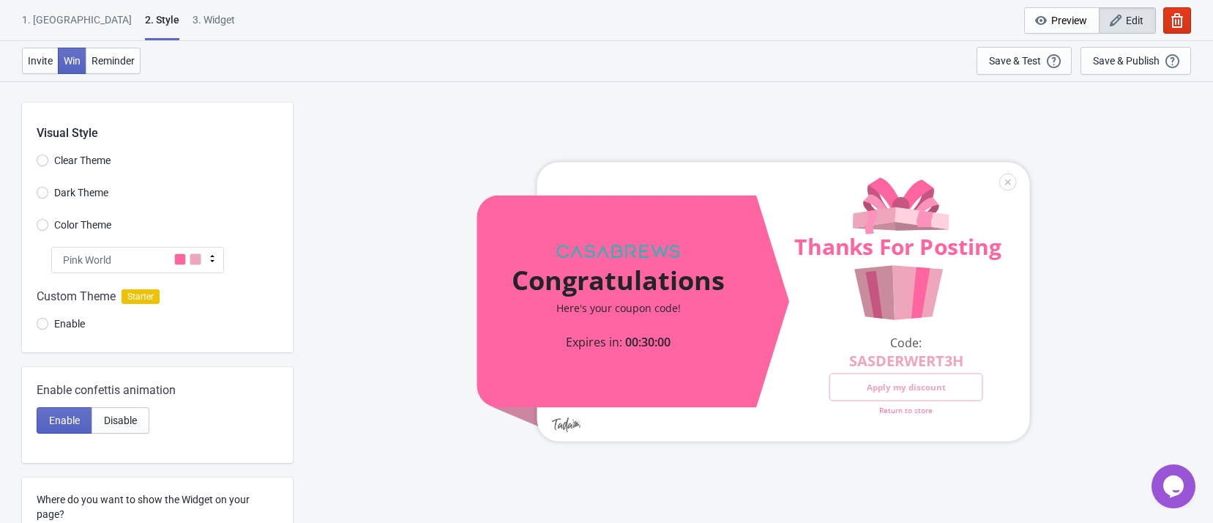
select select "once"
select select "1"
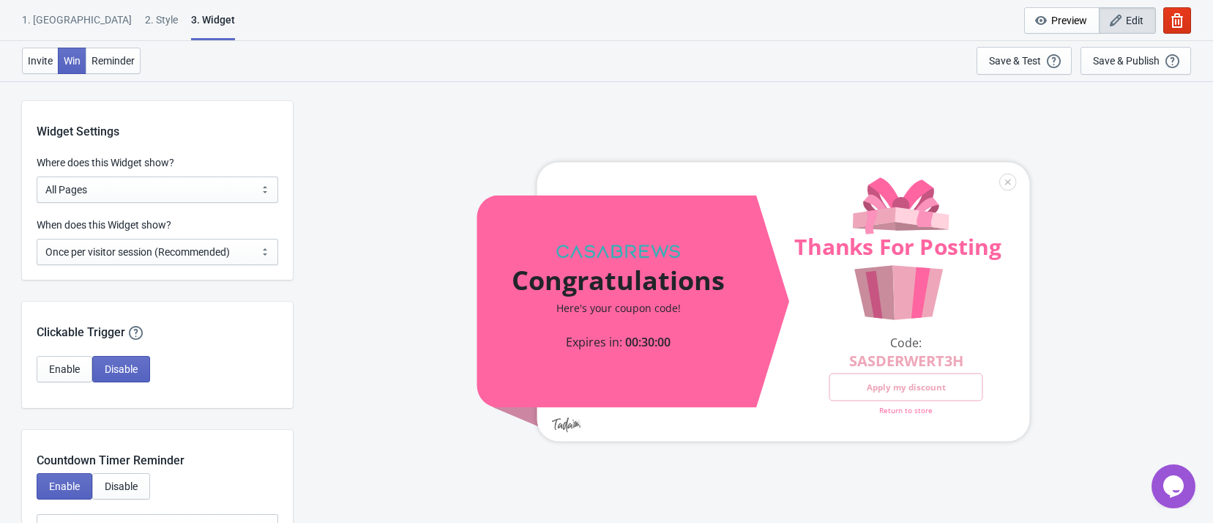
scroll to position [1099, 0]
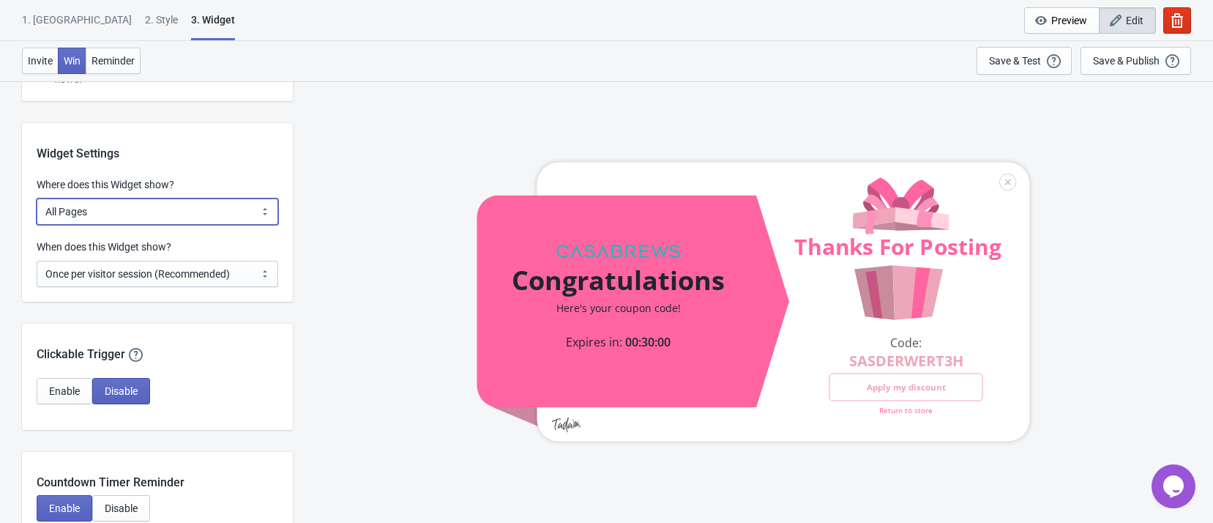
click at [252, 207] on select "All Pages All Product Pages All Blog Pages All Static Pages Specific Product(s)…" at bounding box center [158, 211] width 242 height 26
click at [156, 202] on select "All Pages All Product Pages All Blog Pages All Static Pages Specific Product(s)…" at bounding box center [158, 211] width 242 height 26
select select "specificURL"
click at [37, 198] on select "All Pages All Product Pages All Blog Pages All Static Pages Specific Product(s)…" at bounding box center [158, 211] width 242 height 26
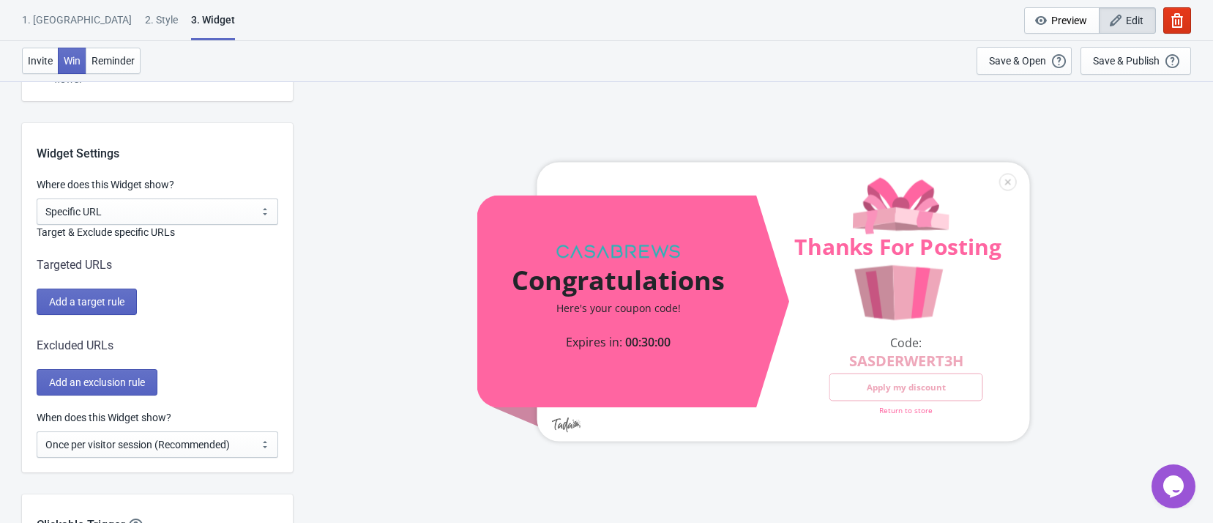
click at [248, 296] on div "Add a target rule" at bounding box center [158, 302] width 242 height 26
click at [136, 373] on button "Add an exclusion rule" at bounding box center [97, 382] width 121 height 26
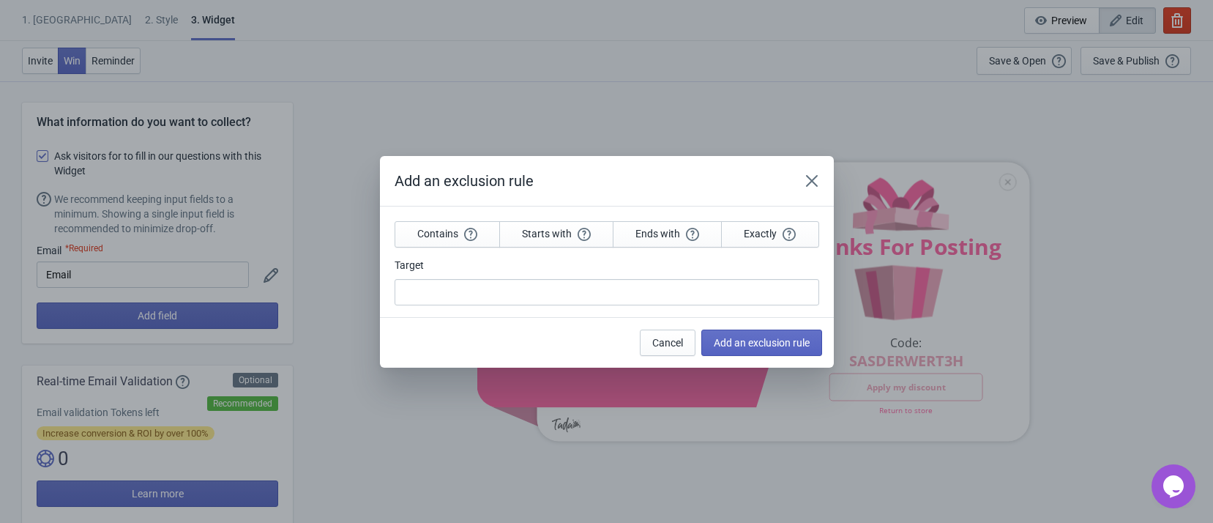
scroll to position [0, 0]
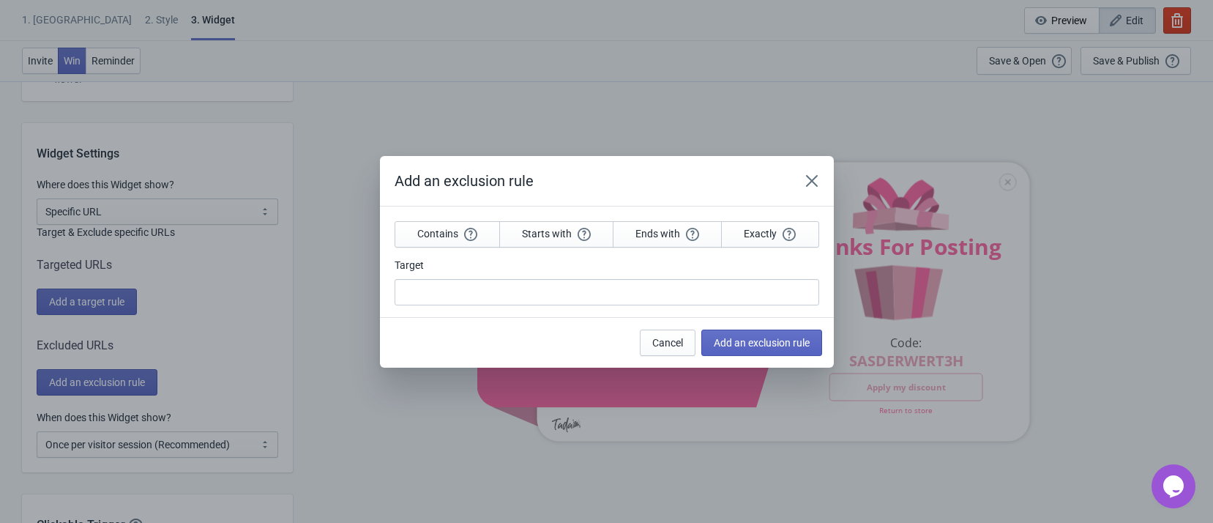
click at [813, 163] on div "Add an exclusion rule" at bounding box center [607, 181] width 454 height 51
click at [813, 171] on button "Close" at bounding box center [812, 181] width 26 height 26
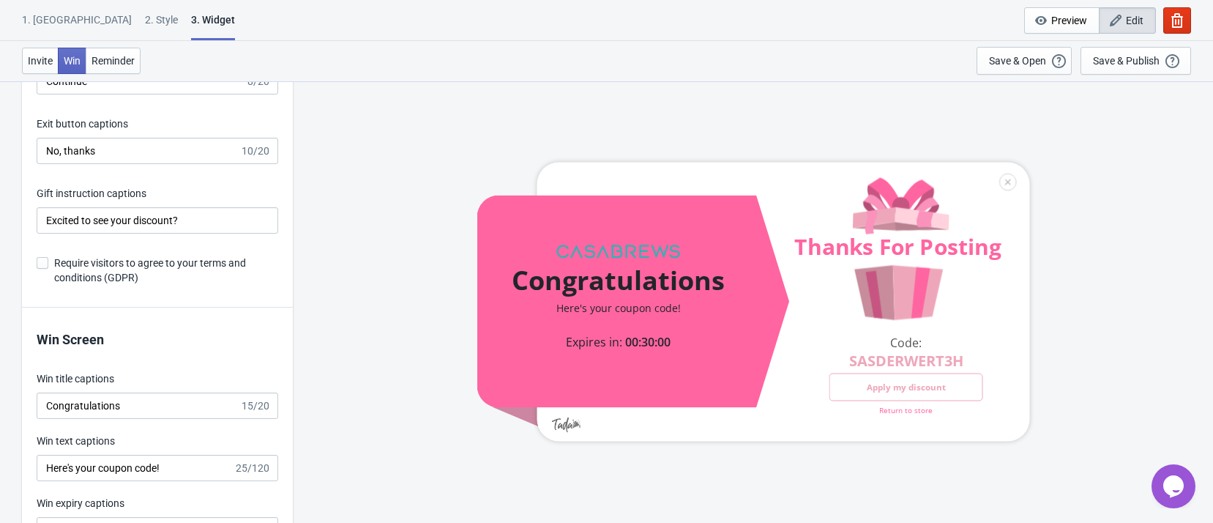
scroll to position [3076, 0]
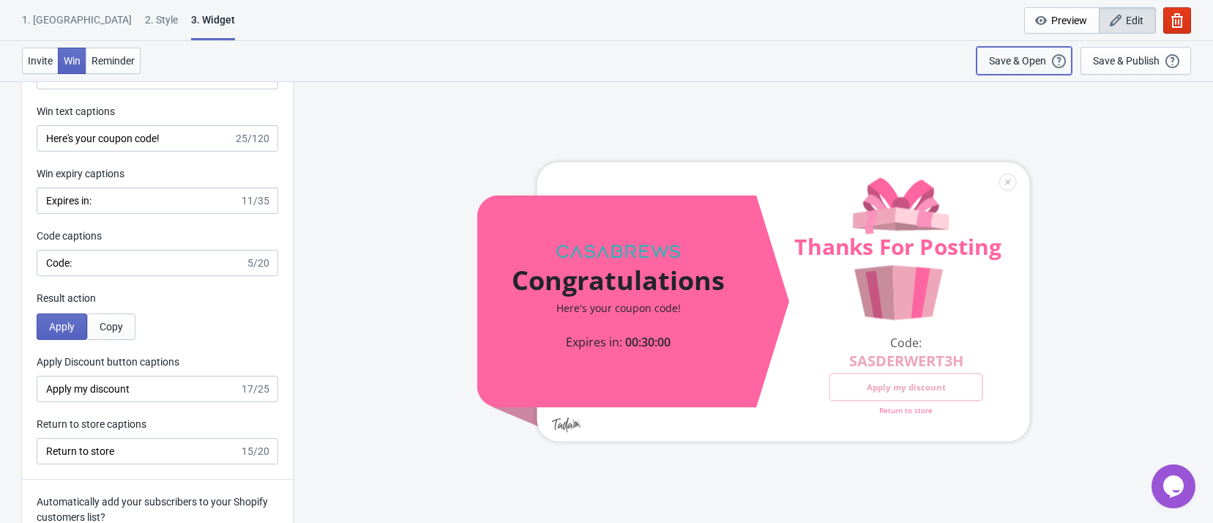
click at [1051, 60] on div "Save & Open Open a Widget Preview of your site so that you can try it out. It w…" at bounding box center [1024, 61] width 70 height 16
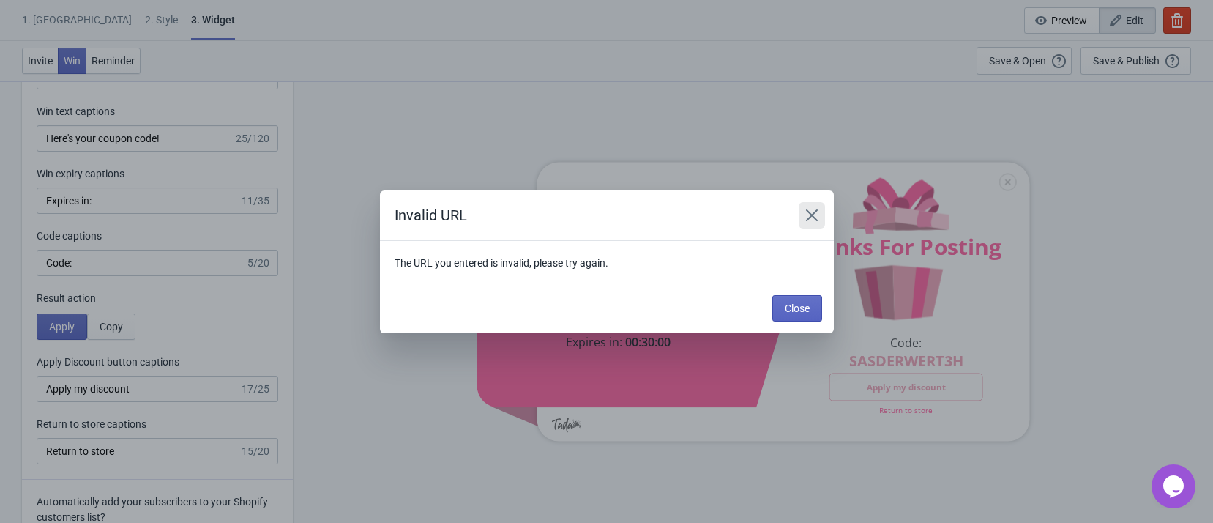
drag, startPoint x: 811, startPoint y: 209, endPoint x: 866, endPoint y: 138, distance: 89.8
click at [813, 208] on icon "Close" at bounding box center [812, 215] width 15 height 15
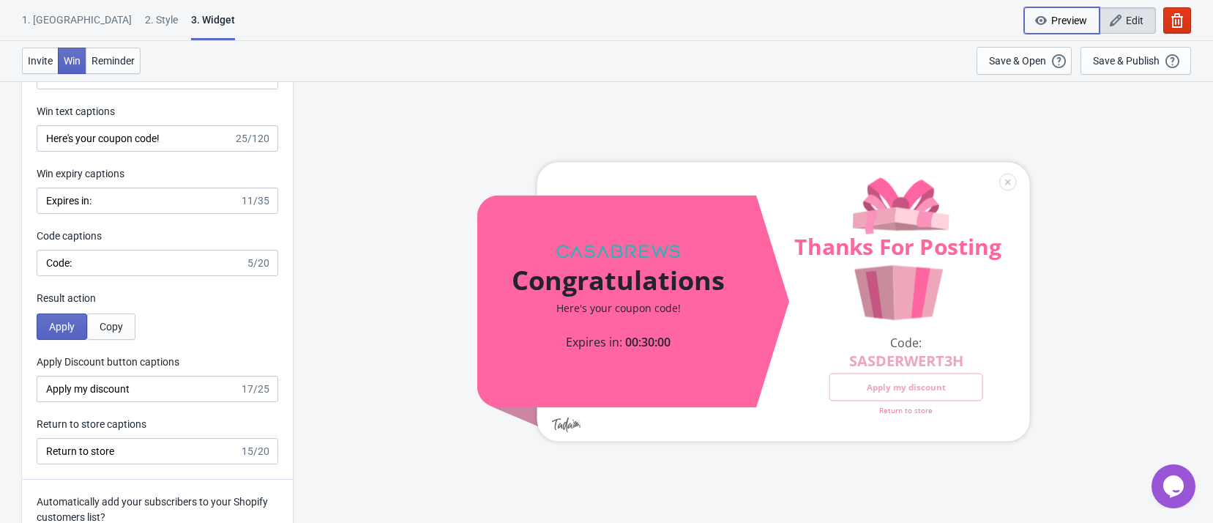
click at [1044, 26] on icon "button" at bounding box center [1041, 20] width 15 height 15
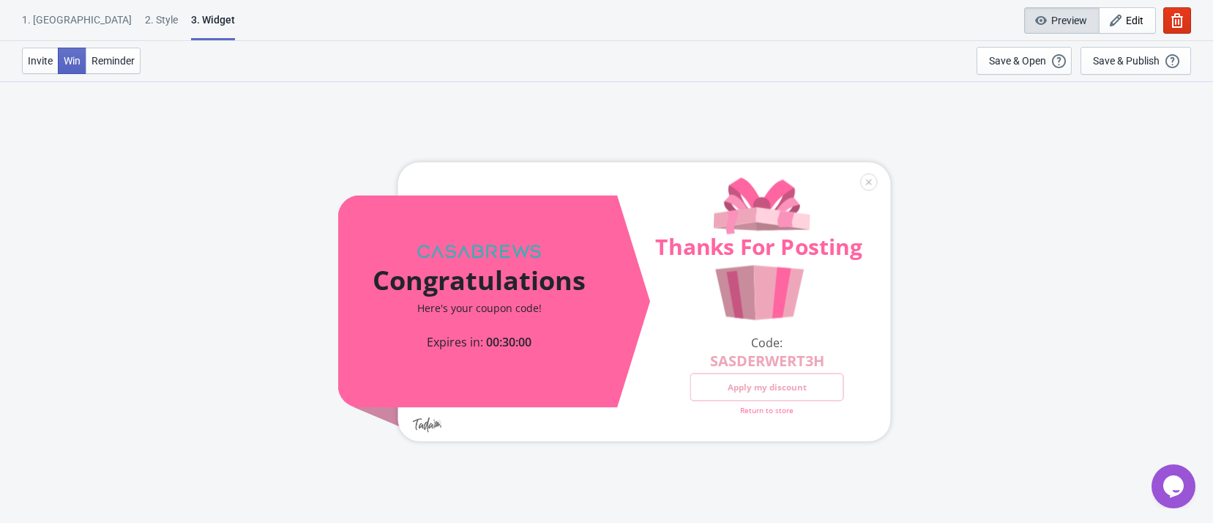
drag, startPoint x: 649, startPoint y: 267, endPoint x: 664, endPoint y: 258, distance: 17.5
click at [650, 267] on div at bounding box center [614, 301] width 553 height 279
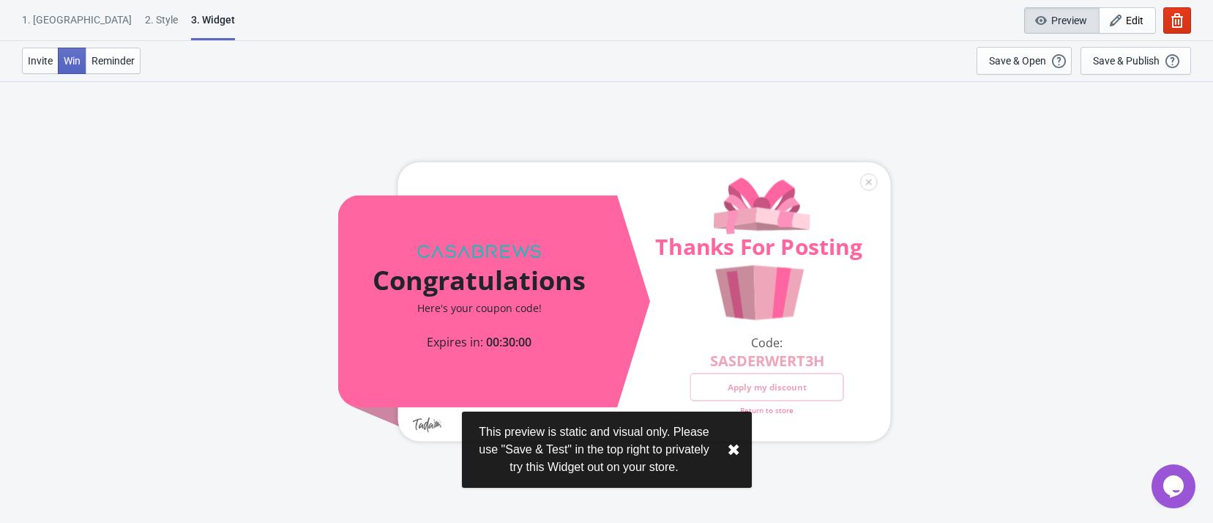
scroll to position [81, 0]
click at [681, 248] on div at bounding box center [614, 301] width 553 height 279
click at [1045, 11] on button "Preview" at bounding box center [1062, 20] width 75 height 26
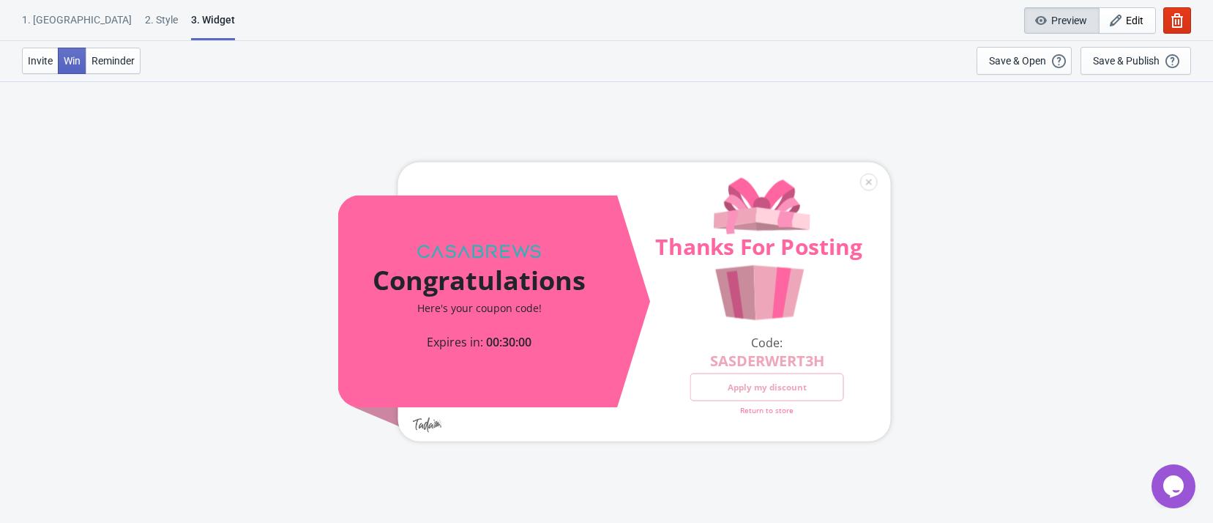
click at [1064, 23] on span "Preview" at bounding box center [1070, 21] width 36 height 12
click at [1032, 237] on div "Congratulations Here's your coupon code! Expires in: 00:30:00 Thanks For Postin…" at bounding box center [614, 302] width 1184 height 442
click at [121, 56] on span "Reminder" at bounding box center [113, 61] width 43 height 12
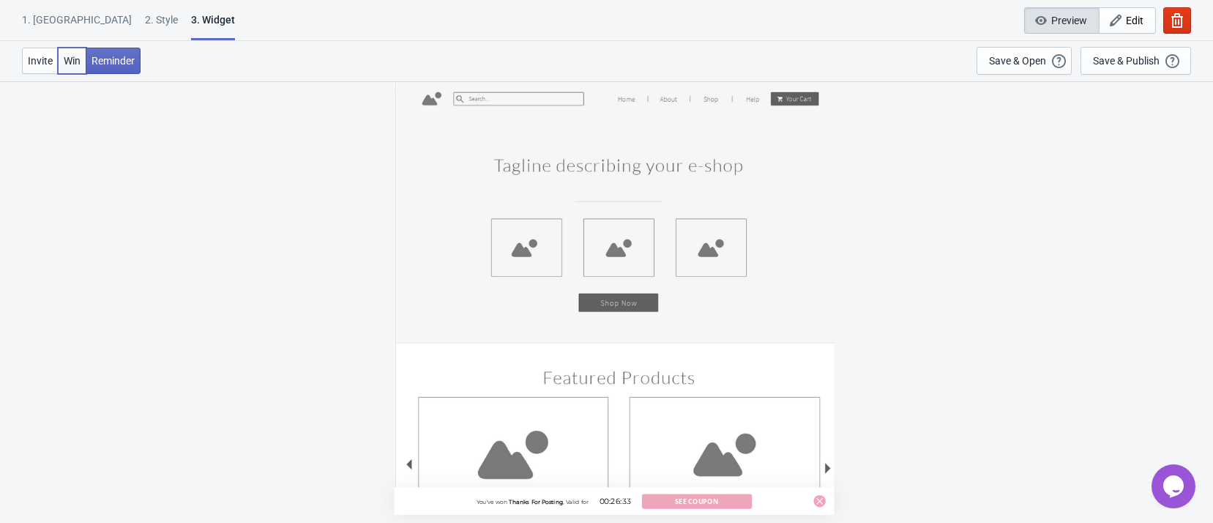
click at [73, 64] on span "Win" at bounding box center [72, 61] width 17 height 12
